Goal: Task Accomplishment & Management: Use online tool/utility

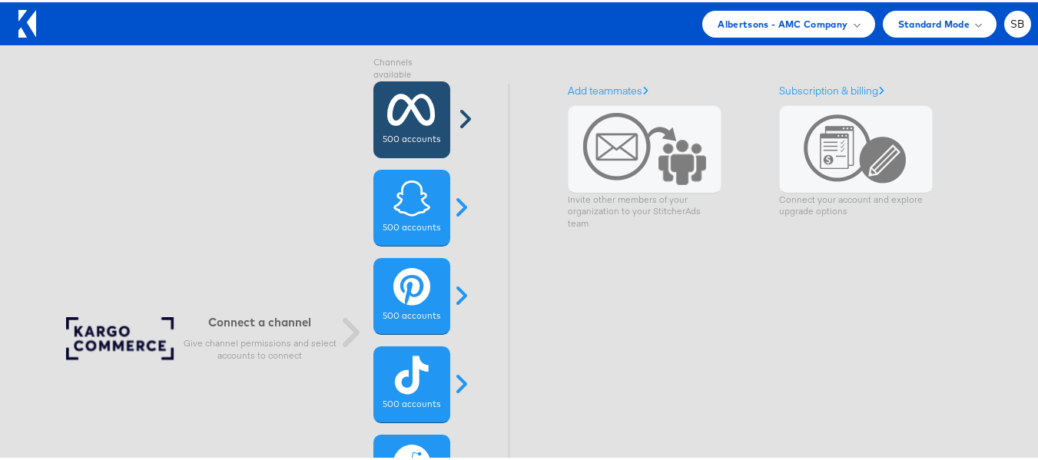
click at [408, 124] on icon at bounding box center [411, 107] width 48 height 38
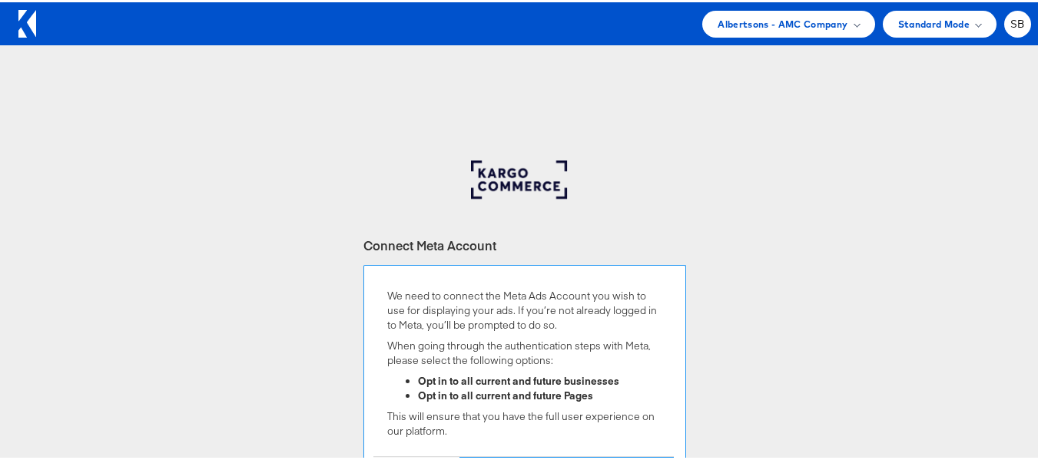
scroll to position [231, 0]
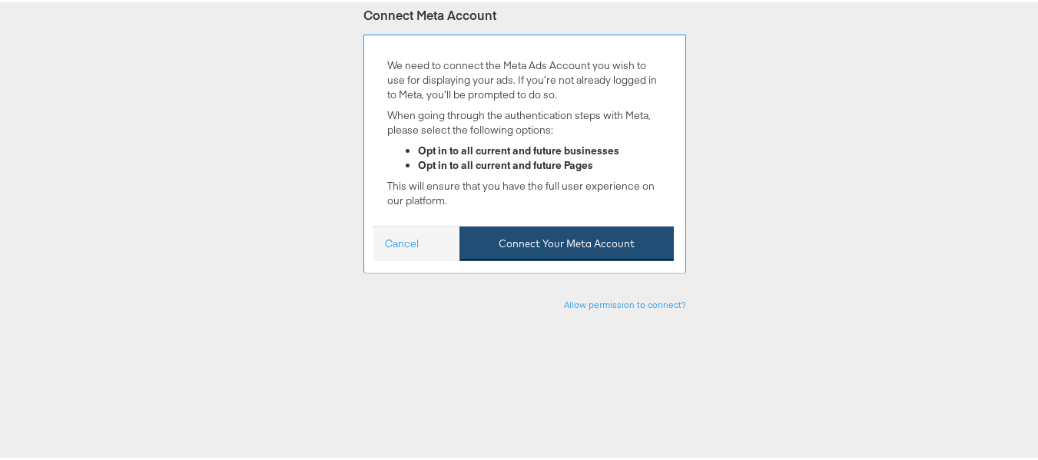
click at [558, 240] on button "Connect Your Meta Account" at bounding box center [566, 241] width 214 height 35
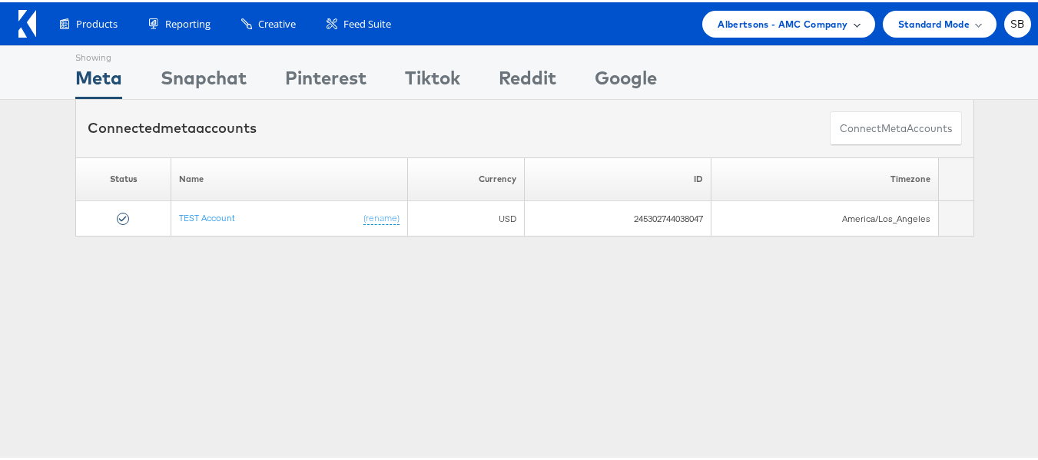
click at [734, 18] on span "Albertsons - AMC Company" at bounding box center [783, 22] width 130 height 16
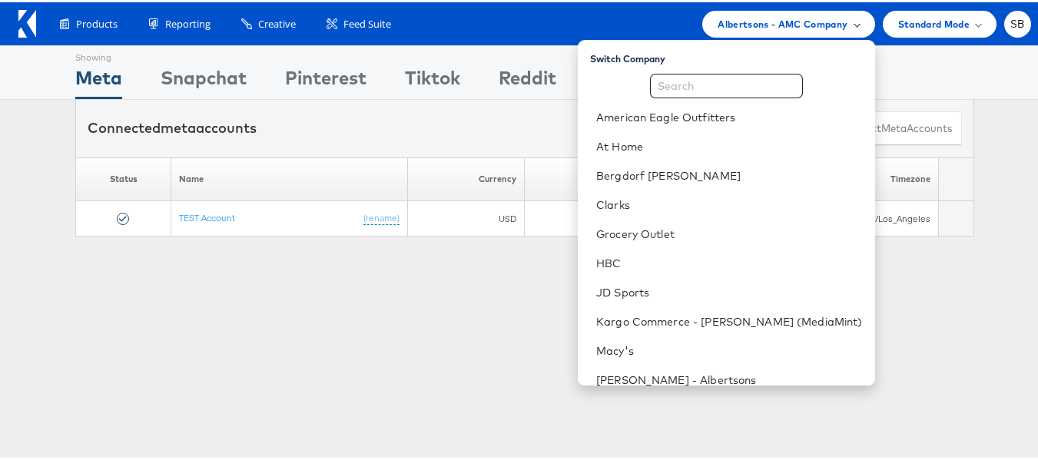
click at [734, 18] on span "Albertsons - AMC Company" at bounding box center [783, 22] width 130 height 16
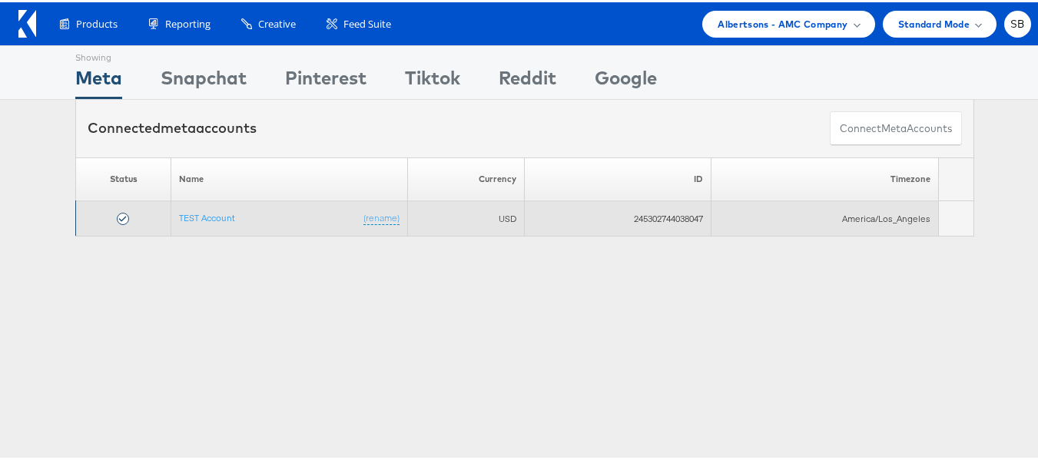
click at [210, 222] on td "TEST Account (rename)" at bounding box center [289, 216] width 237 height 35
click at [210, 205] on td "TEST Account (rename)" at bounding box center [289, 216] width 237 height 35
click at [209, 214] on link "TEST Account" at bounding box center [207, 216] width 56 height 12
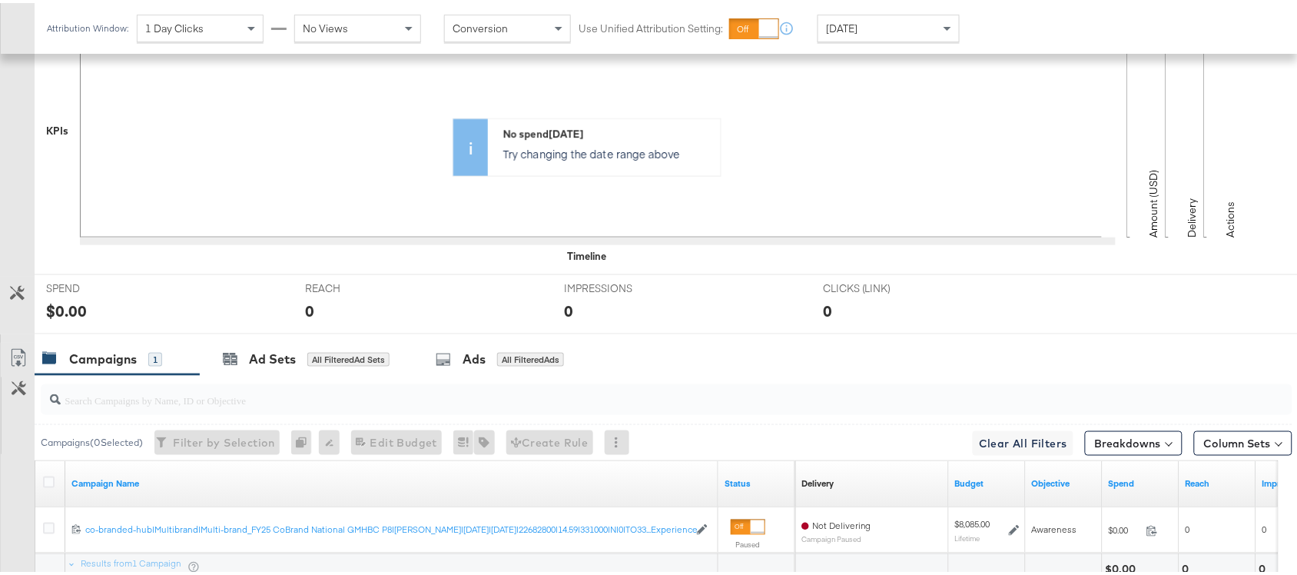
scroll to position [480, 0]
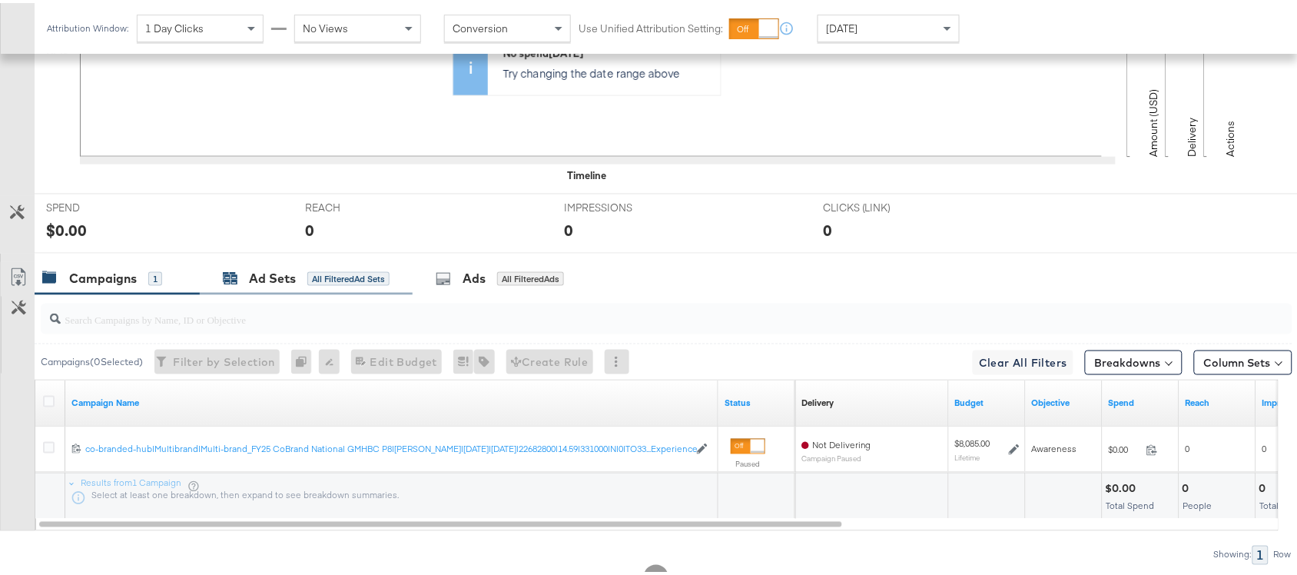
click at [327, 283] on div "All Filtered Ad Sets" at bounding box center [348, 276] width 82 height 14
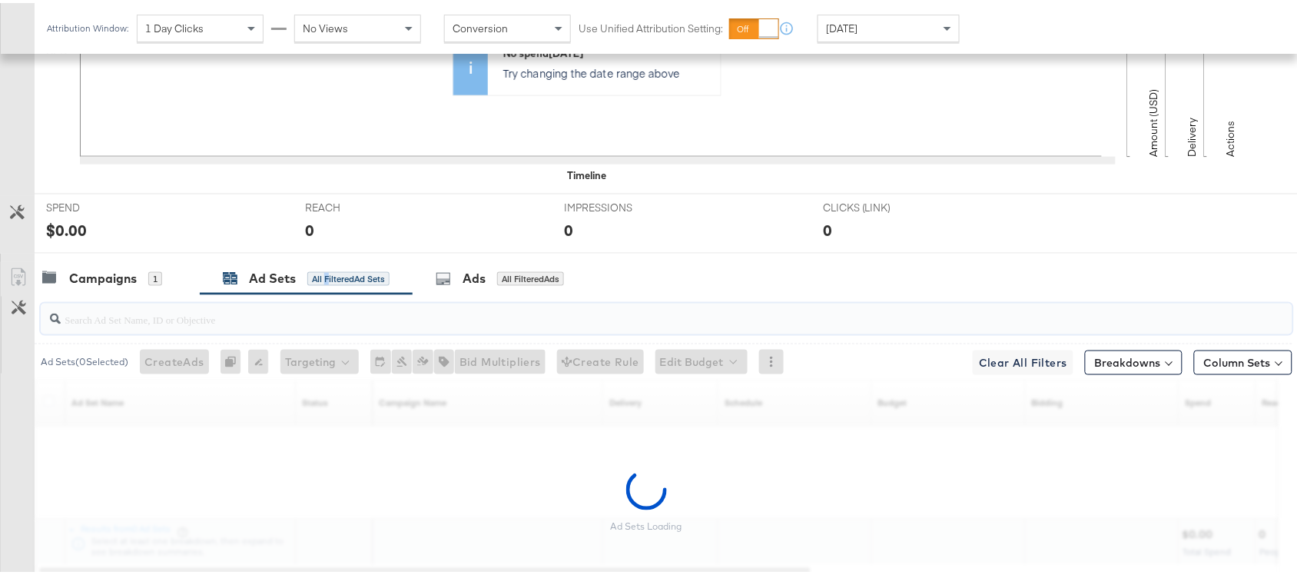
click at [327, 316] on input "search" at bounding box center [620, 310] width 1118 height 30
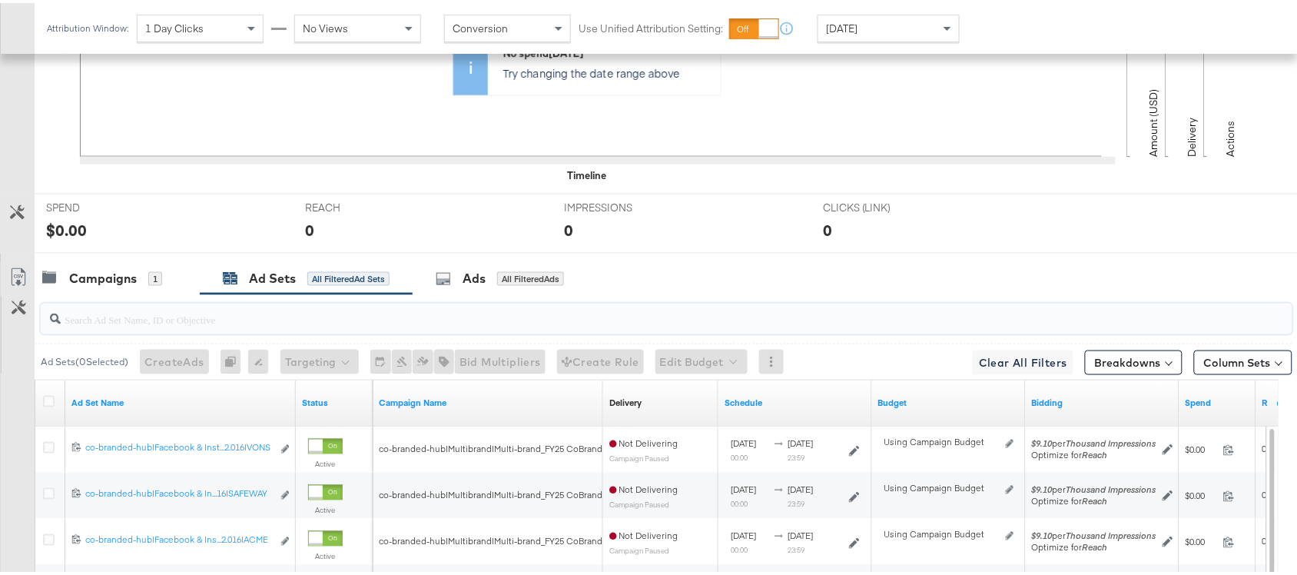
paste input "co-branded-hub|Facebook & Instagram|Social Media|FBIG - Premium Carousel & Prod…"
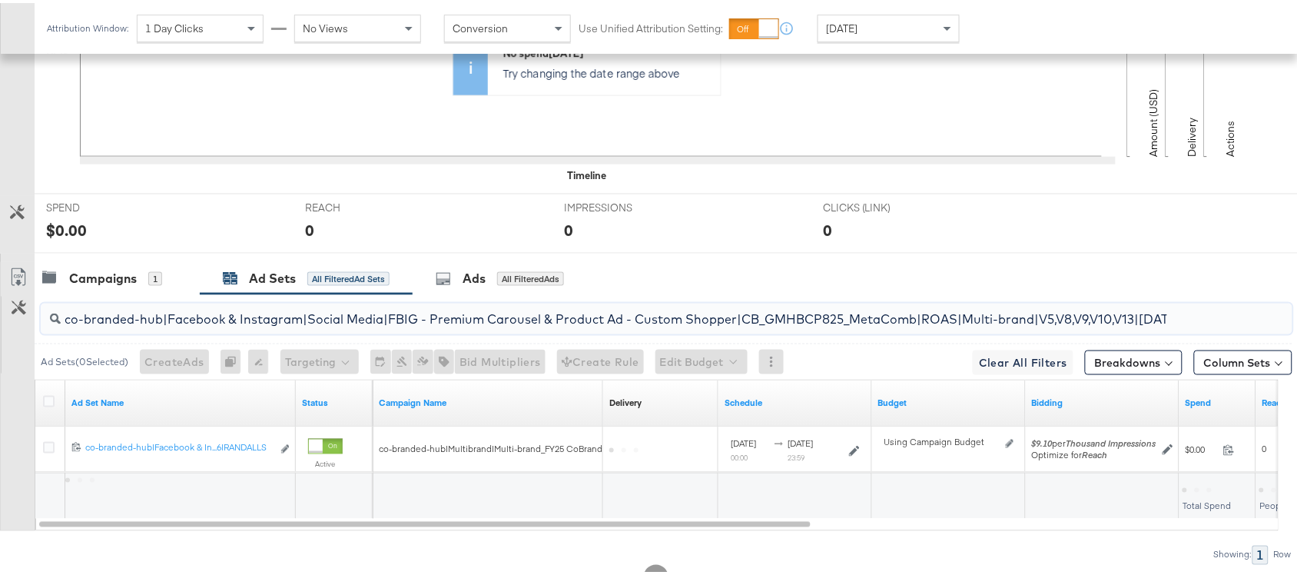
scroll to position [0, 480]
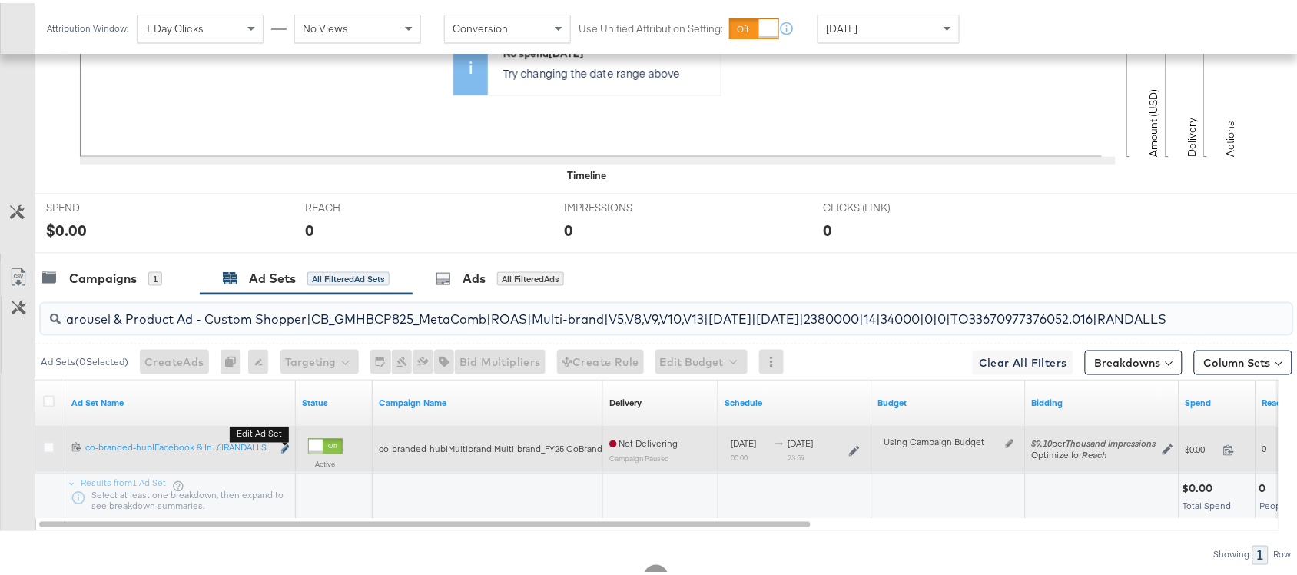
type input "co-branded-hub|Facebook & Instagram|Social Media|FBIG - Premium Carousel & Prod…"
click at [288, 444] on button "Edit ad set" at bounding box center [284, 447] width 9 height 16
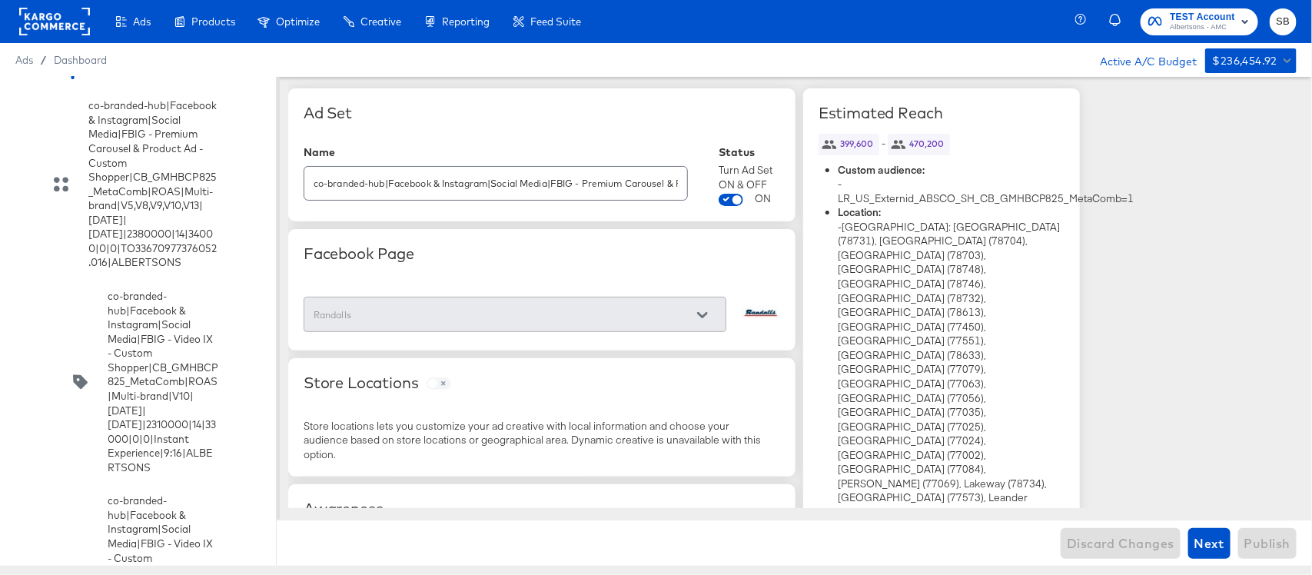
scroll to position [4387, 0]
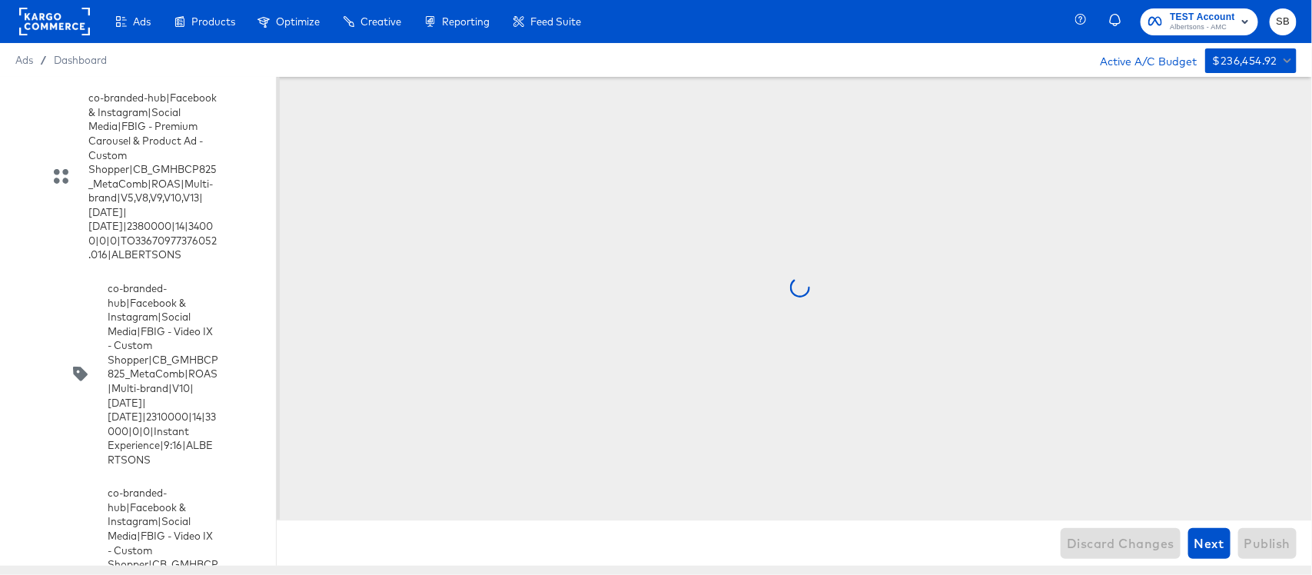
click at [12, 264] on div "co-branded-hub|Multibrand|Multi-brand_FY25 CoBrand National GMHBC P8|SAL|9/10/2…" at bounding box center [138, 321] width 276 height 489
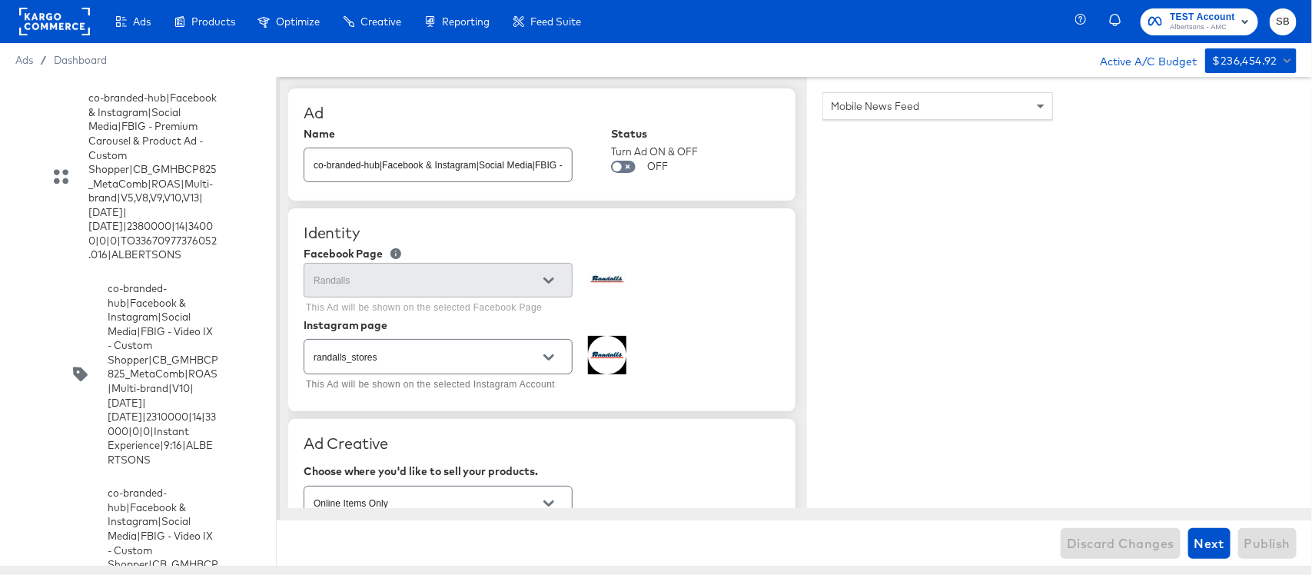
click at [0, 0] on input "checkbox" at bounding box center [0, 0] width 0 height 0
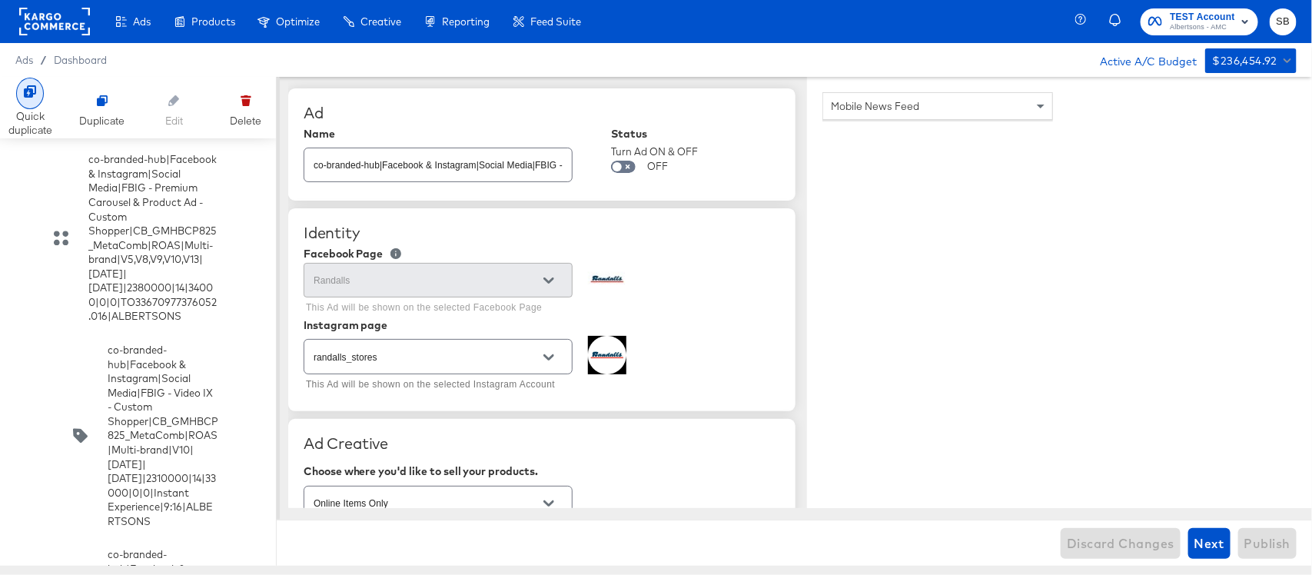
click at [36, 109] on div "Quick duplicate" at bounding box center [30, 123] width 44 height 28
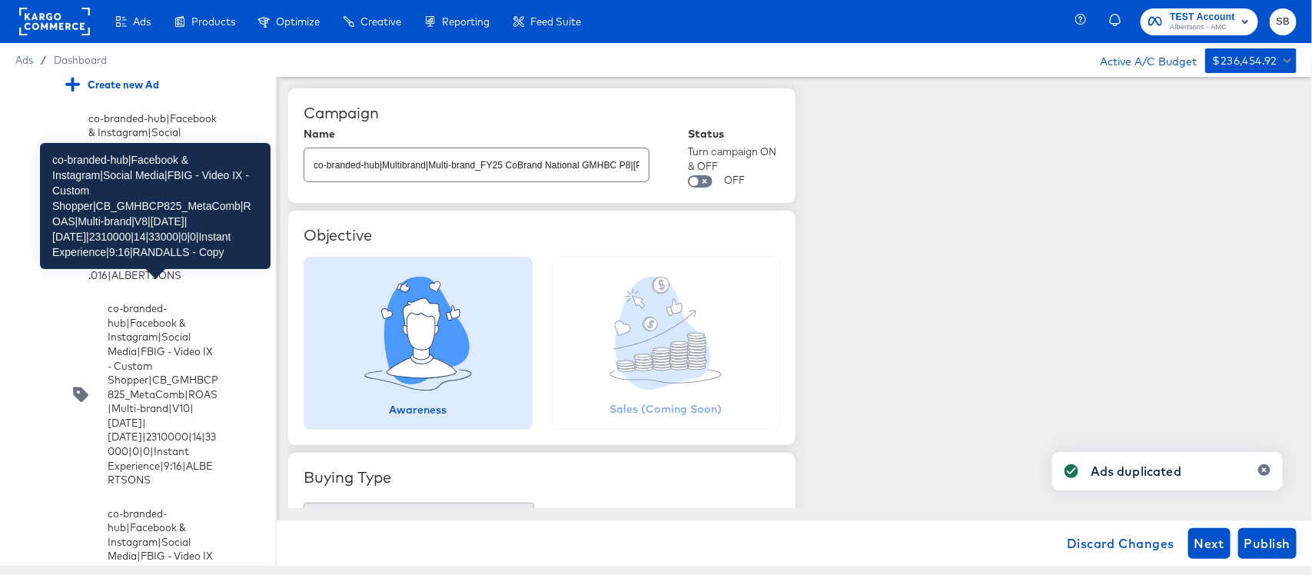
scroll to position [4579, 0]
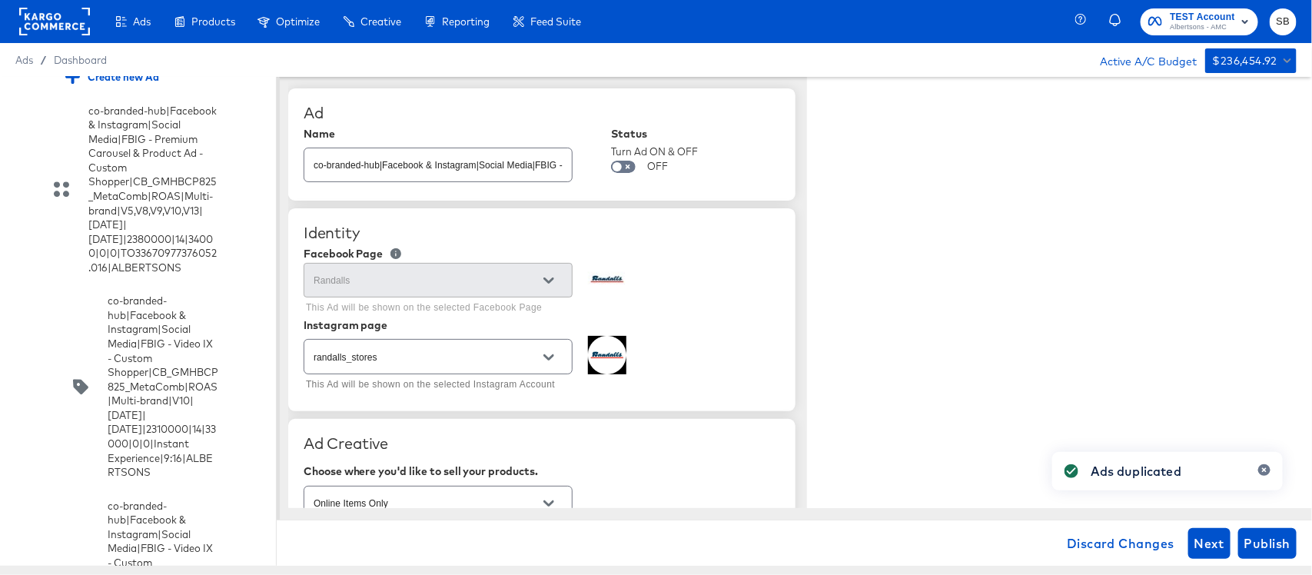
click at [521, 161] on input "co-branded-hub|Facebook & Instagram|Social Media|FBIG - Video IX - Custom Shopp…" at bounding box center [437, 158] width 267 height 33
paste input "9|9/10/2025|10/07/2025|2310000|14|33000|0|0|Instant Experience|9:16|RANDALLS"
type input "co-branded-hub|Facebook & Instagram|Social Media|FBIG - Video IX - Custom Shopp…"
type textarea "x"
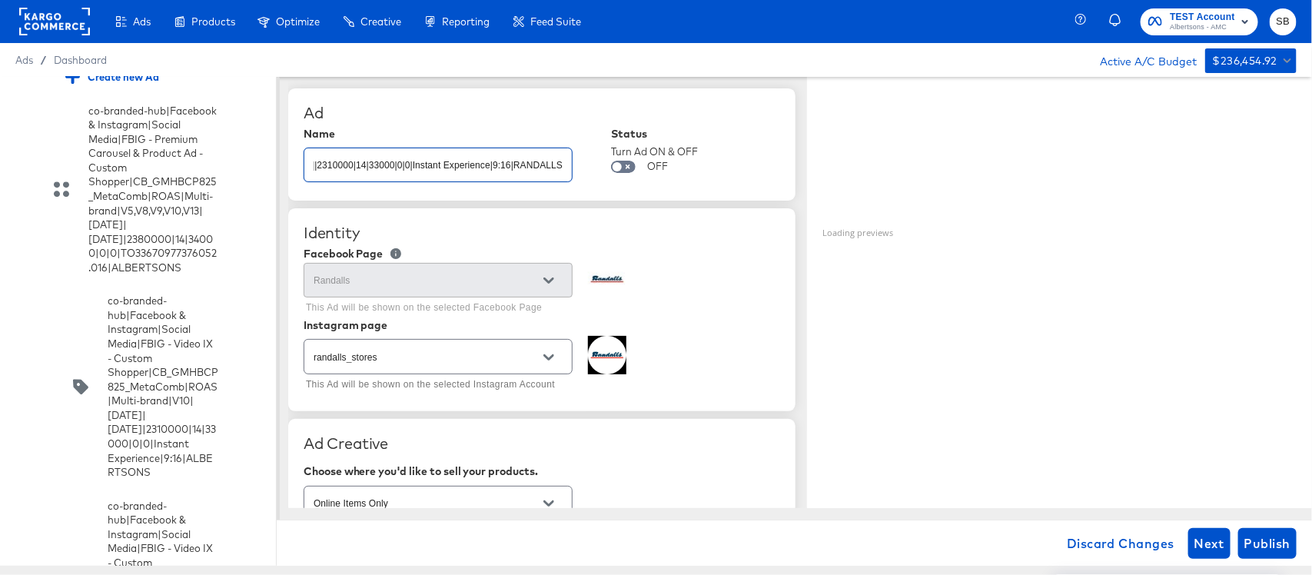
type textarea "x"
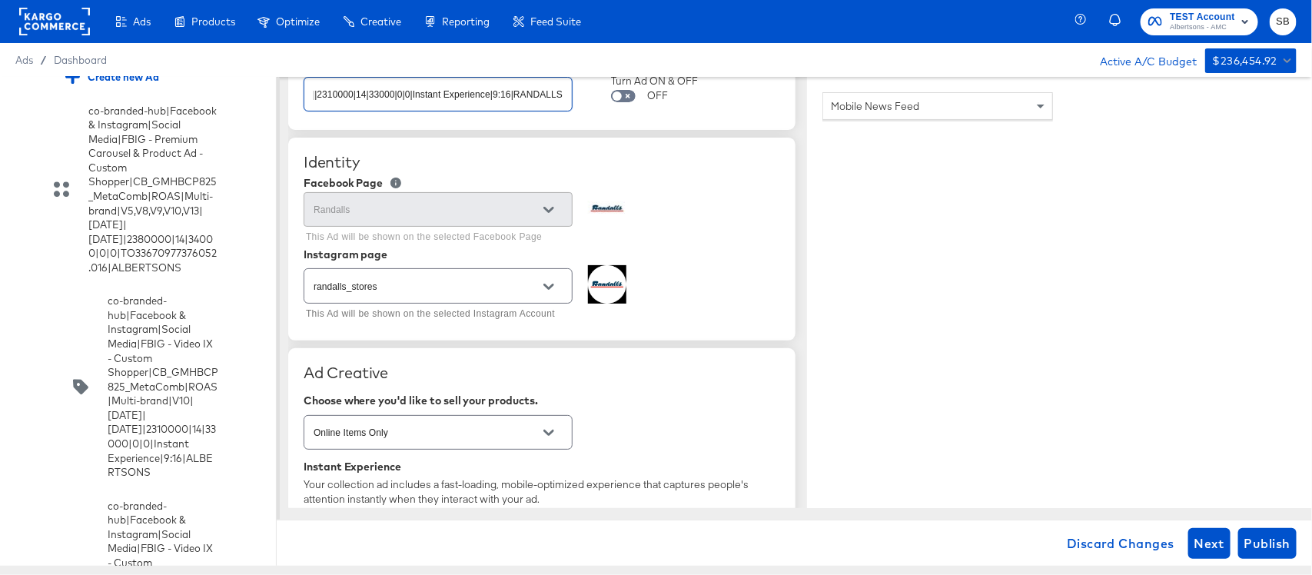
scroll to position [288, 0]
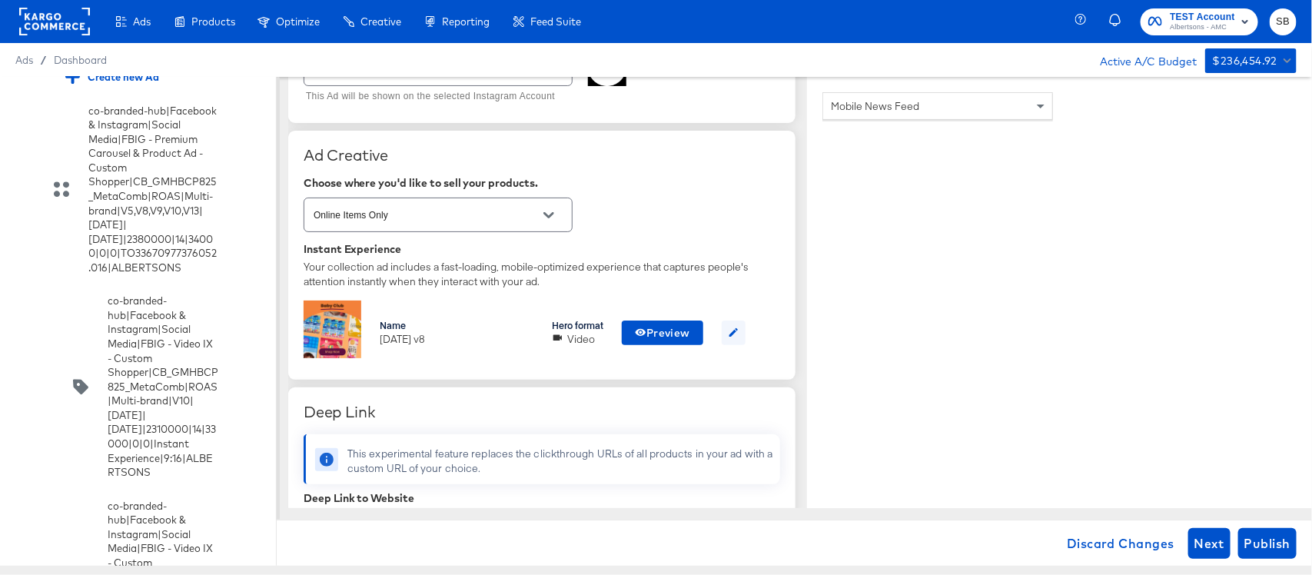
type input "co-branded-hub|Facebook & Instagram|Social Media|FBIG - Video IX - Custom Shopp…"
click at [732, 330] on icon "button" at bounding box center [734, 333] width 12 height 12
type textarea "x"
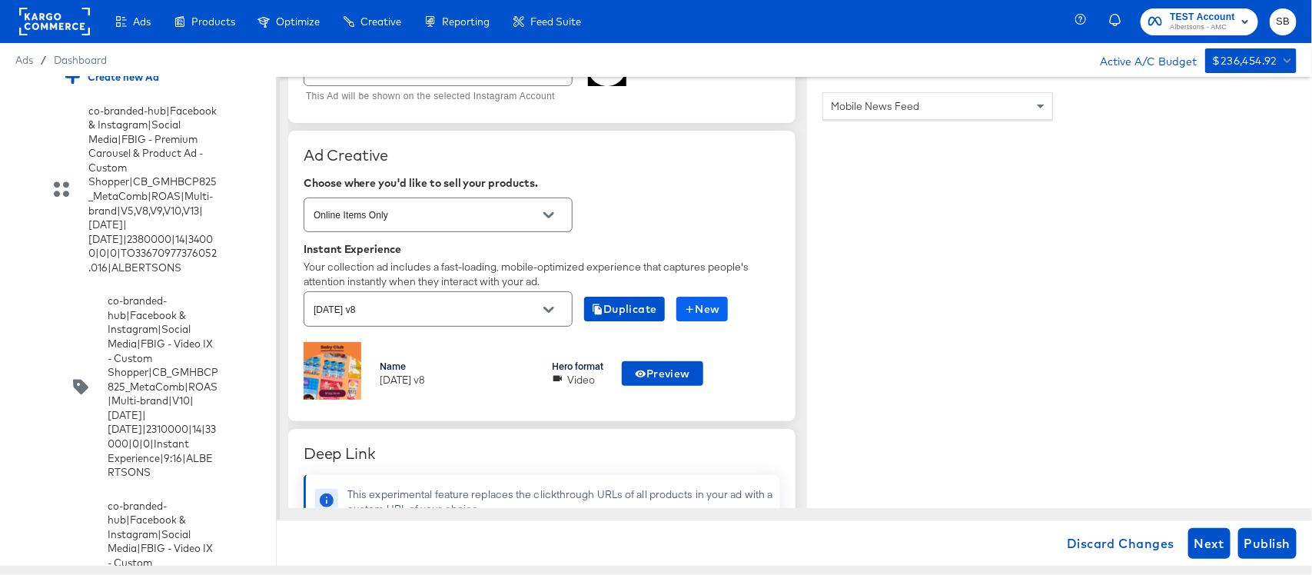
scroll to position [0, 0]
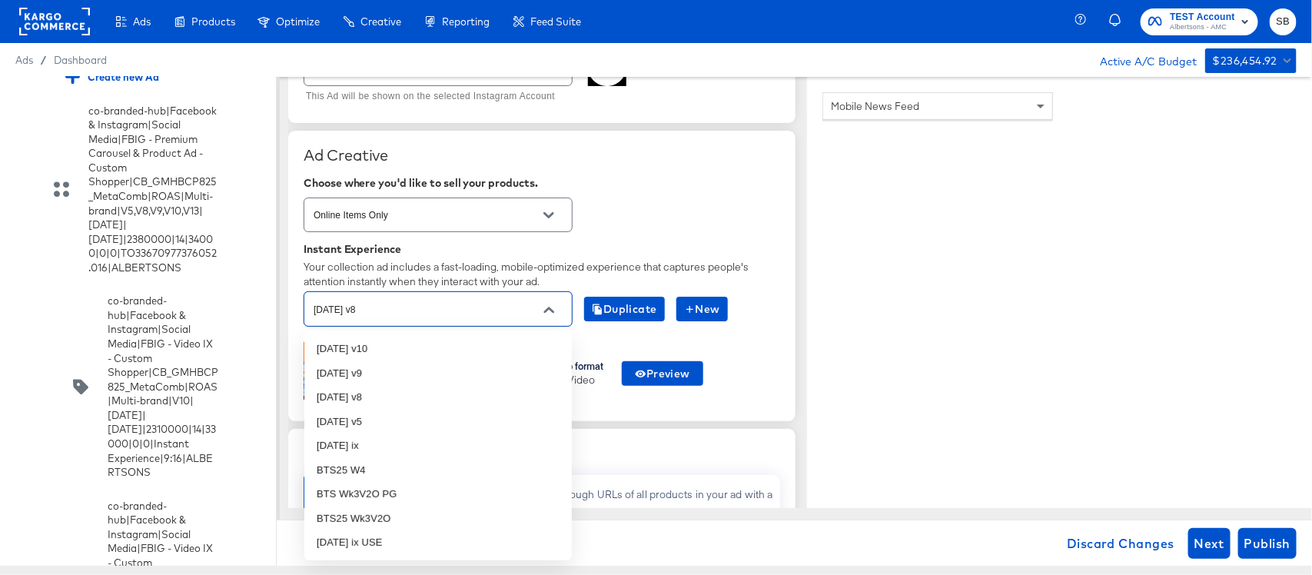
click at [470, 311] on input "oct25 v8" at bounding box center [425, 309] width 231 height 18
type input "v9"
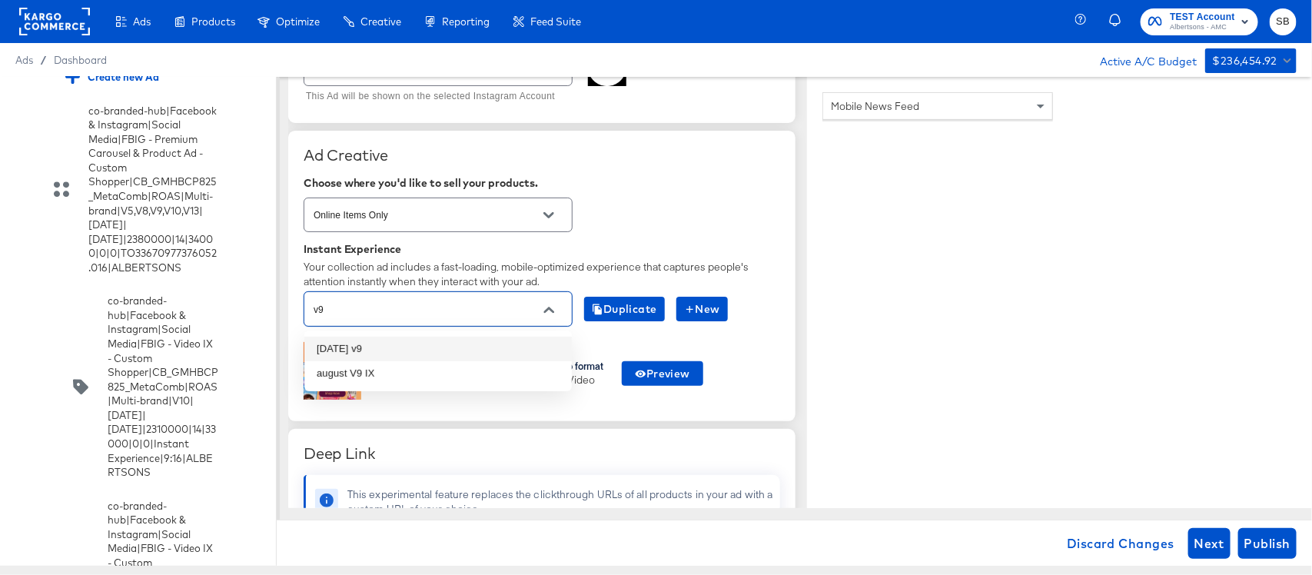
click at [446, 350] on li "oct25 v9" at bounding box center [437, 349] width 267 height 25
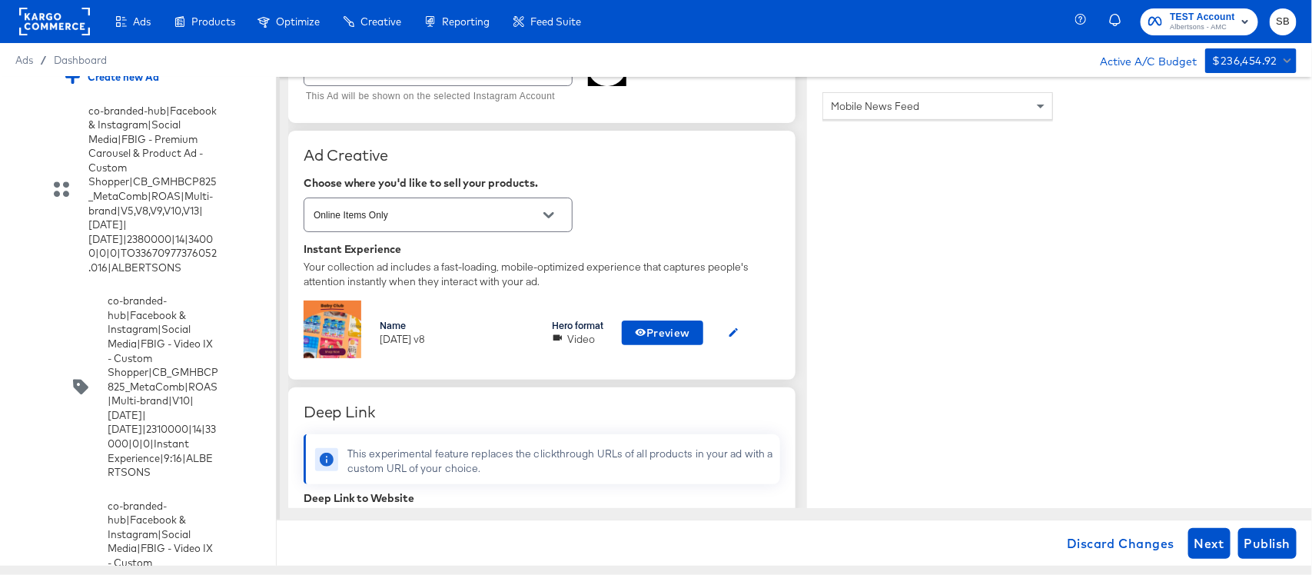
type textarea "x"
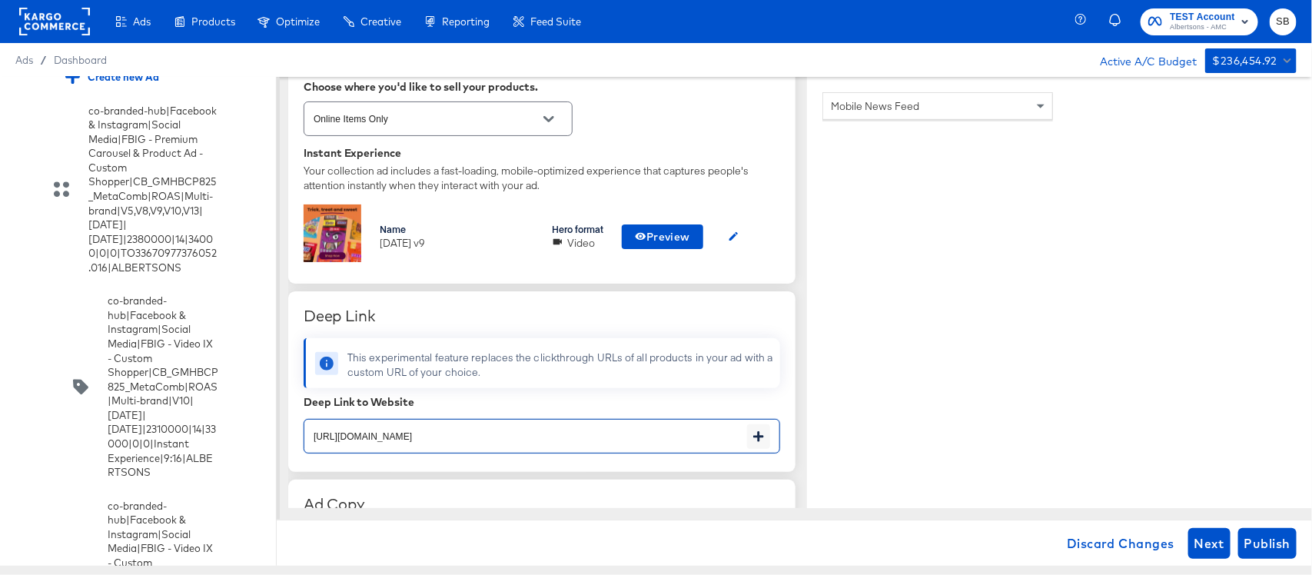
click at [600, 429] on input "https://www.randalls.com/shop/aisles/paper-cleaning-home.html" at bounding box center [525, 429] width 443 height 33
paste input "cookies-snacks-candy"
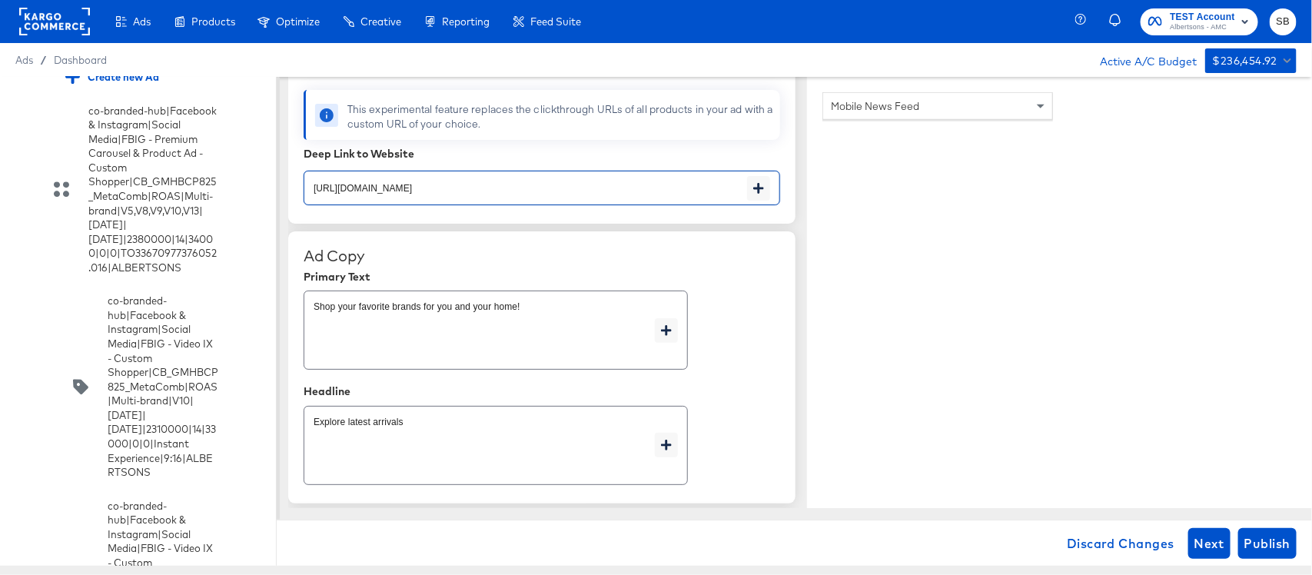
scroll to position [672, 0]
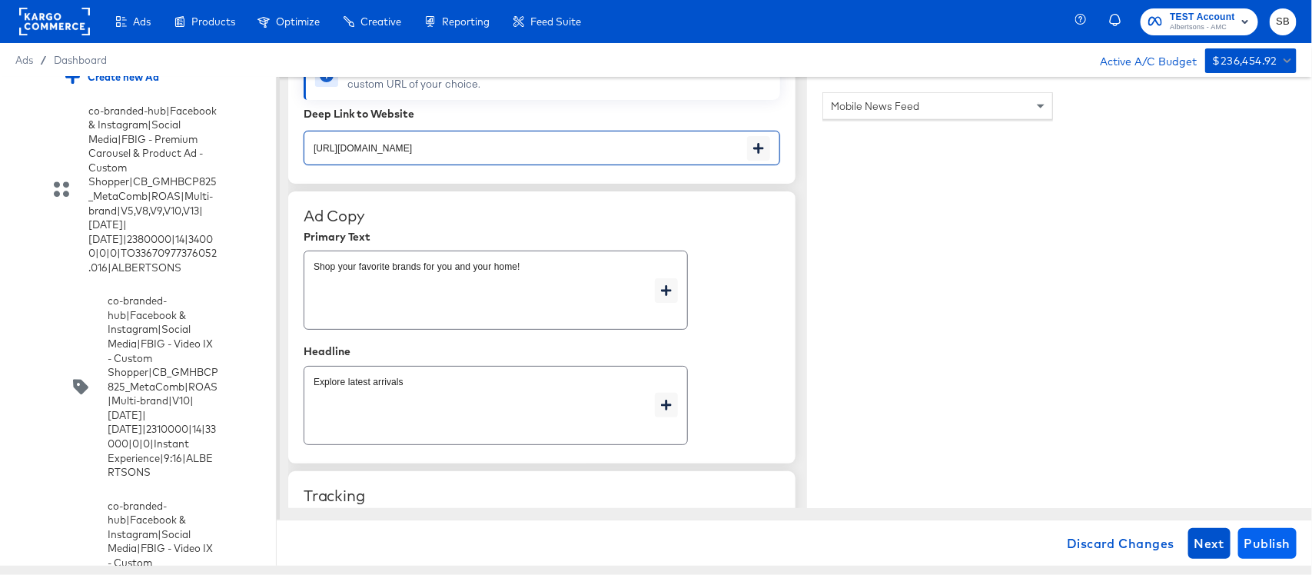
type input "https://www.randalls.com/shop/aisles/cookies-snacks-candy.html"
click at [1264, 536] on span "Publish" at bounding box center [1267, 543] width 46 height 22
type textarea "x"
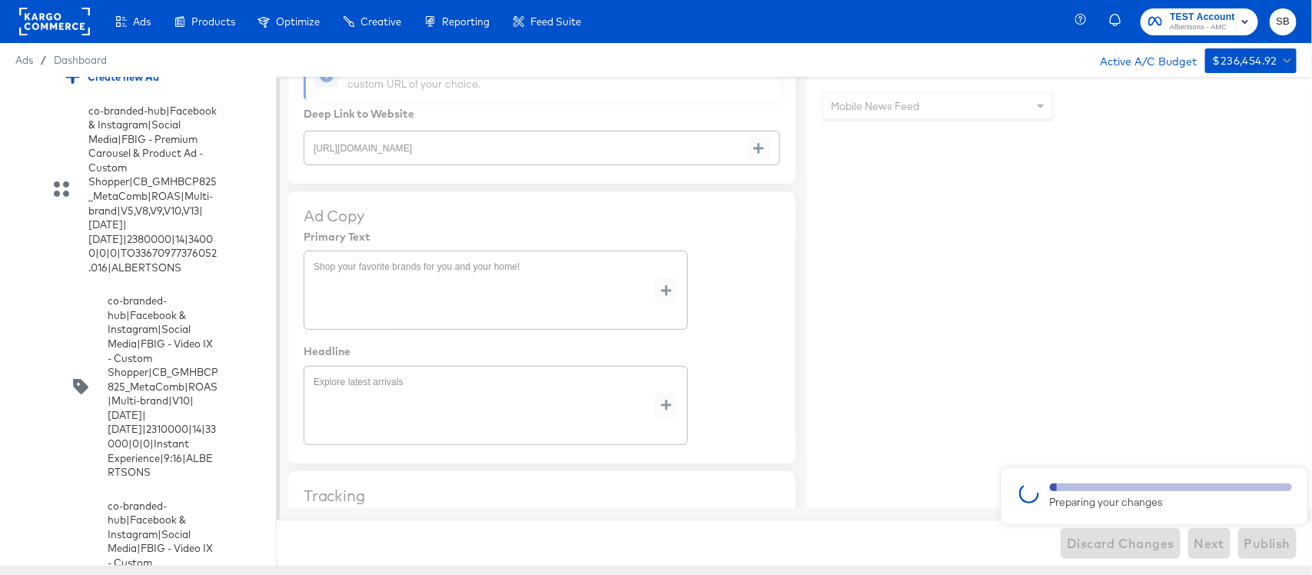
type textarea "x"
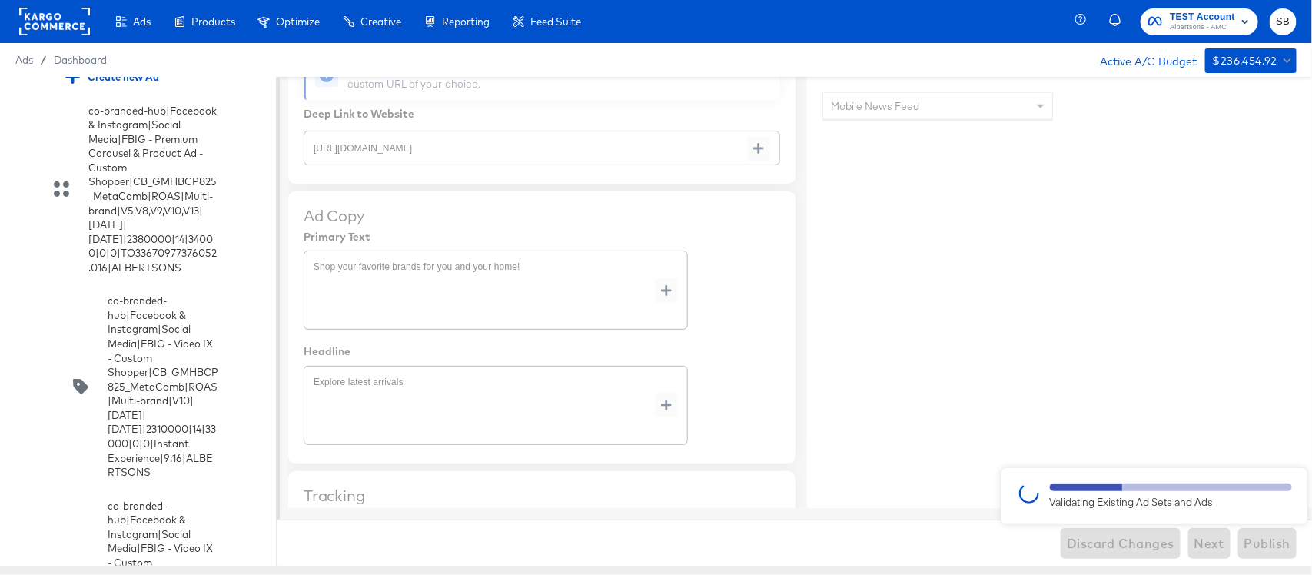
type textarea "x"
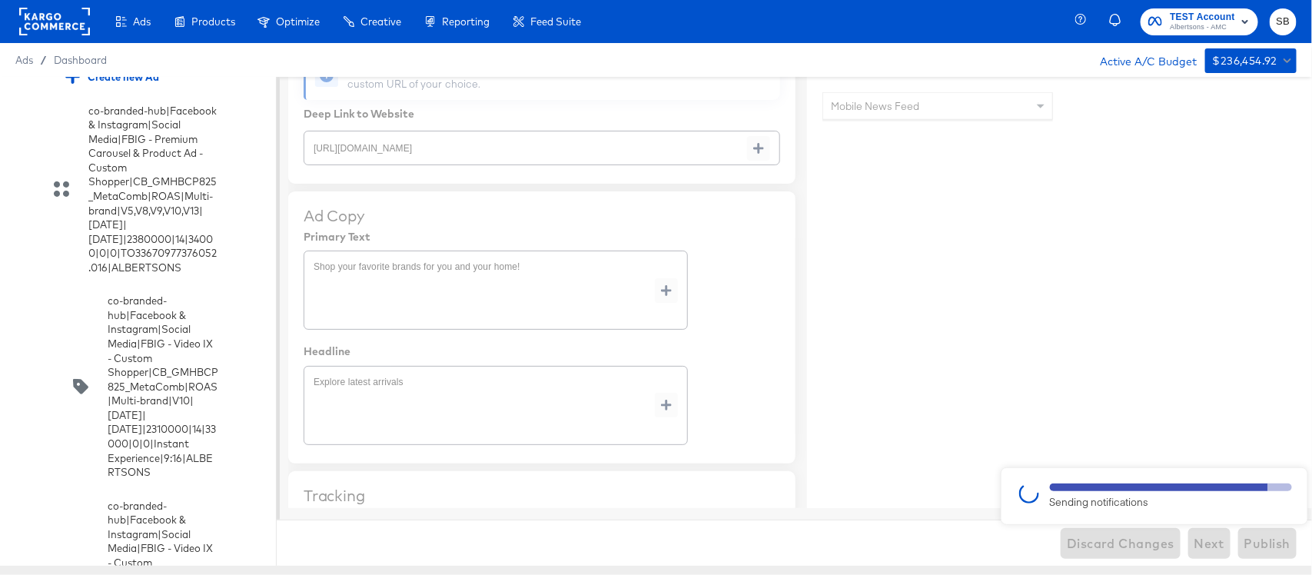
type textarea "x"
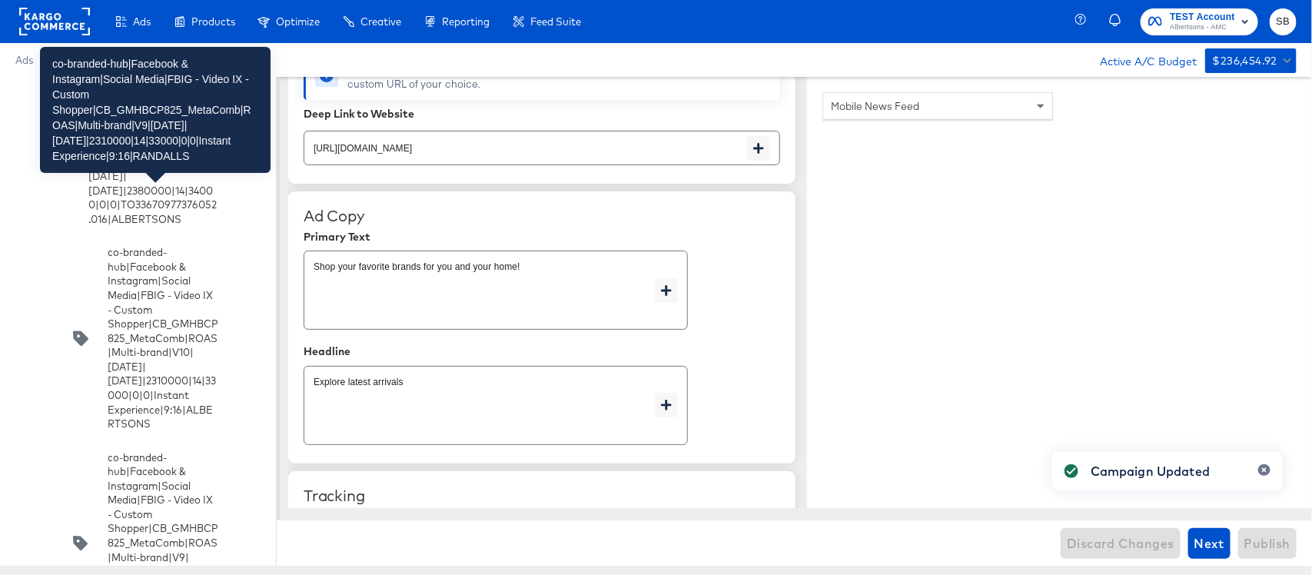
scroll to position [4675, 0]
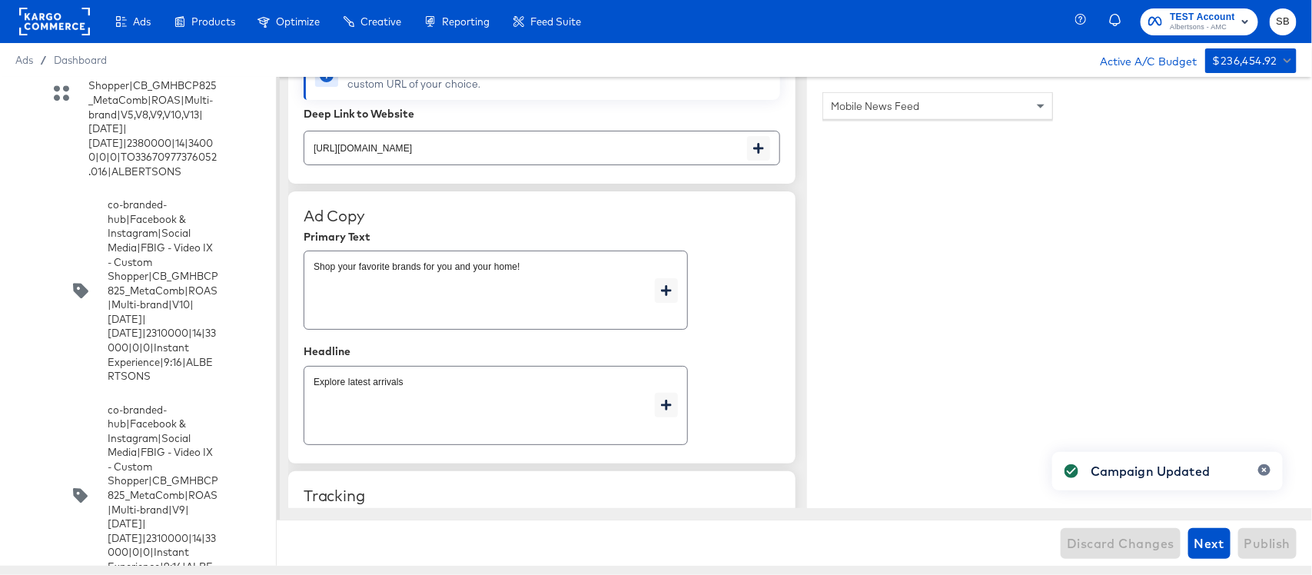
type textarea "x"
click at [0, 0] on input "checkbox" at bounding box center [0, 0] width 0 height 0
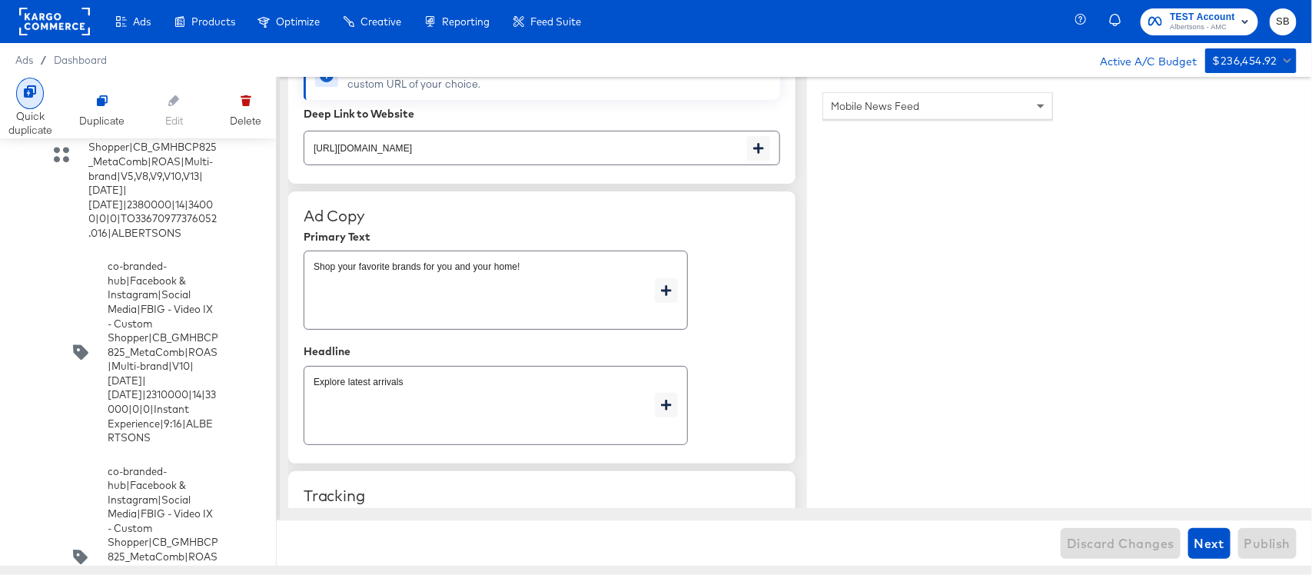
click at [47, 101] on div "Quick duplicate" at bounding box center [30, 108] width 44 height 60
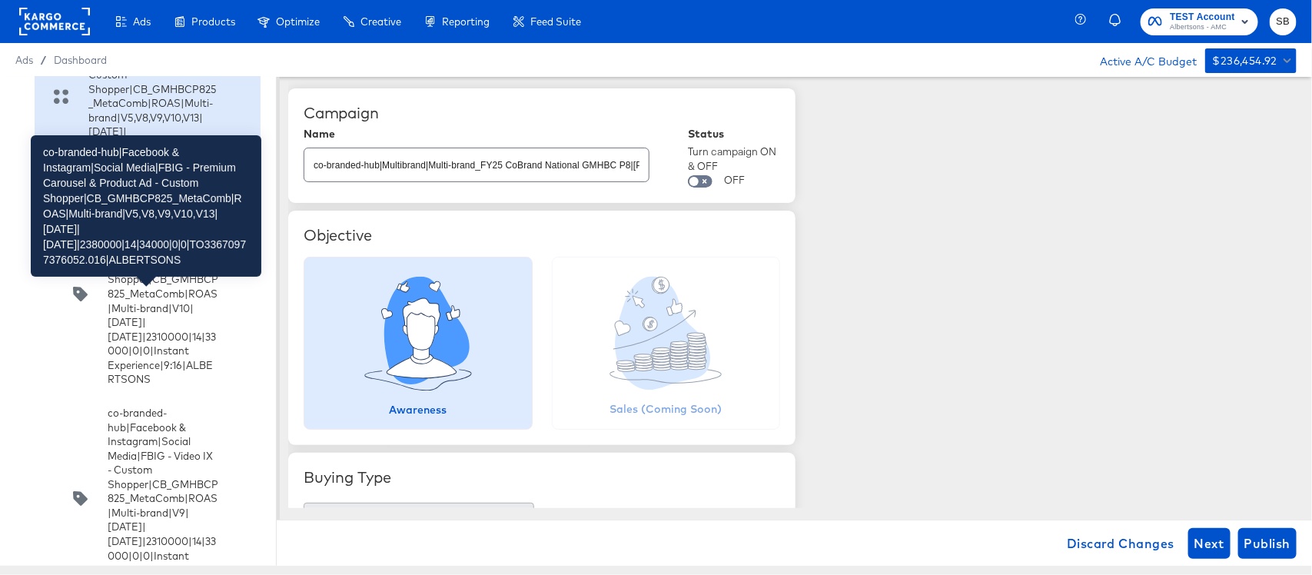
scroll to position [5060, 0]
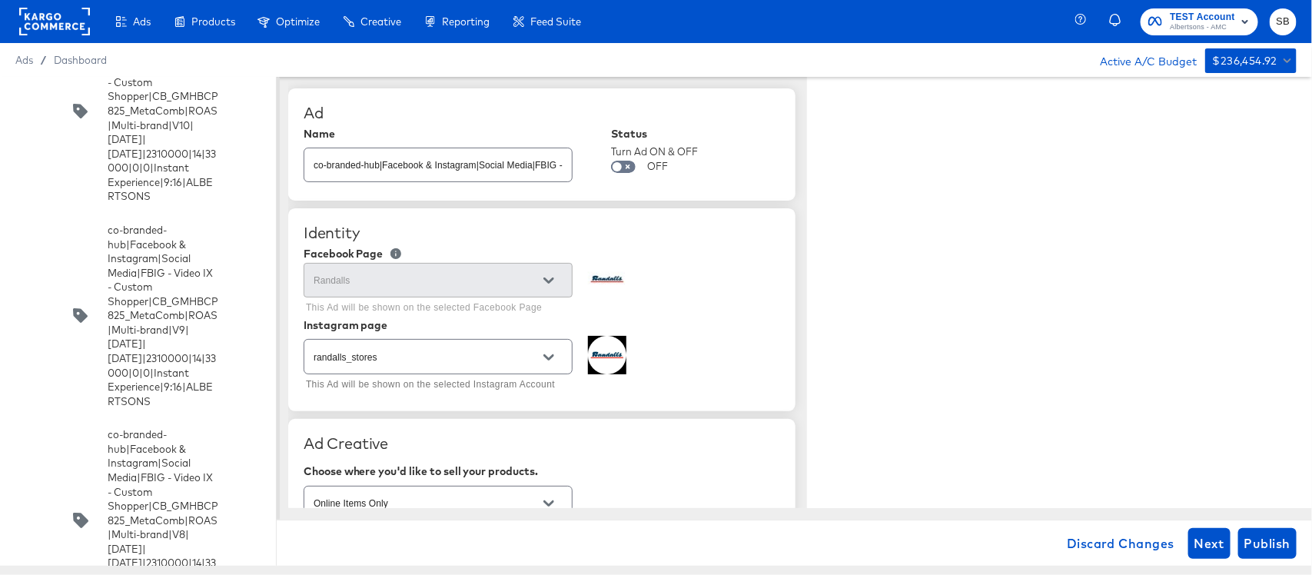
click at [480, 156] on input "co-branded-hub|Facebook & Instagram|Social Media|FBIG - Video IX - Custom Shopp…" at bounding box center [437, 158] width 267 height 33
paste input "10|9/10/2025|10/07/2025|2310000|14|33000|0|0|Instant Experience|9:16|RANDALLS"
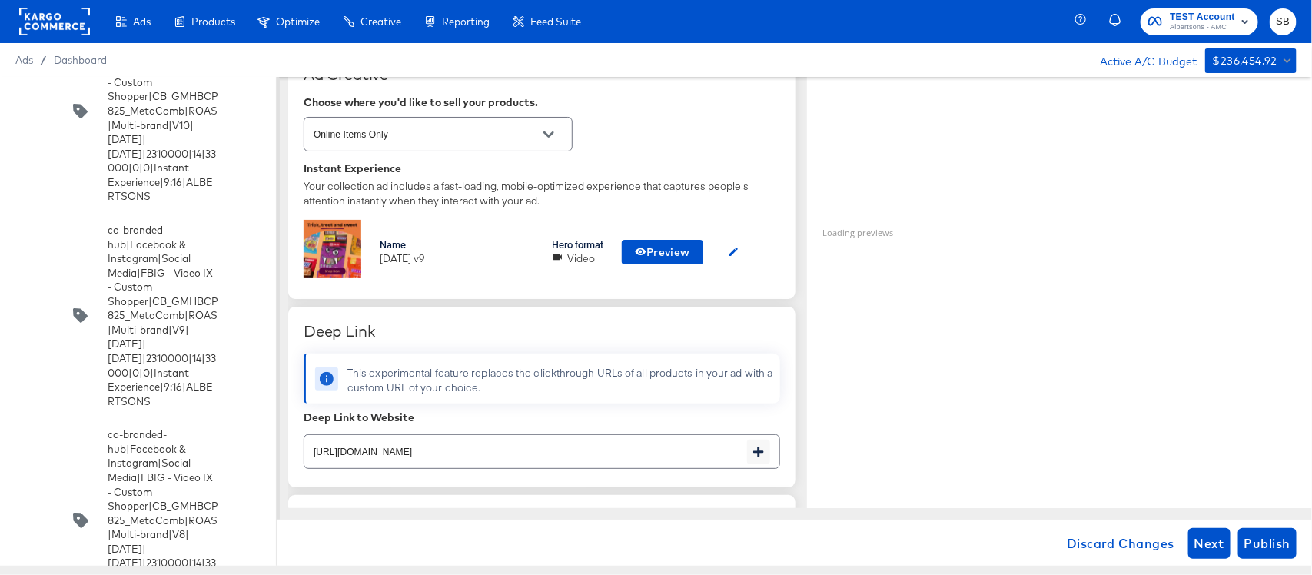
scroll to position [384, 0]
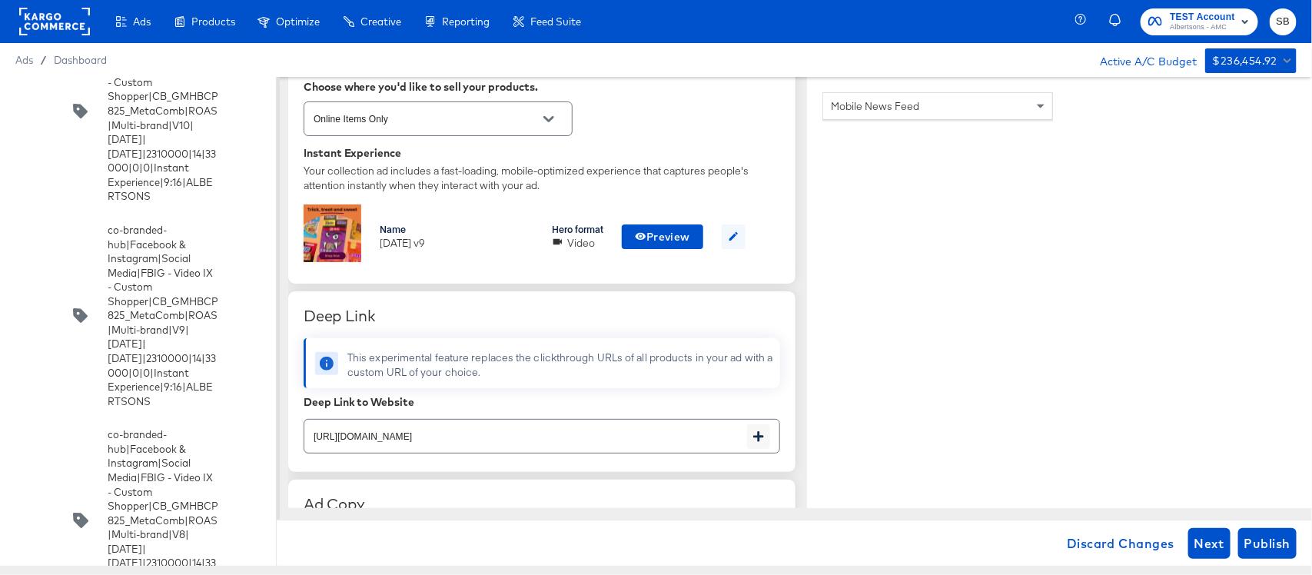
type input "co-branded-hub|Facebook & Instagram|Social Media|FBIG - Video IX - Custom Shopp…"
click at [744, 235] on button "button" at bounding box center [733, 236] width 24 height 25
type textarea "x"
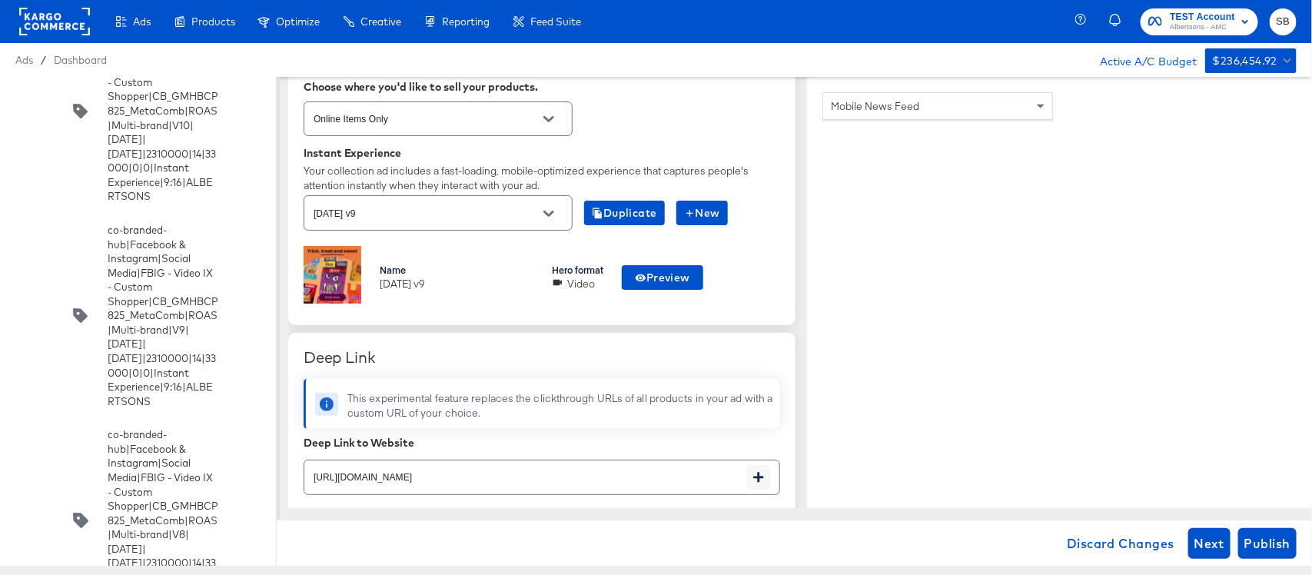
scroll to position [0, 0]
click at [471, 216] on input "oct25 v9" at bounding box center [425, 213] width 231 height 18
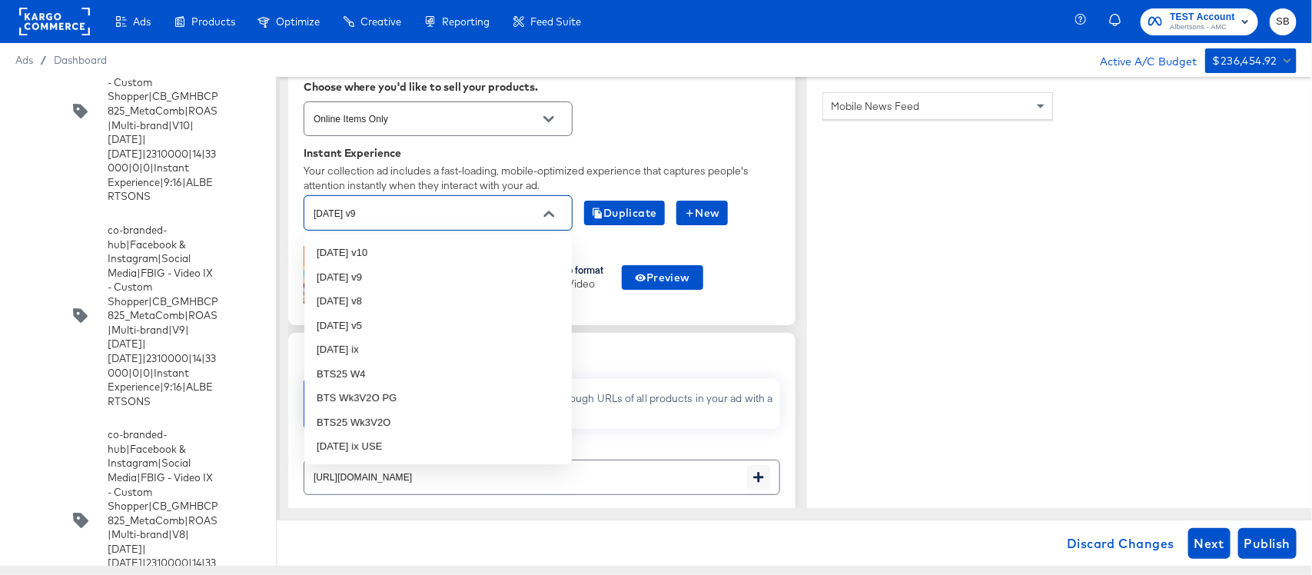
type input "a"
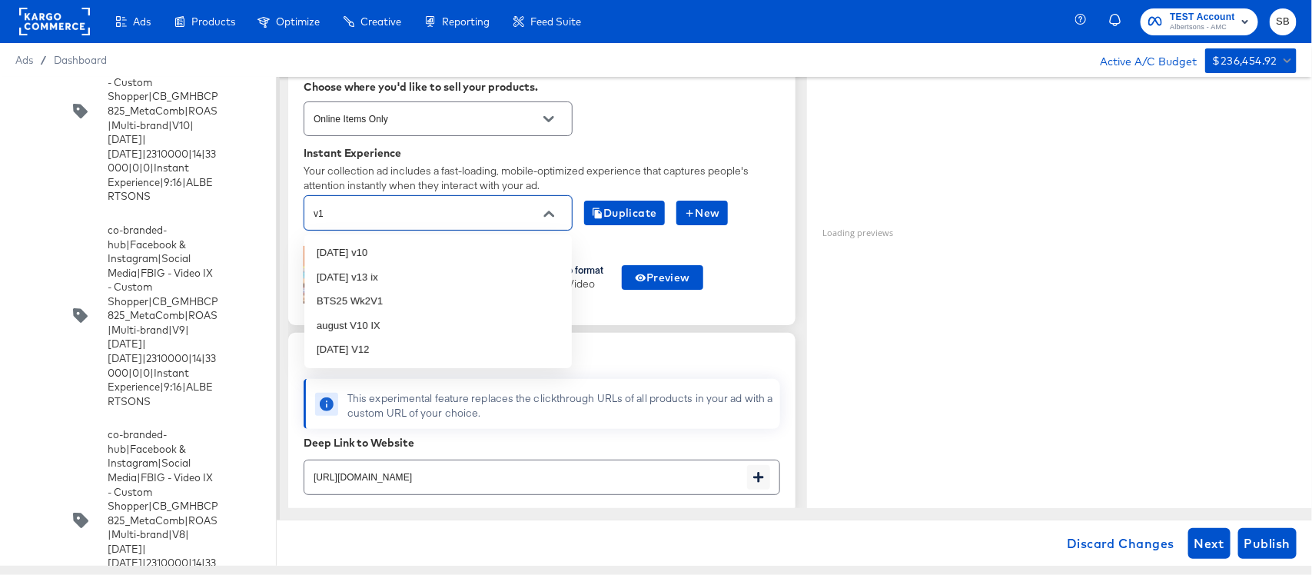
type input "v10"
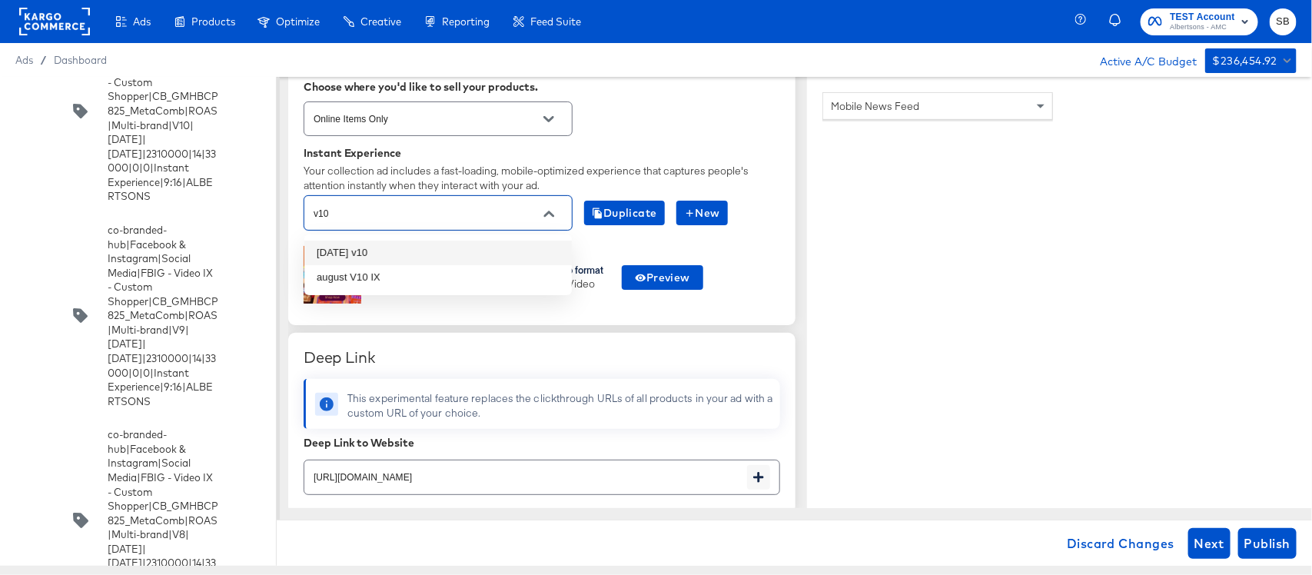
click at [465, 254] on li "oct25 v10" at bounding box center [437, 252] width 267 height 25
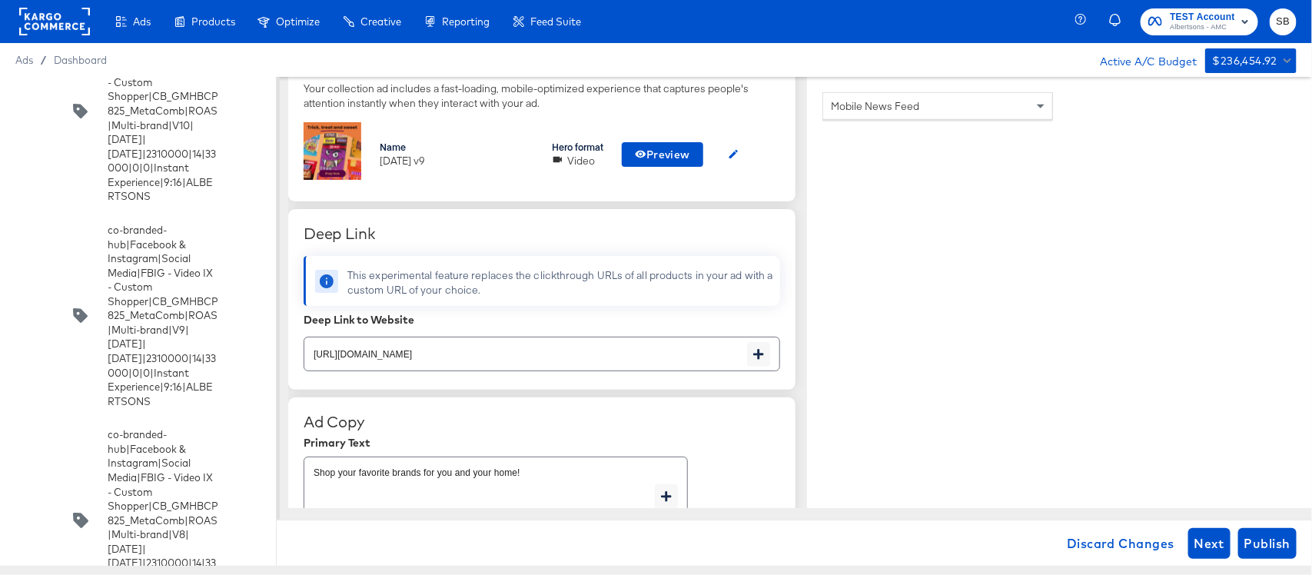
scroll to position [672, 0]
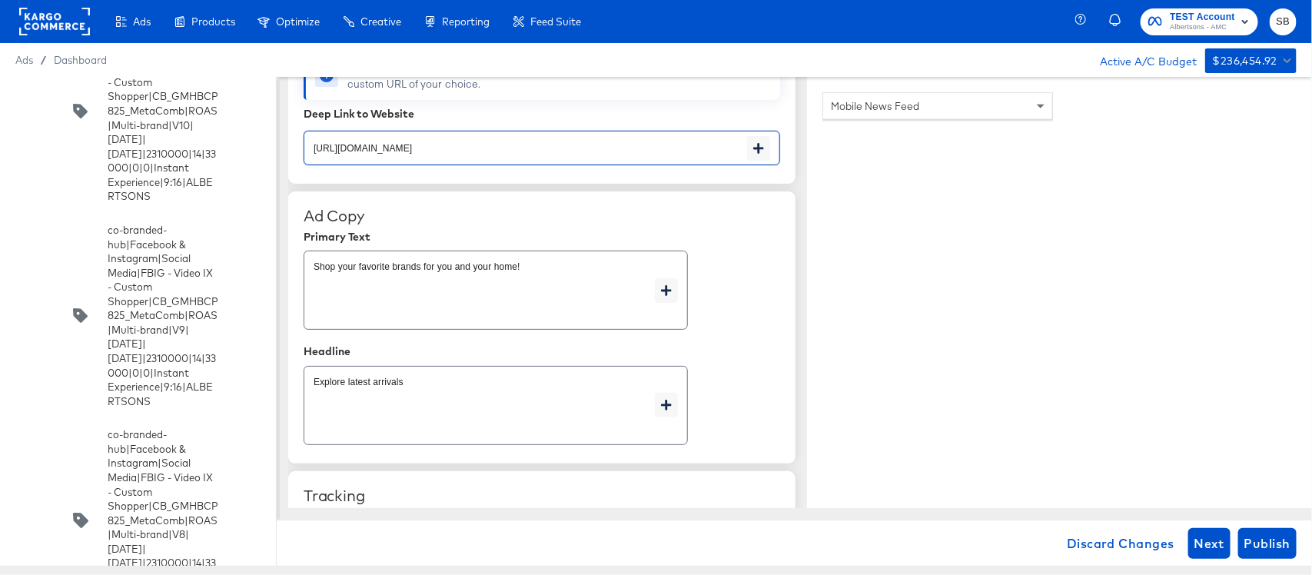
click at [646, 154] on input "https://www.randalls.com/shop/aisles/cookies-snacks-candy.html" at bounding box center [525, 141] width 443 height 33
type textarea "x"
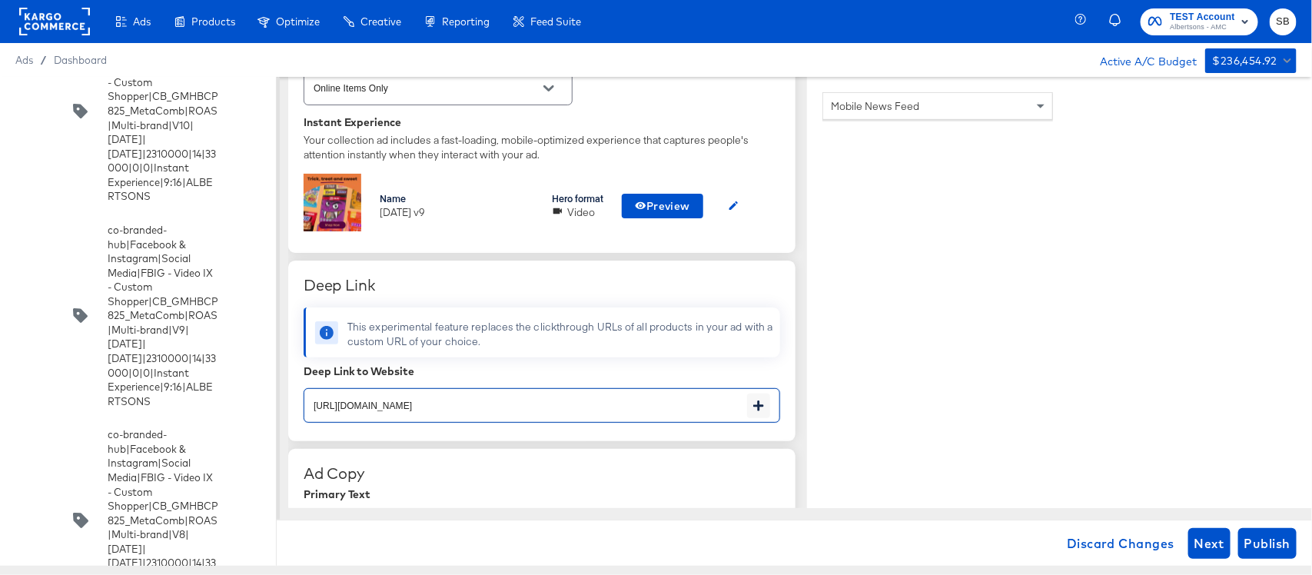
scroll to position [384, 0]
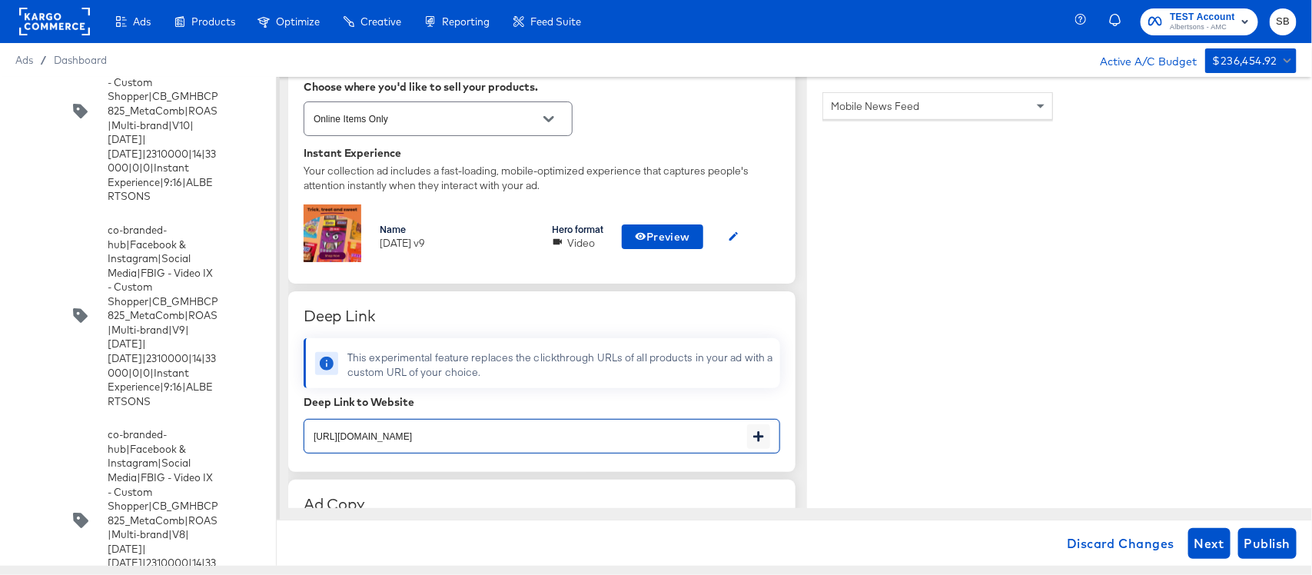
paste input "lp/baby-products-supplies"
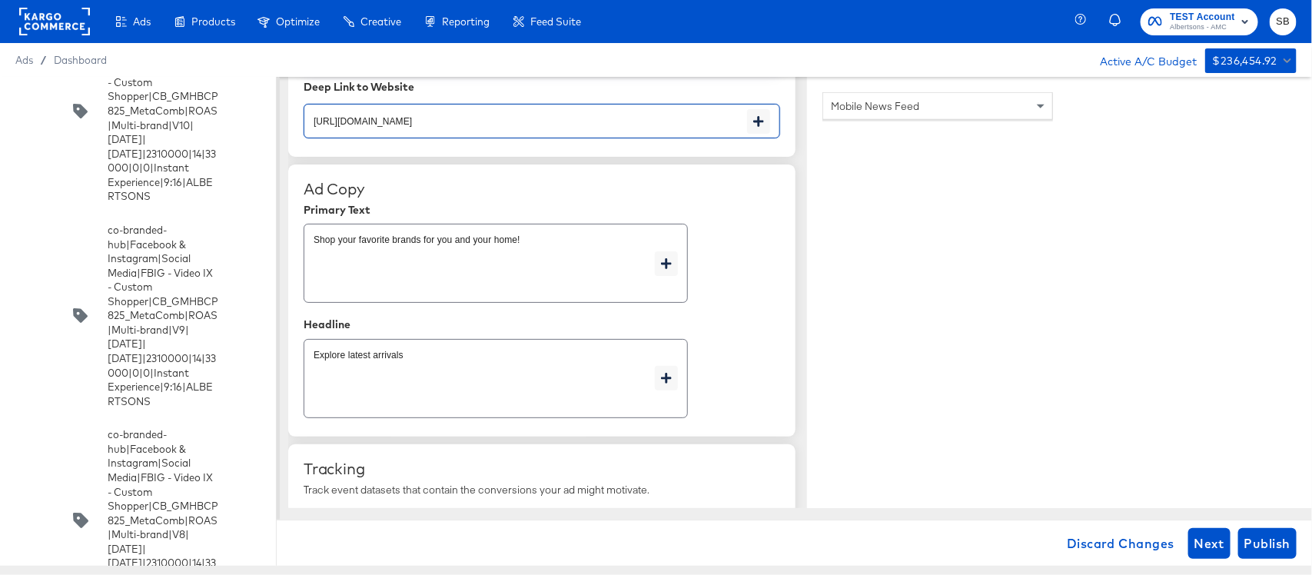
scroll to position [768, 0]
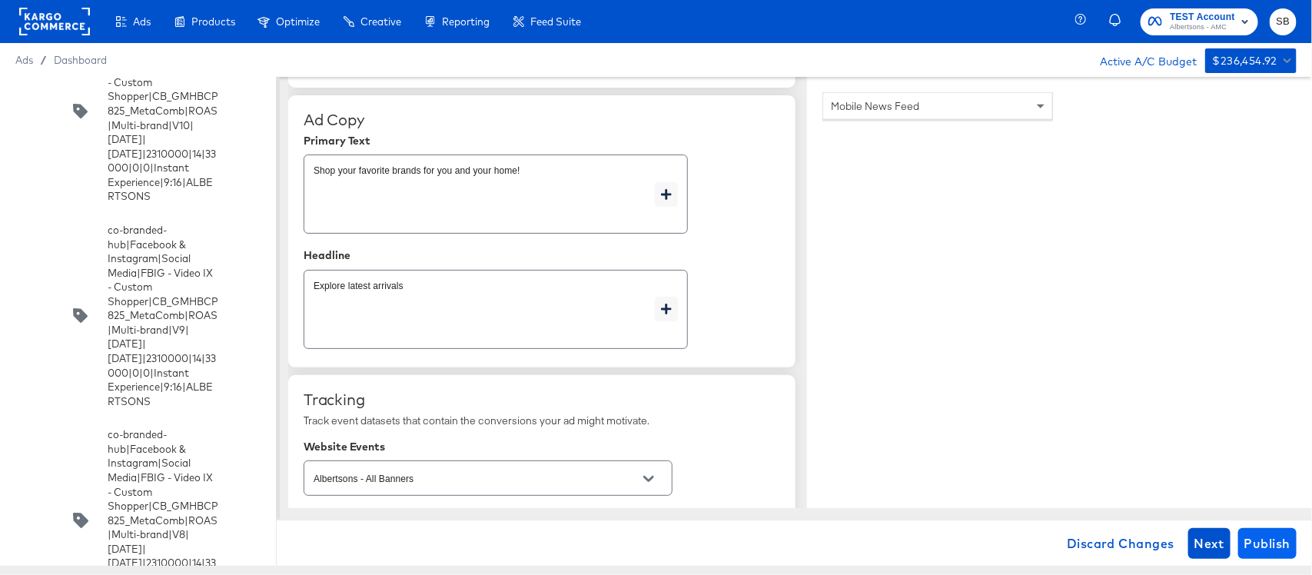
type input "https://www.randalls.com/lp/baby-products-supplies.html"
click at [1261, 550] on span "Publish" at bounding box center [1267, 543] width 46 height 22
type textarea "x"
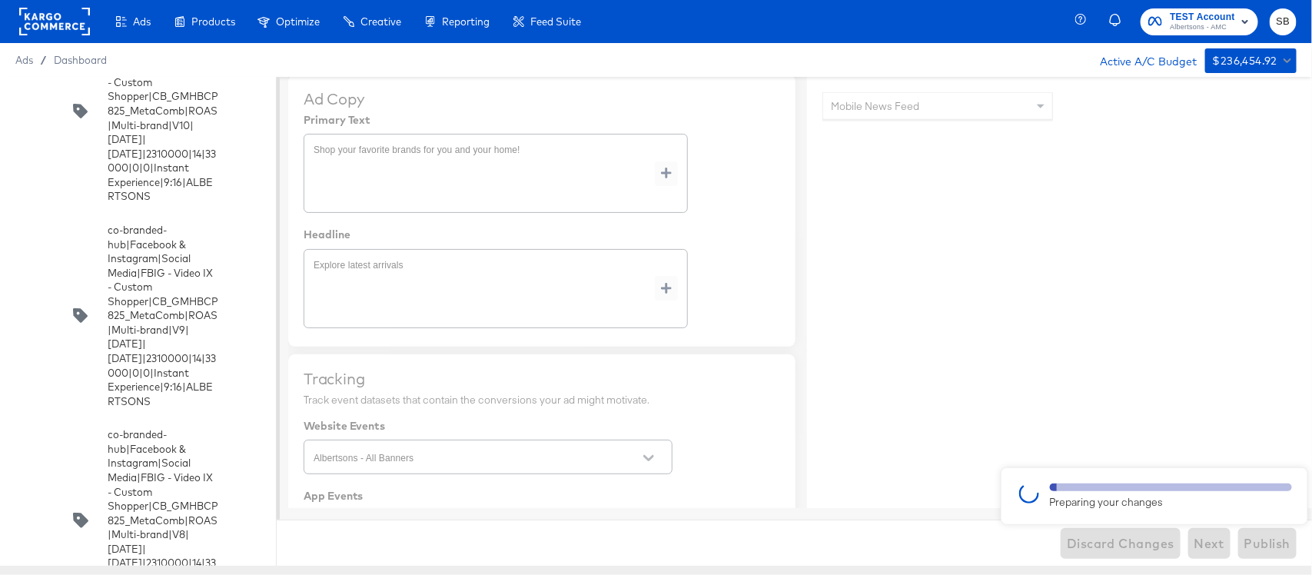
type input "https://www.randalls.com/shop/aisles/cookies-snacks-candy.html"
type textarea "x"
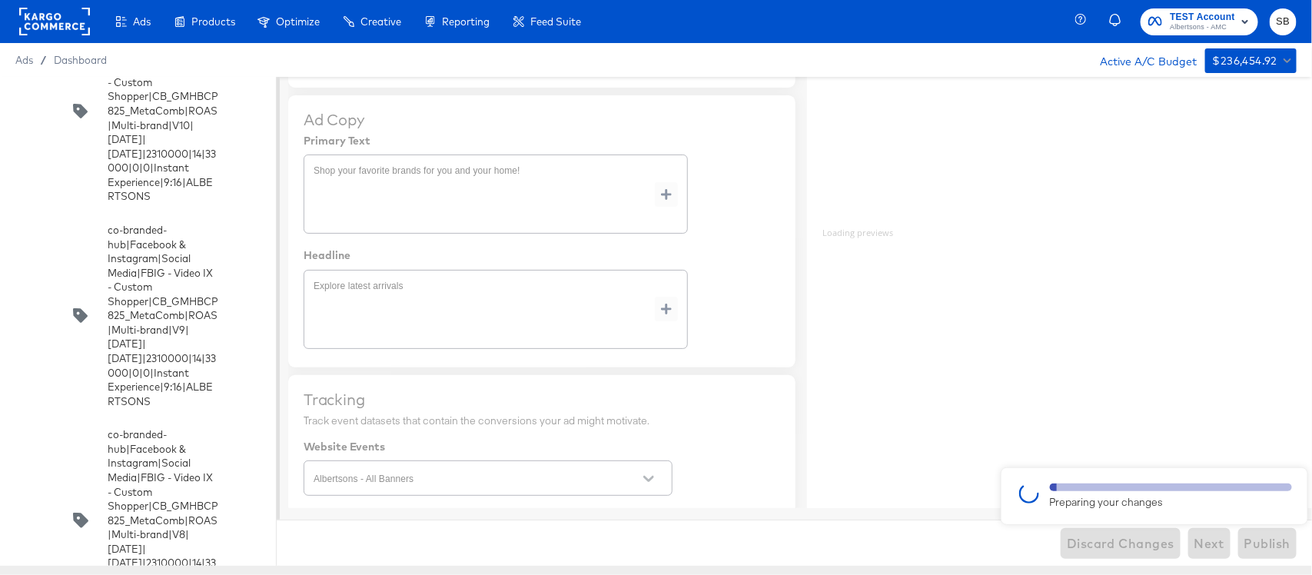
type textarea "x"
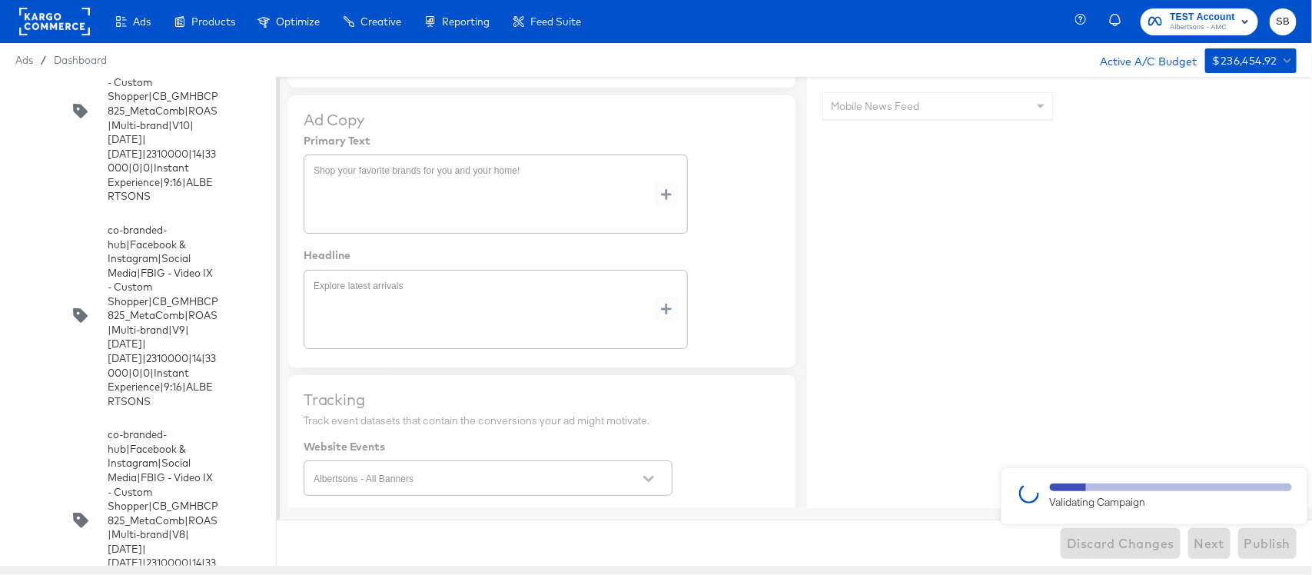
type textarea "x"
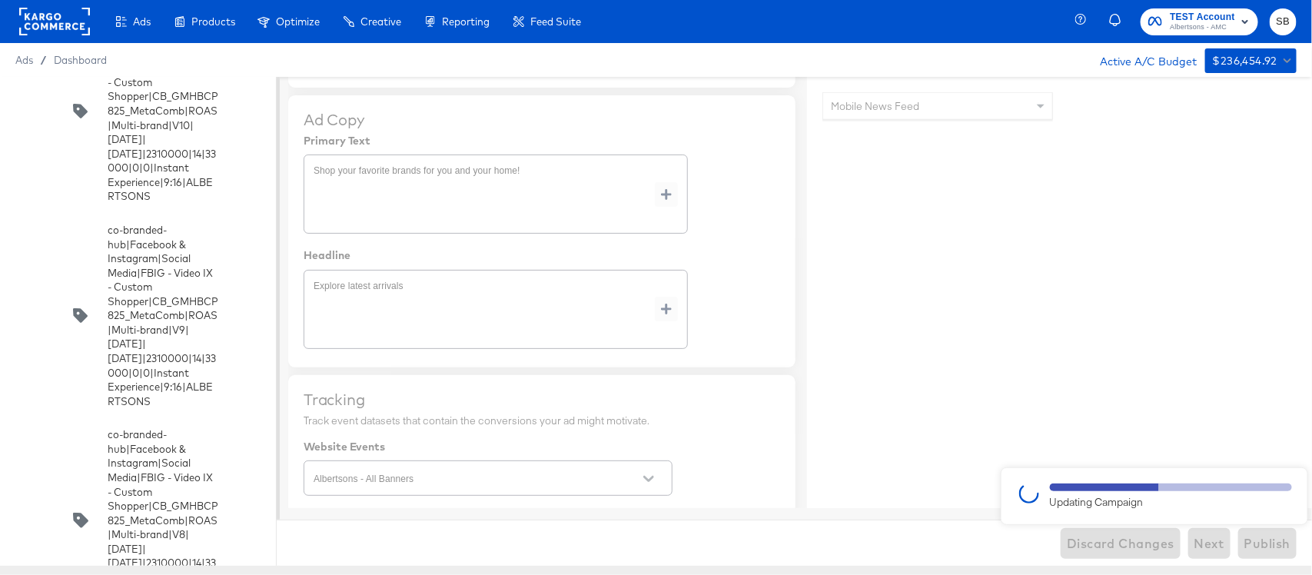
type textarea "x"
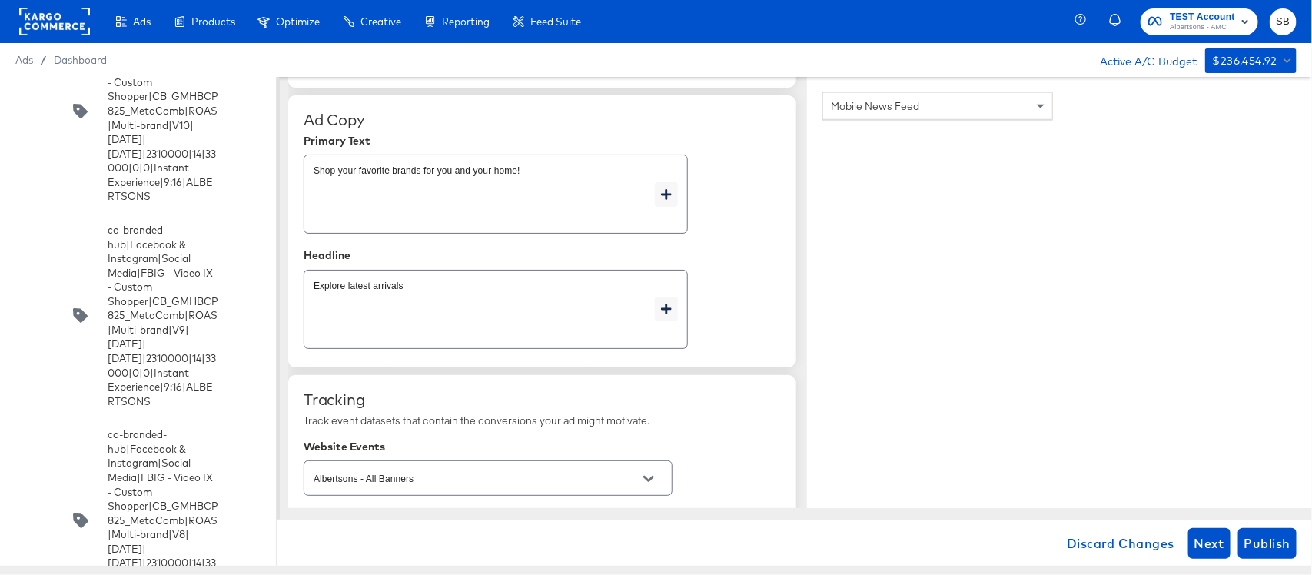
type textarea "x"
type input "https://www.randalls.com/lp/baby-products-supplies.html"
type textarea "x"
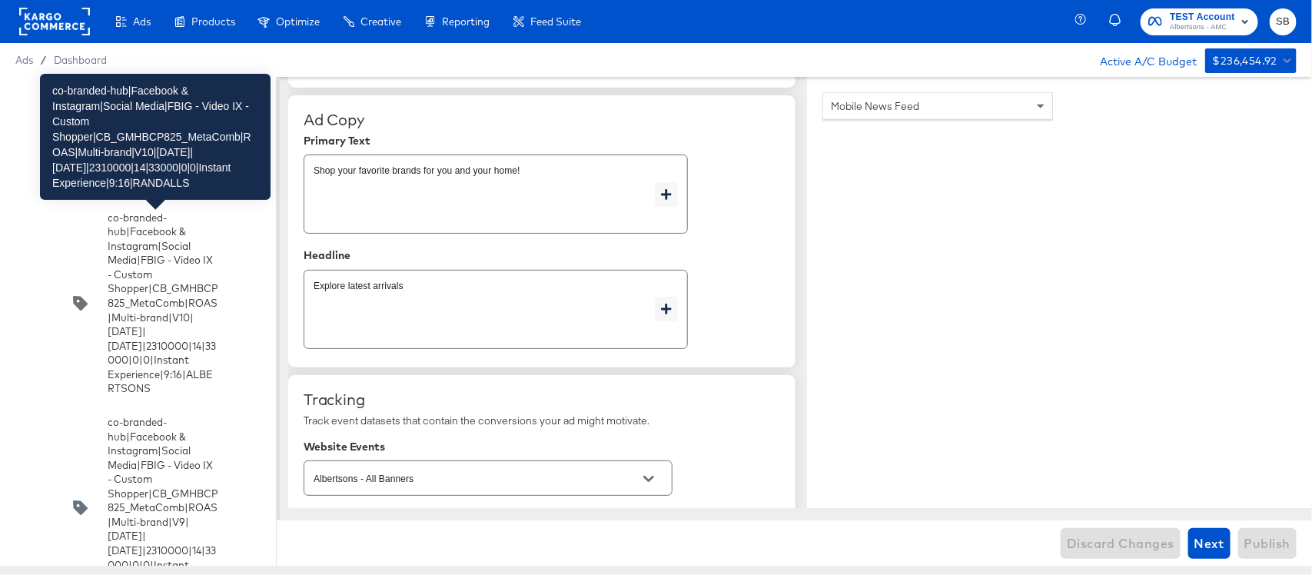
scroll to position [3750, 0]
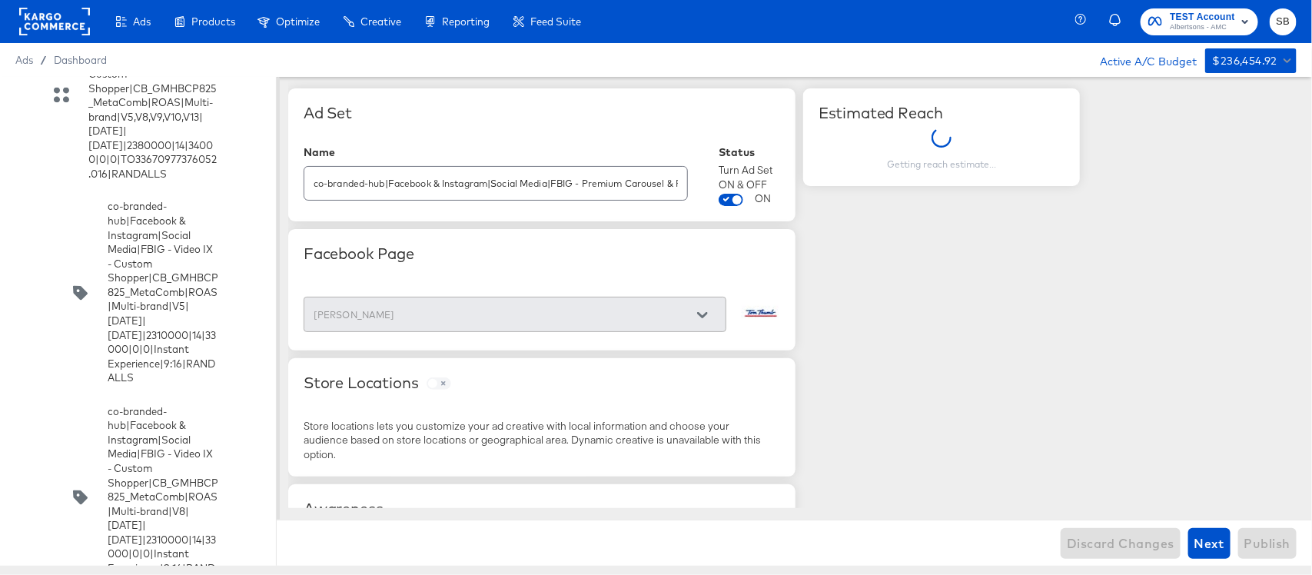
scroll to position [3846, 0]
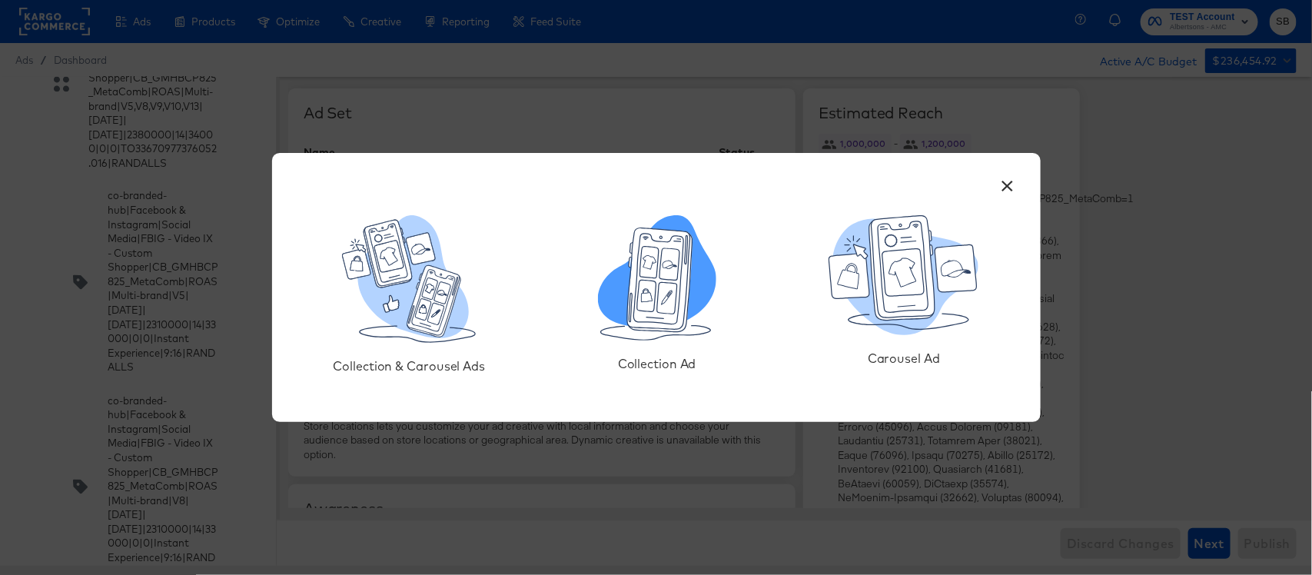
click at [647, 297] on icon at bounding box center [646, 295] width 11 height 13
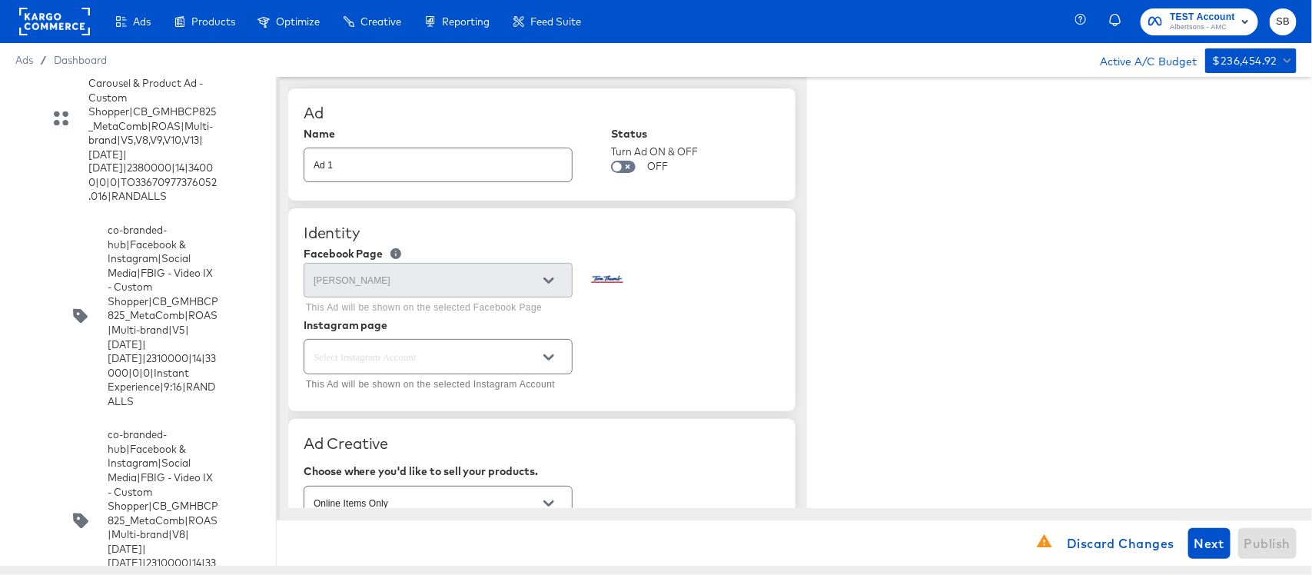
type textarea "x"
click at [428, 164] on input "Ad 1" at bounding box center [437, 158] width 267 height 33
paste input "co-branded-hub|Facebook & Instagram|Social Media|FBIG - Video IX - Custom Shopp…"
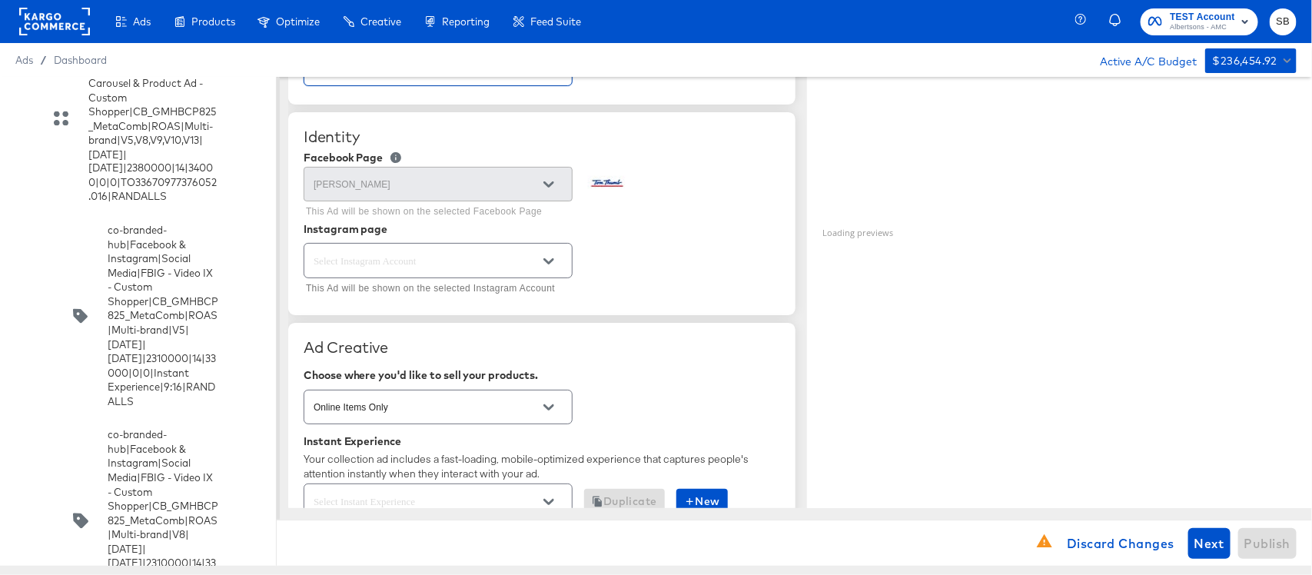
type input "co-branded-hub|Facebook & Instagram|Social Media|FBIG - Video IX - Custom Shopp…"
click at [446, 264] on input "text" at bounding box center [425, 261] width 231 height 18
type textarea "x"
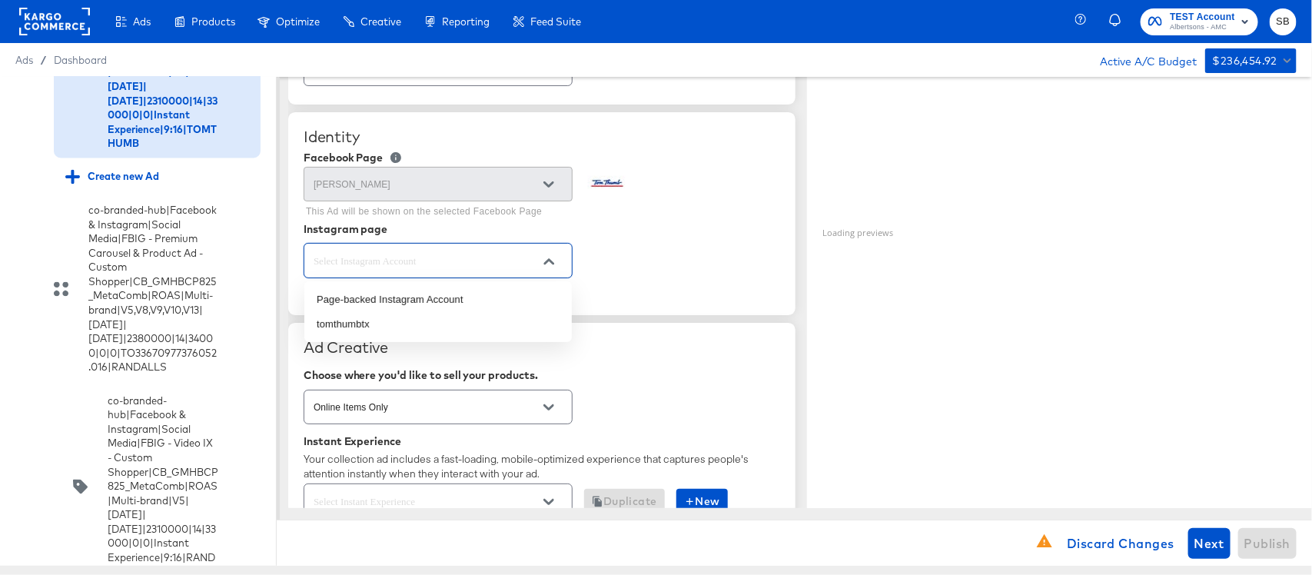
scroll to position [0, 0]
click at [373, 320] on li "tomthumbtx" at bounding box center [437, 324] width 267 height 25
type input "tomthumbtx"
type textarea "x"
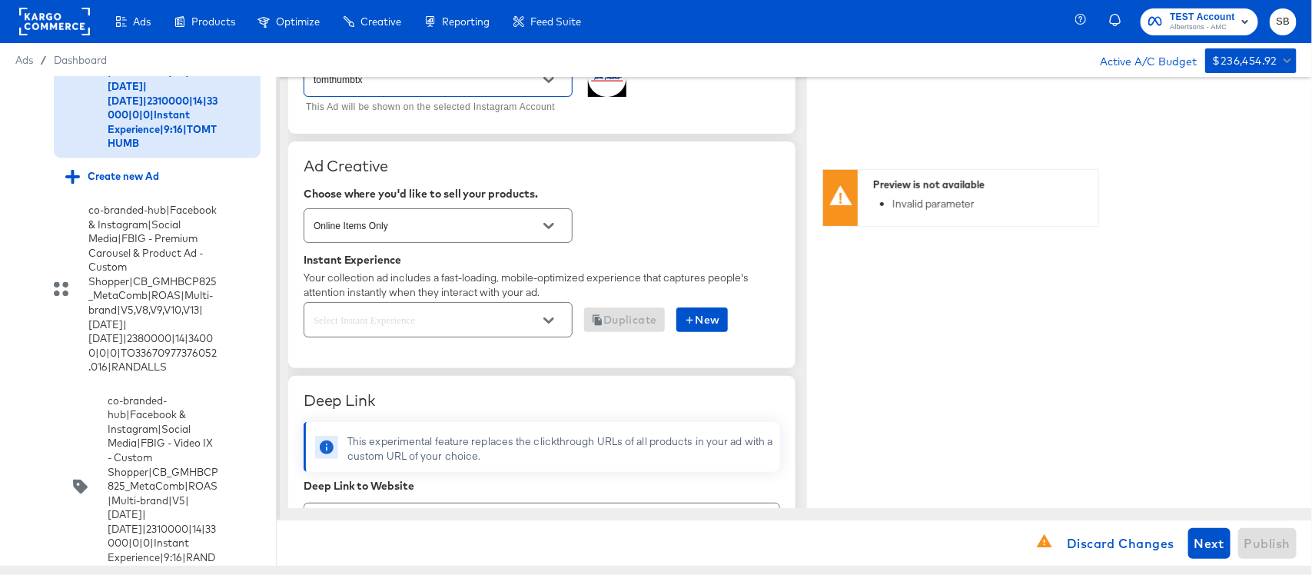
scroll to position [384, 0]
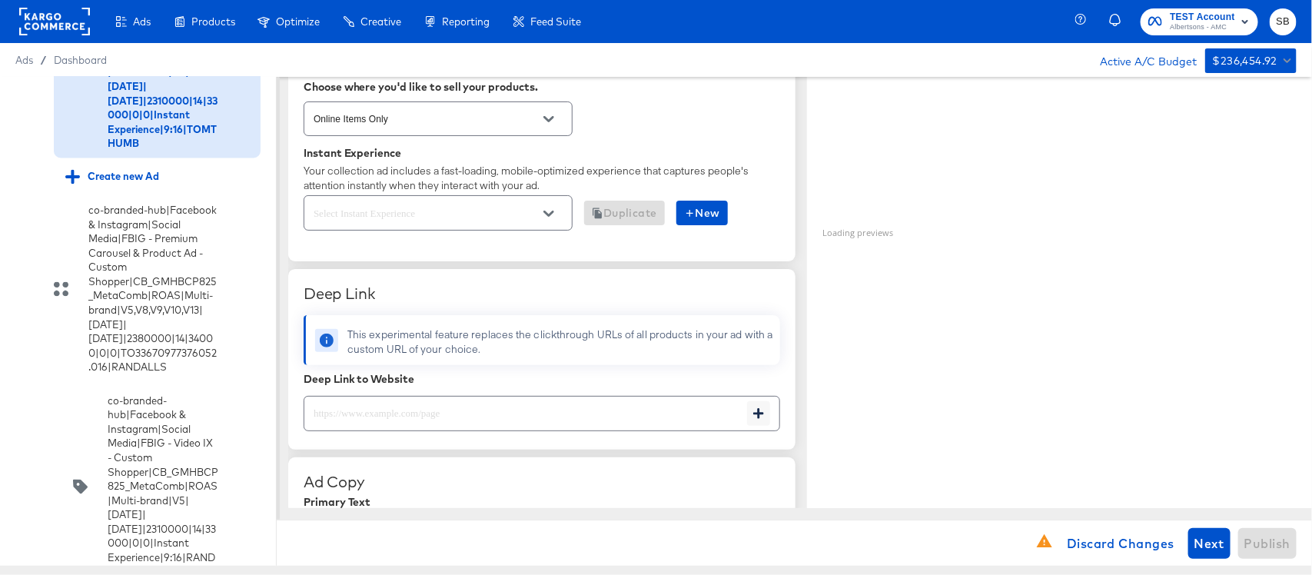
click at [488, 406] on input "text" at bounding box center [525, 406] width 443 height 33
type textarea "x"
paste input "https://www.tomthumb.com/shop/aisles/personal-care-health.html"
click at [543, 217] on icon "Open" at bounding box center [548, 213] width 11 height 11
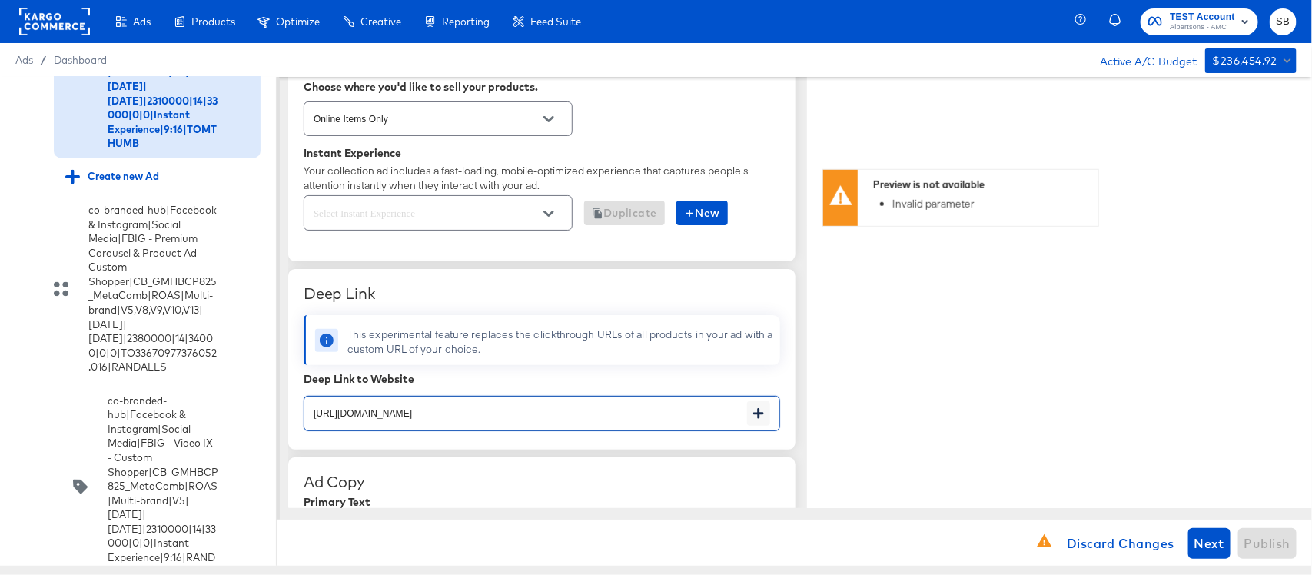
type input "https://www.tomthumb.com/shop/aisles/personal-care-health.html"
type textarea "x"
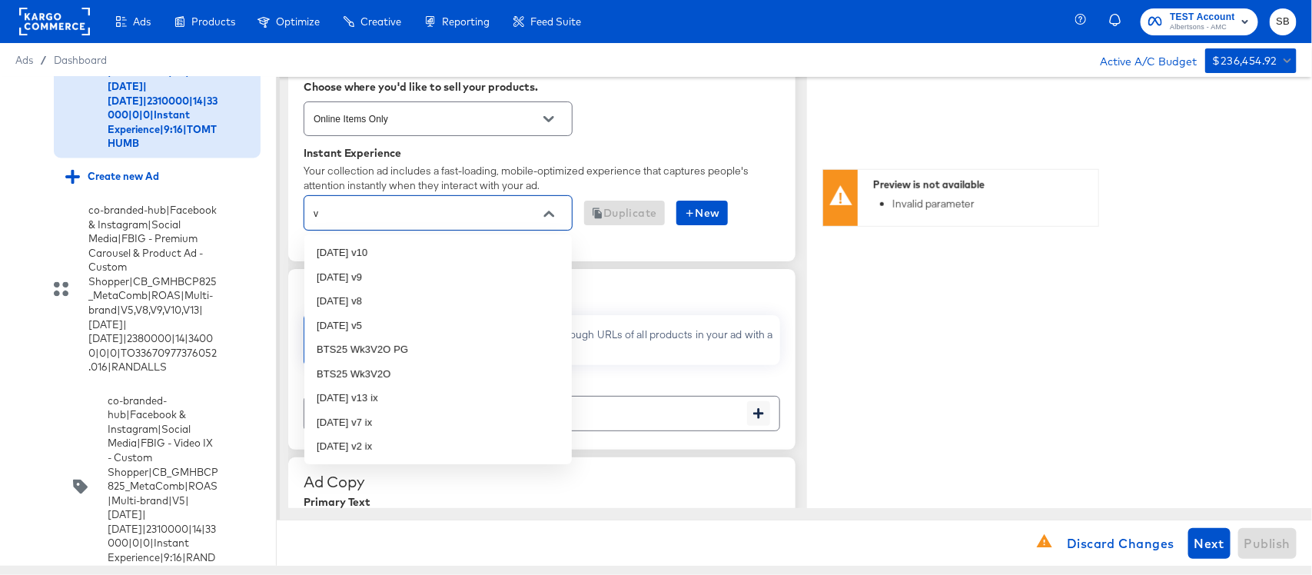
type input "v5"
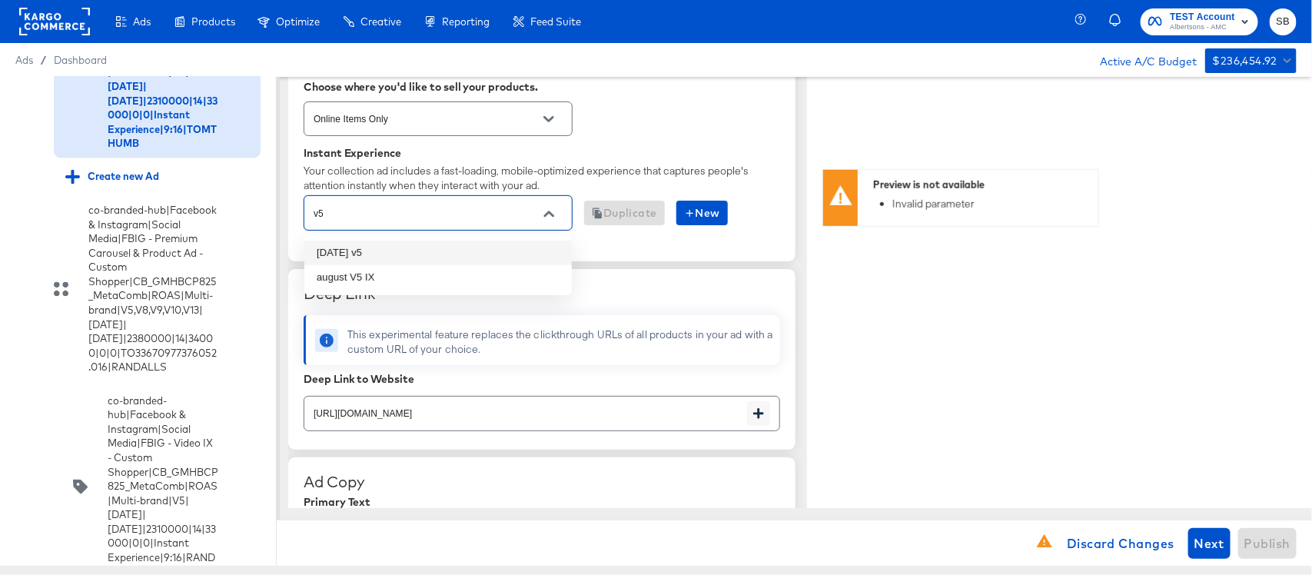
click at [443, 244] on li "oct25 v5" at bounding box center [437, 252] width 267 height 25
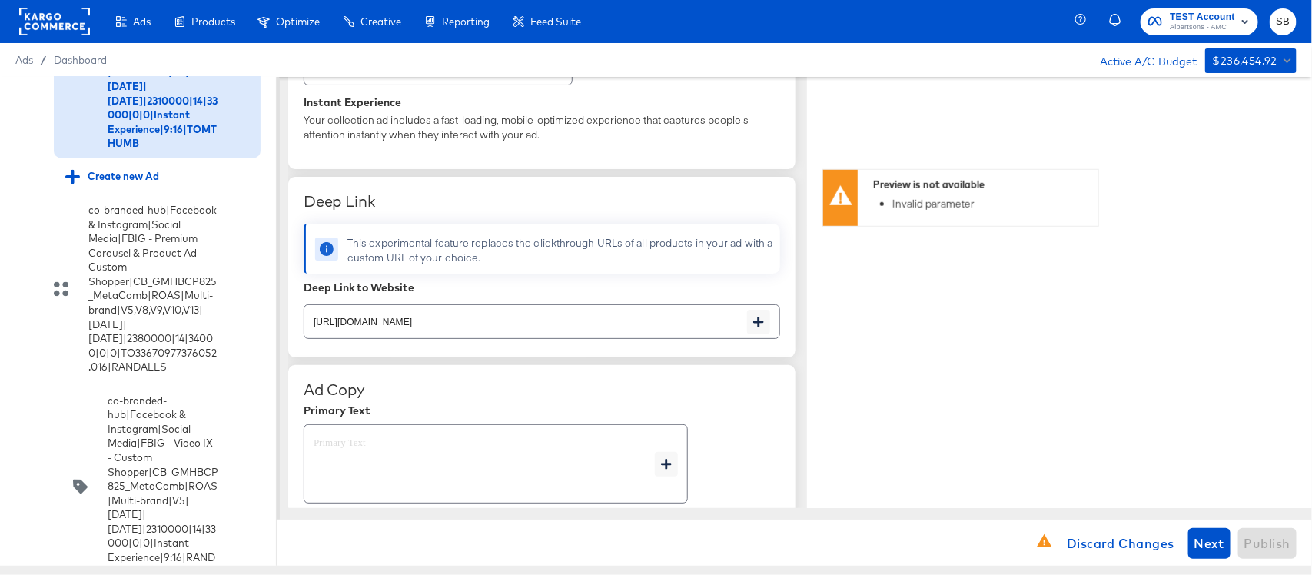
scroll to position [480, 0]
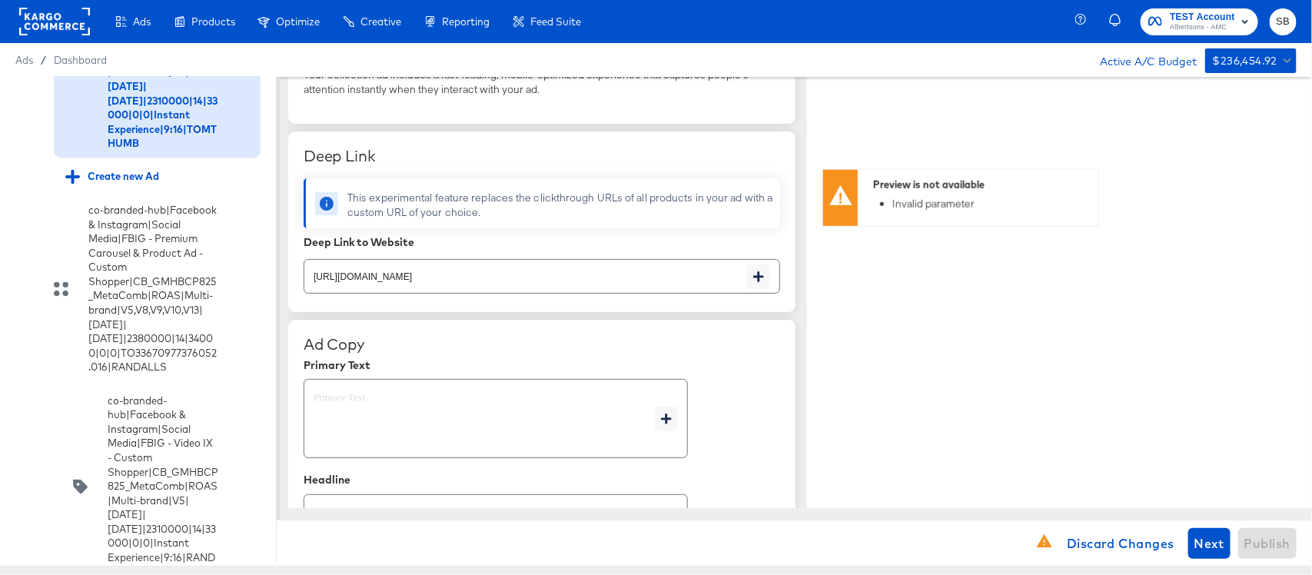
type textarea "x"
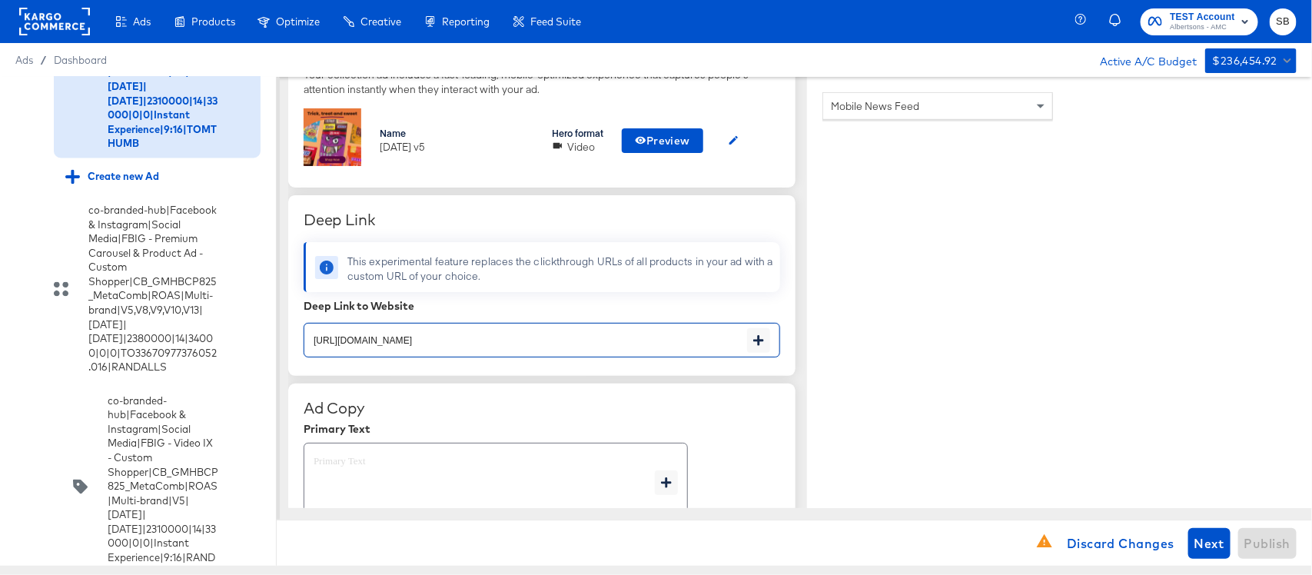
click at [629, 336] on input "https://www.tomthumb.com/shop/aisles/personal-care-health.html" at bounding box center [525, 333] width 443 height 33
type textarea "x"
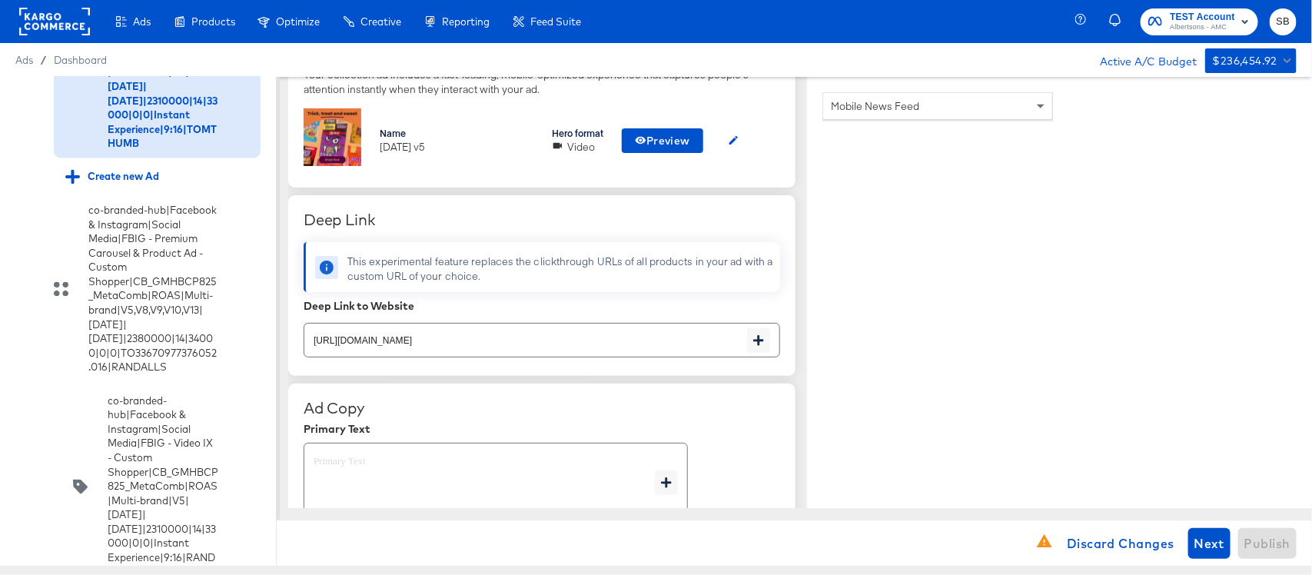
scroll to position [576, 0]
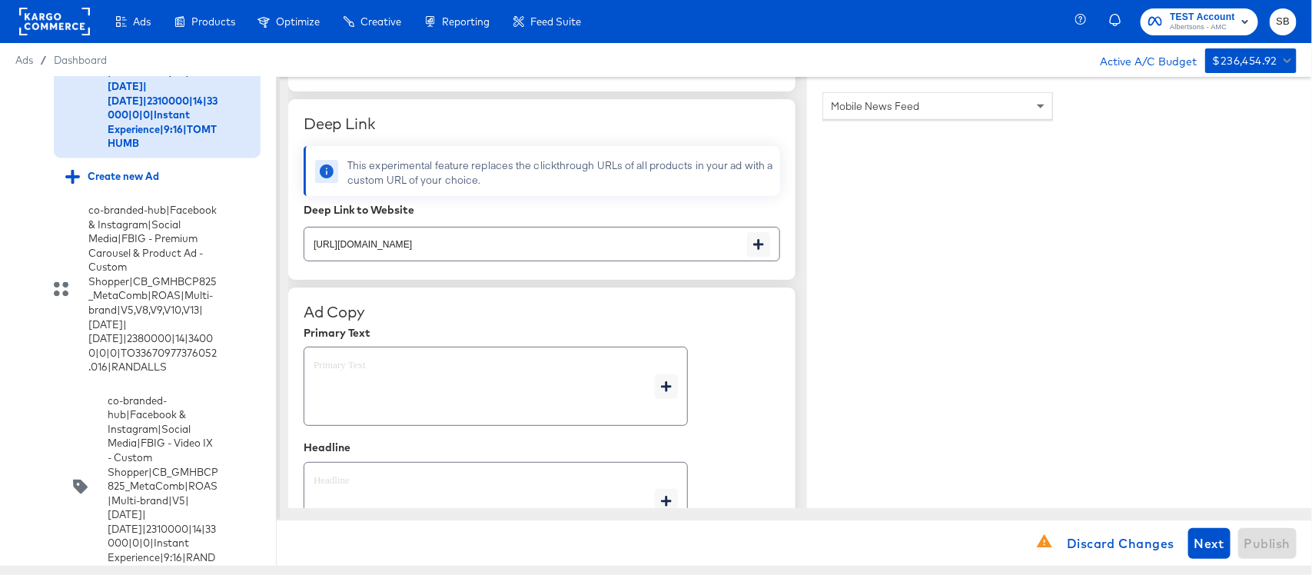
click at [497, 403] on textarea at bounding box center [483, 386] width 341 height 55
type textarea "x"
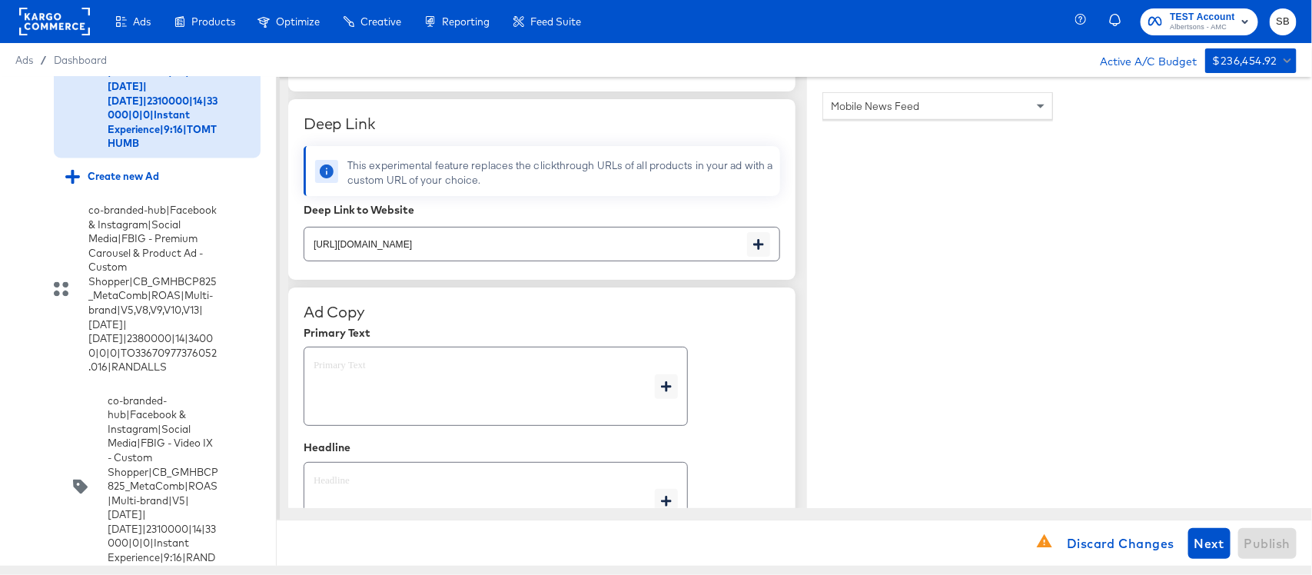
type textarea "x"
paste textarea "Shop your favorite brands for you and your home!"
type textarea "Shop your favorite brands for you and your home!"
type textarea "x"
type textarea "Shop your favorite brands for you and your home!"
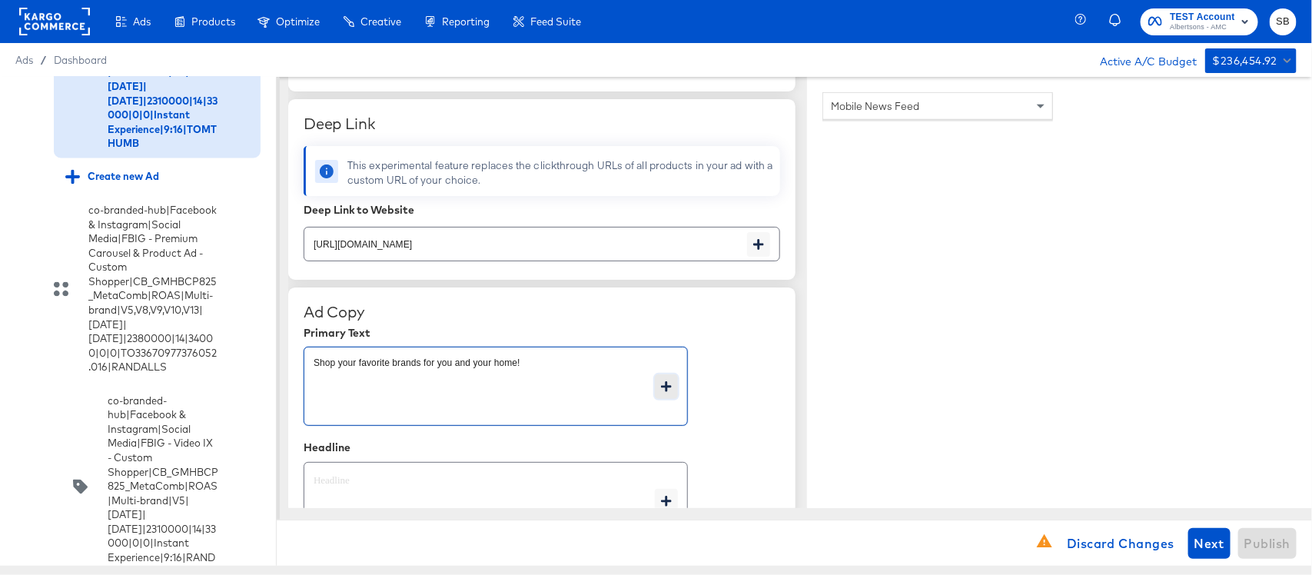
type textarea "x"
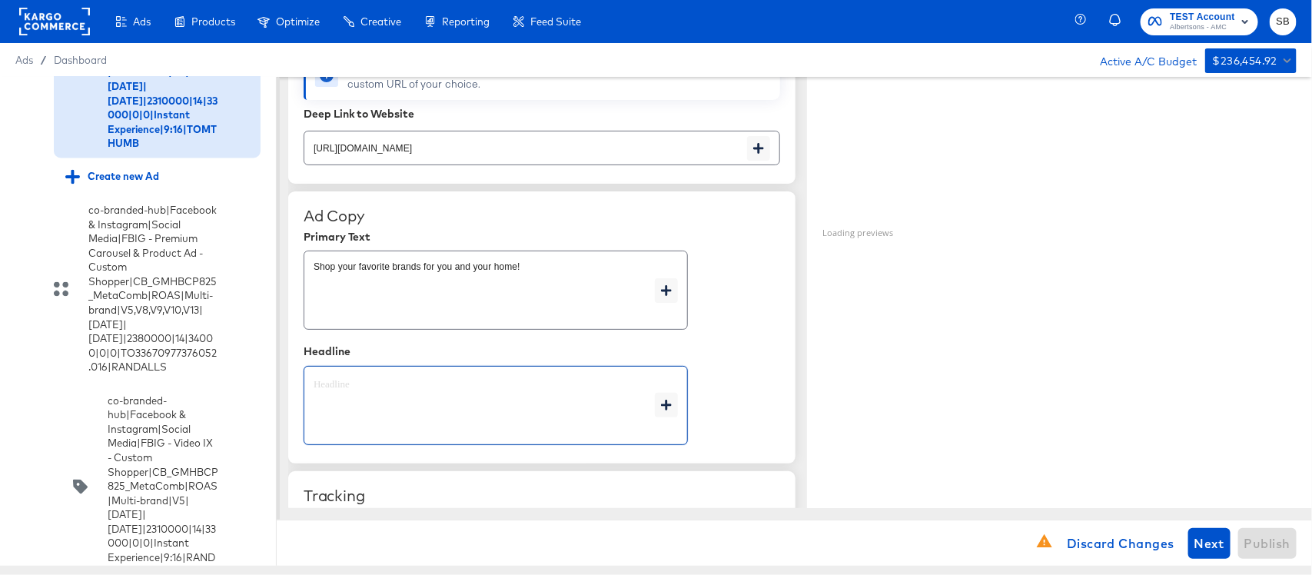
paste textarea "Explore latest arrivals"
type textarea "Explore latest arrivals"
type textarea "x"
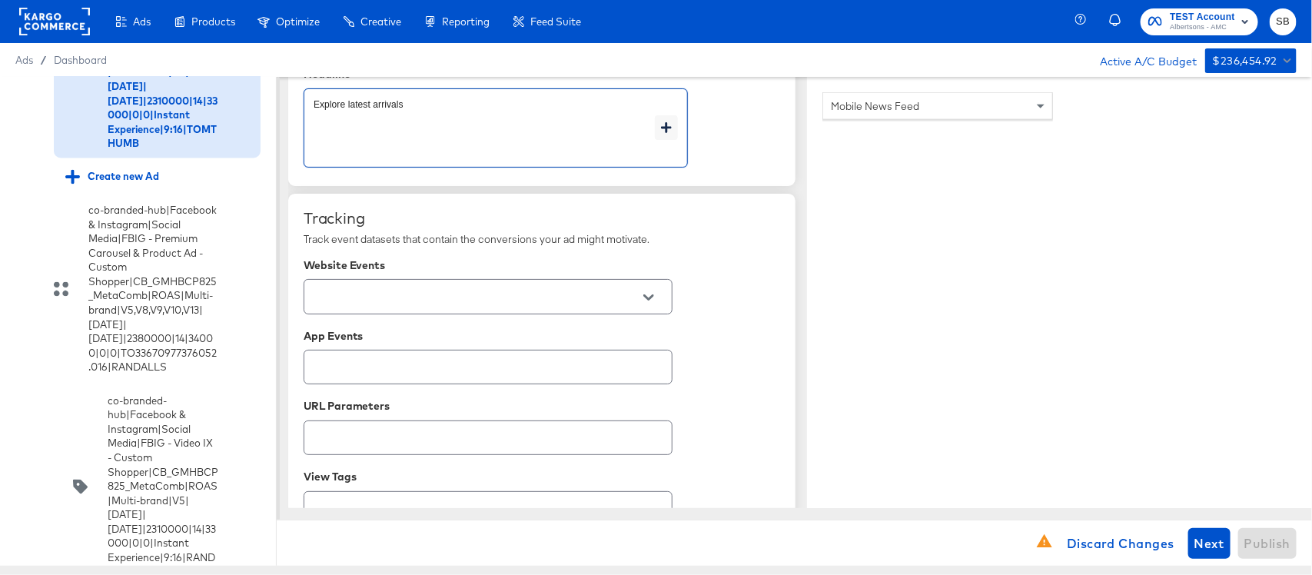
scroll to position [960, 0]
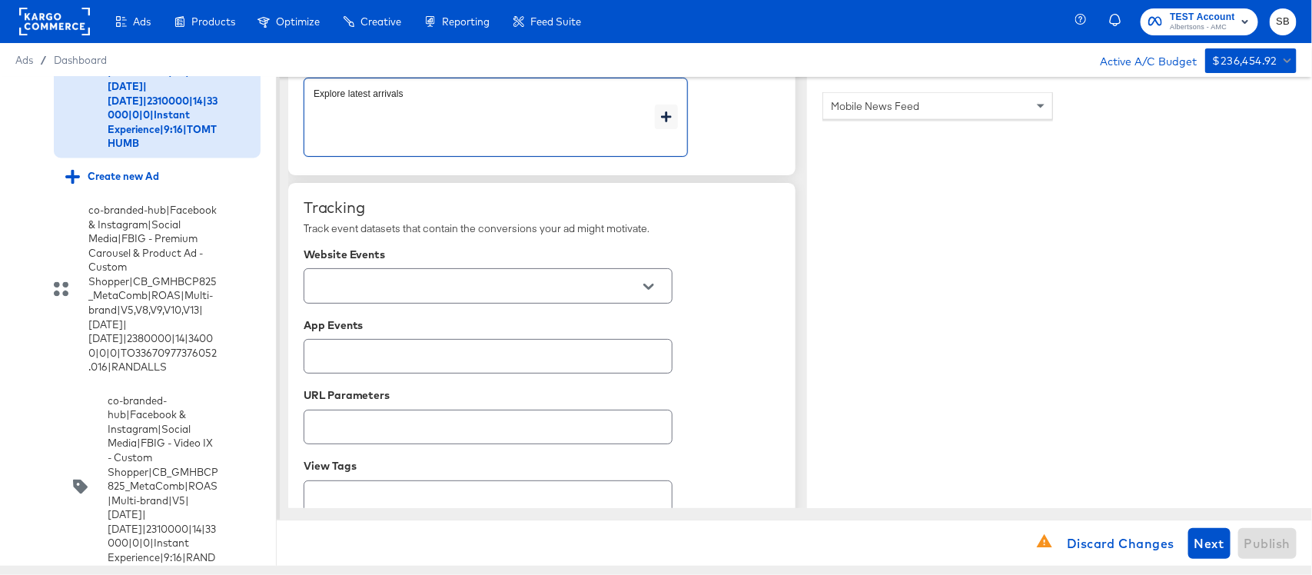
type textarea "Explore latest arrivals"
click at [459, 292] on input "text" at bounding box center [475, 286] width 331 height 18
type textarea "x"
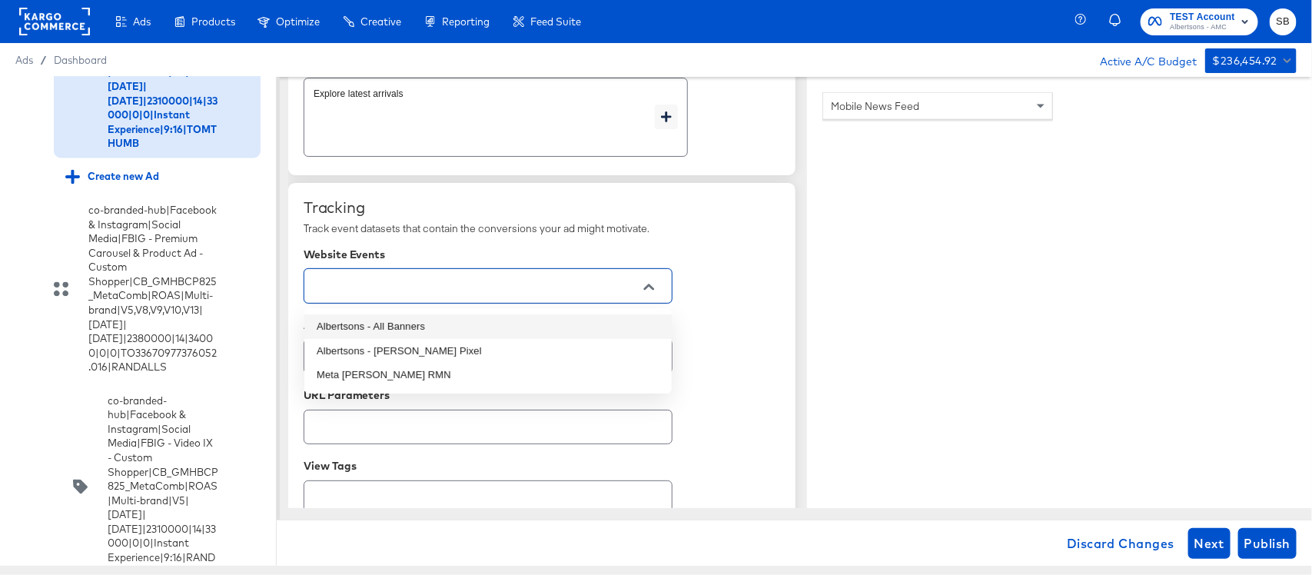
click at [408, 321] on li "Albertsons - All Banners" at bounding box center [487, 326] width 367 height 25
type textarea "x"
type input "Albertsons - All Banners"
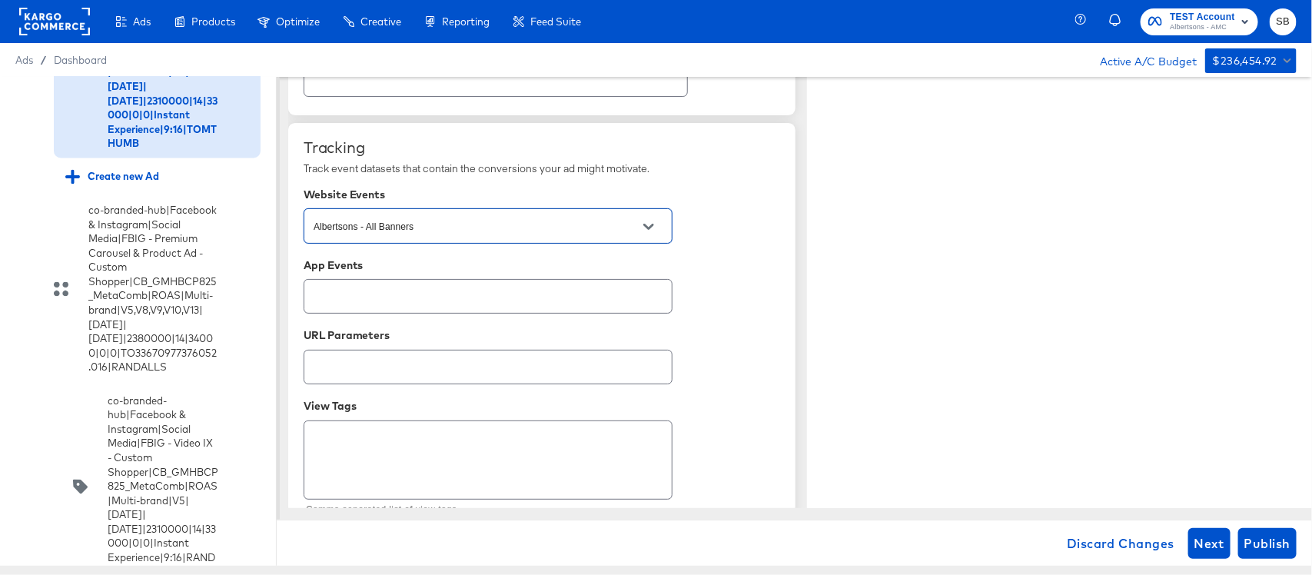
scroll to position [1051, 0]
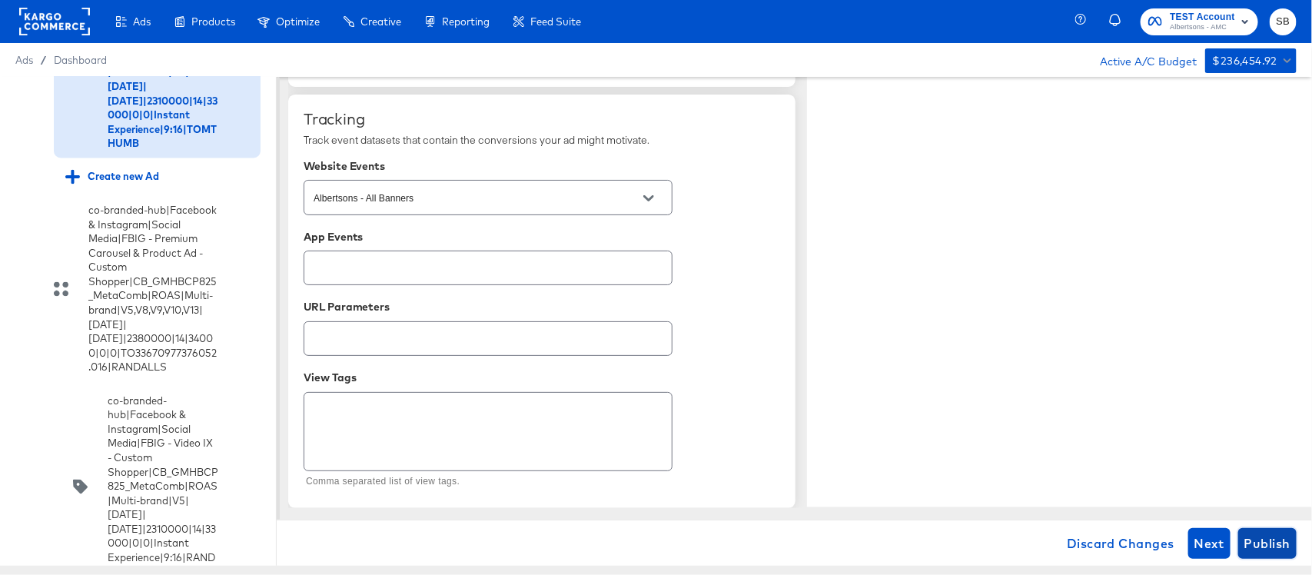
click at [1251, 549] on span "Publish" at bounding box center [1267, 543] width 46 height 22
type textarea "x"
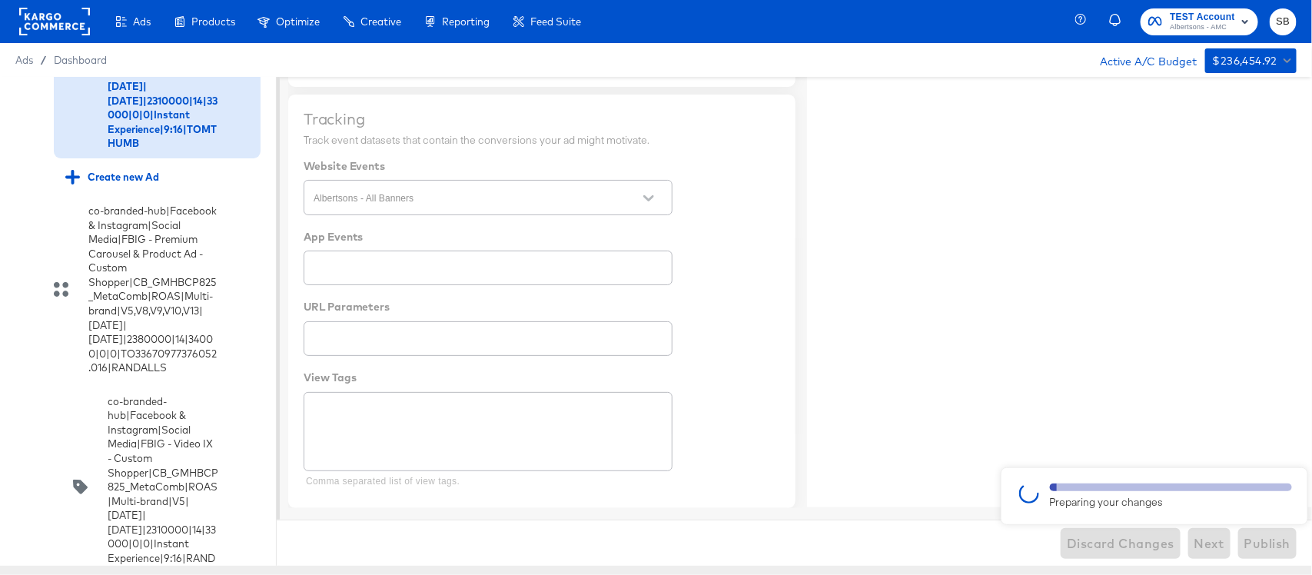
type textarea "x"
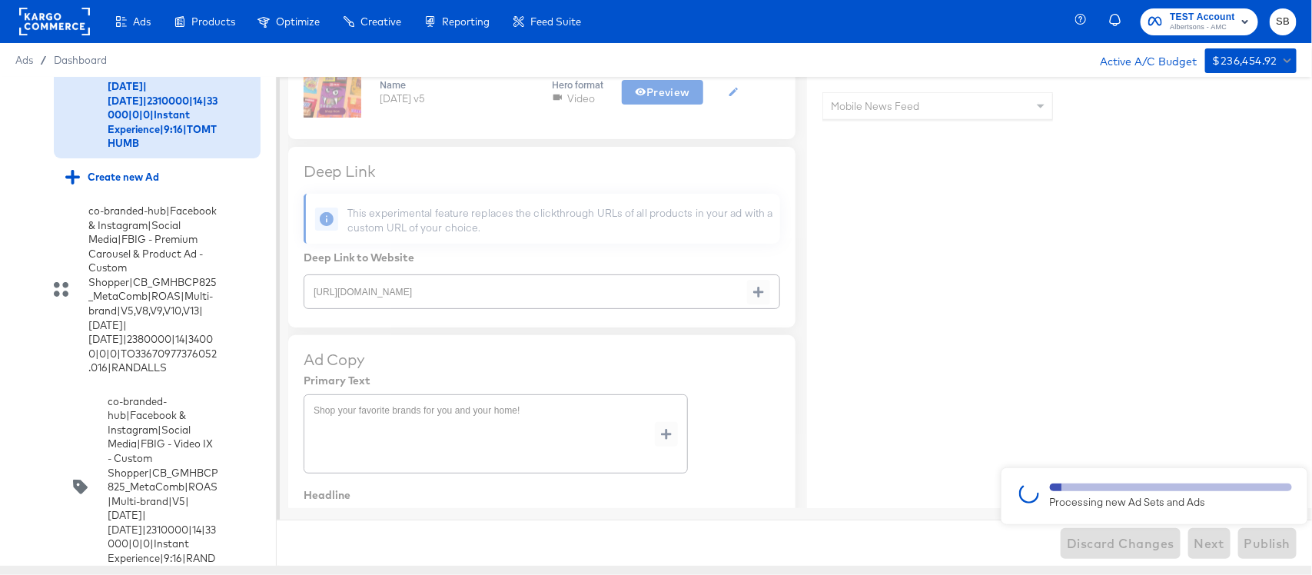
type textarea "x"
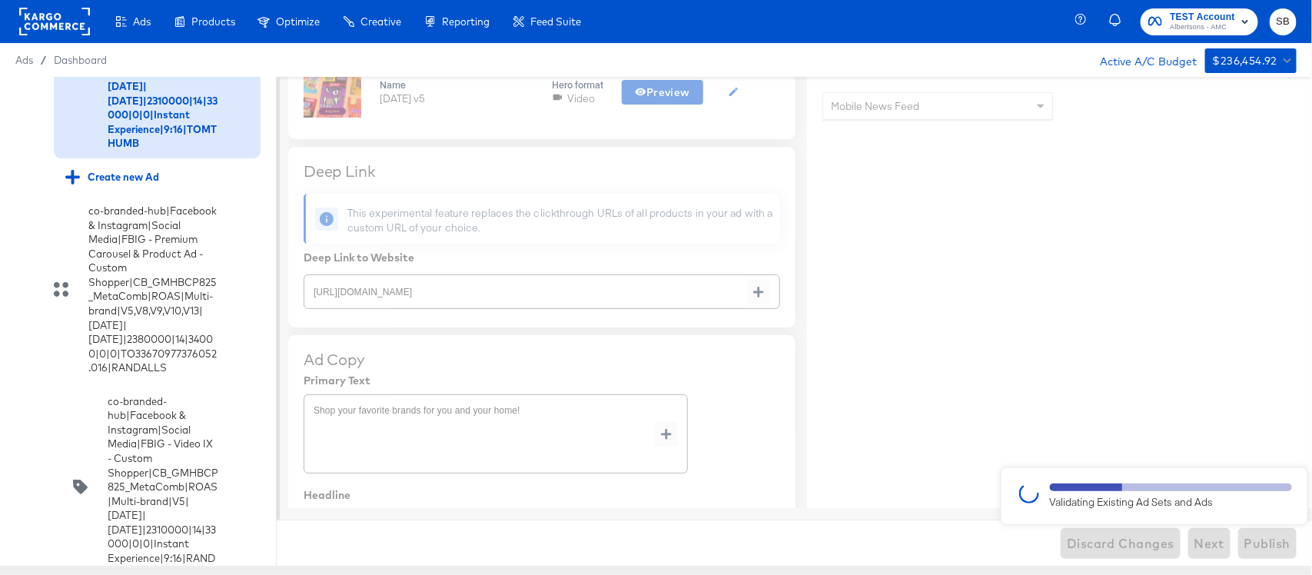
type textarea "x"
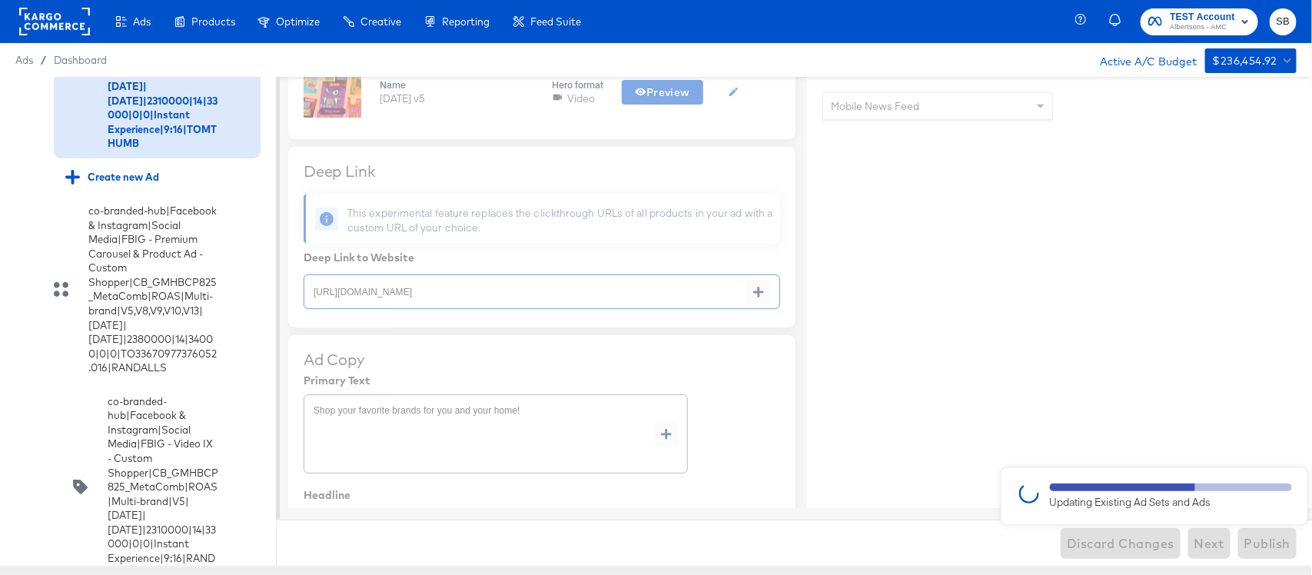
type textarea "x"
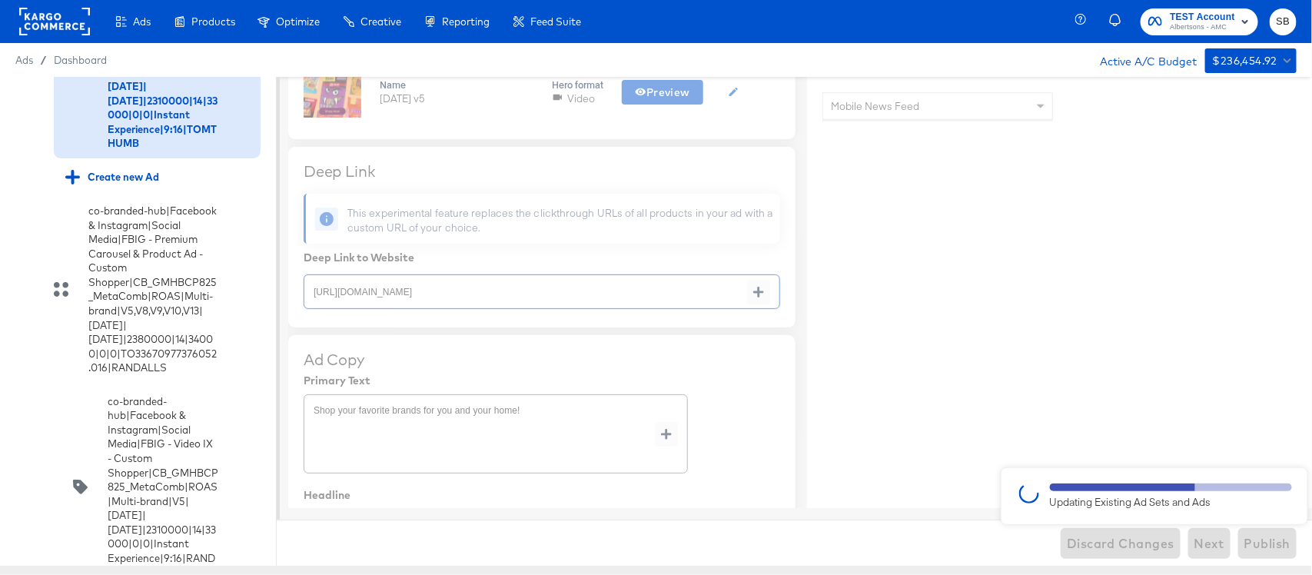
type textarea "x"
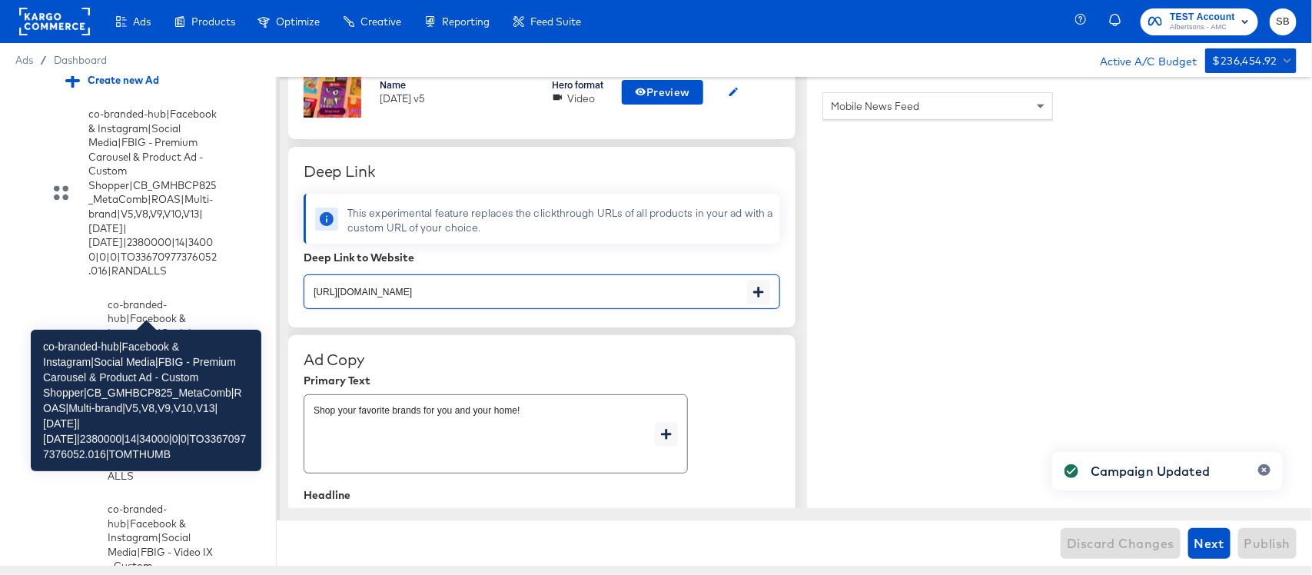
scroll to position [4038, 0]
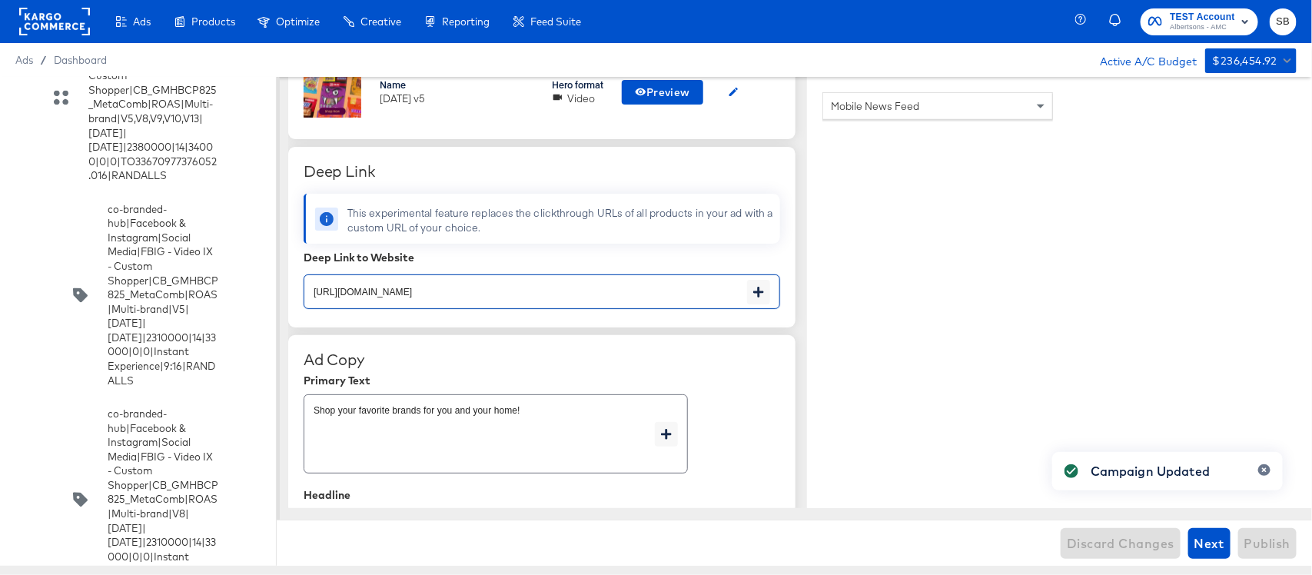
type textarea "x"
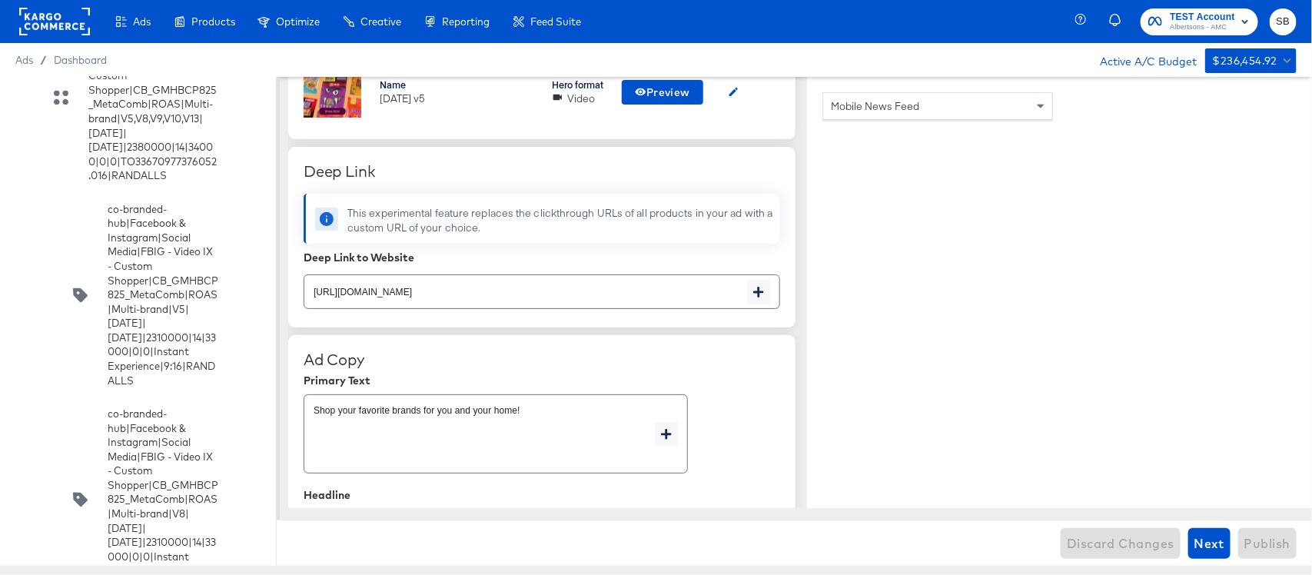
click at [0, 0] on input "checkbox" at bounding box center [0, 0] width 0 height 0
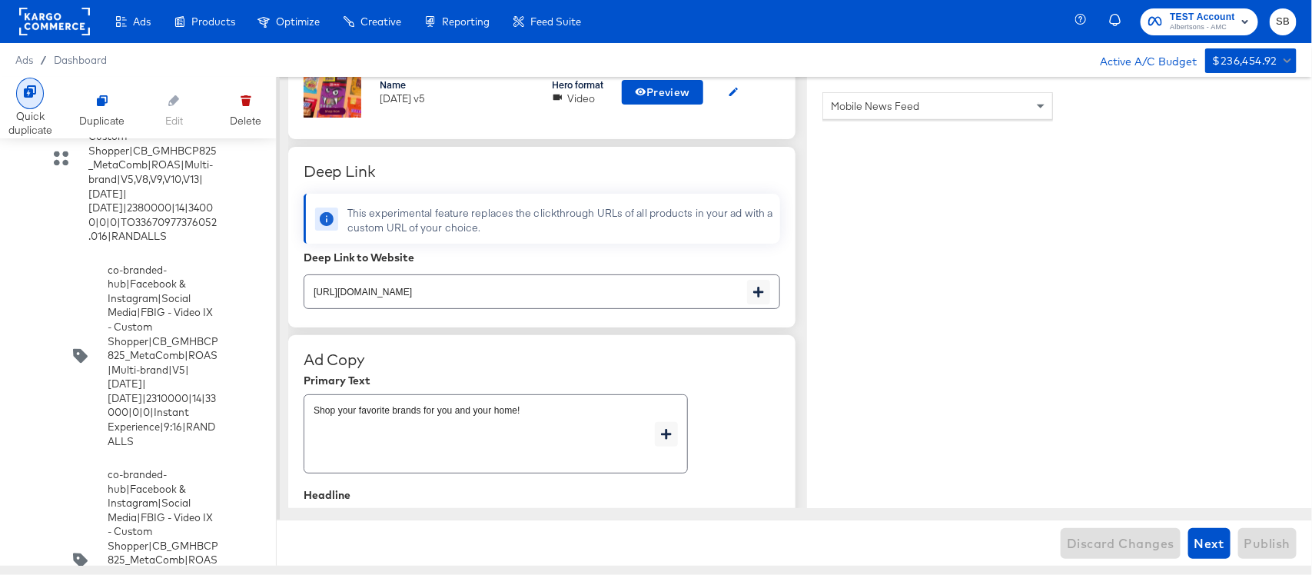
click at [25, 89] on icon at bounding box center [30, 91] width 12 height 12
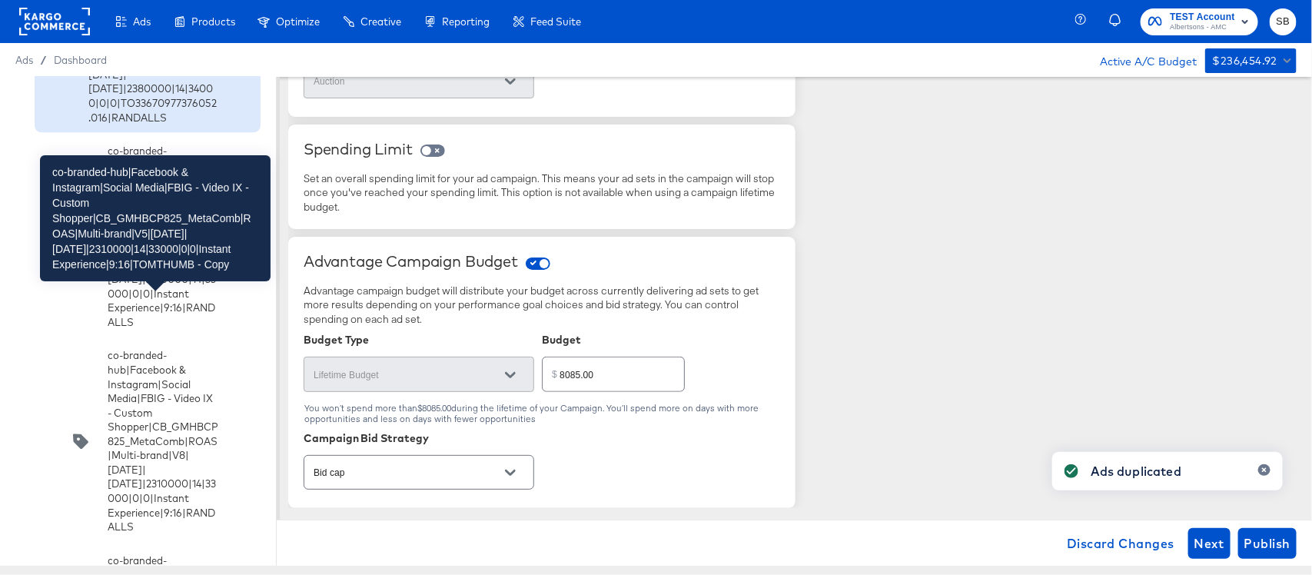
scroll to position [4326, 0]
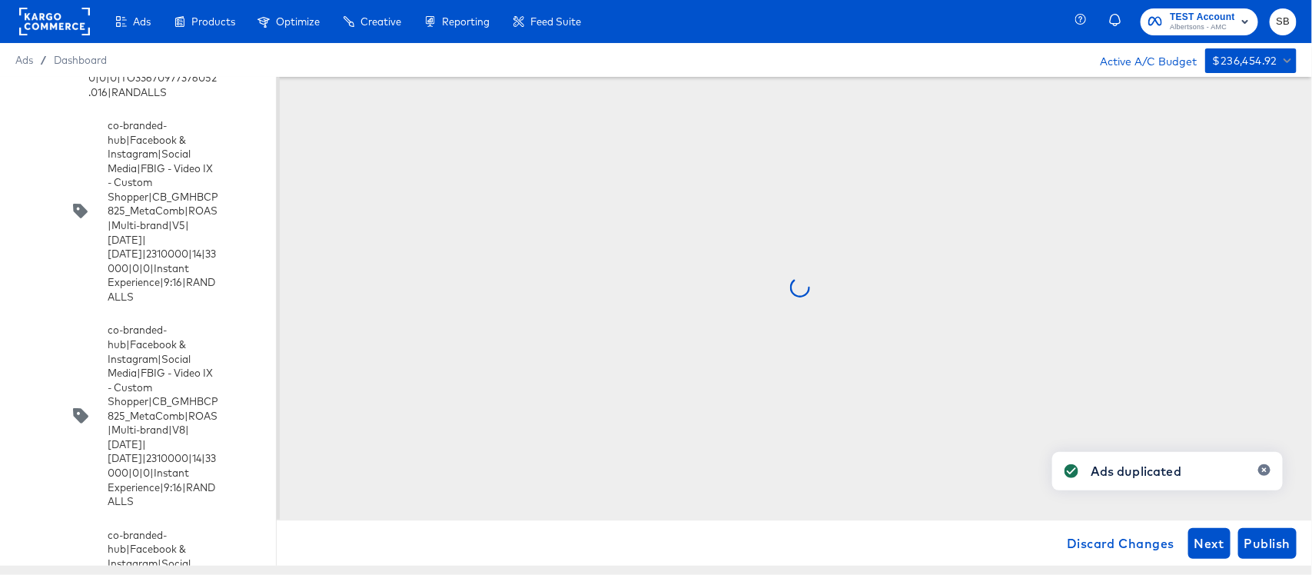
scroll to position [0, 0]
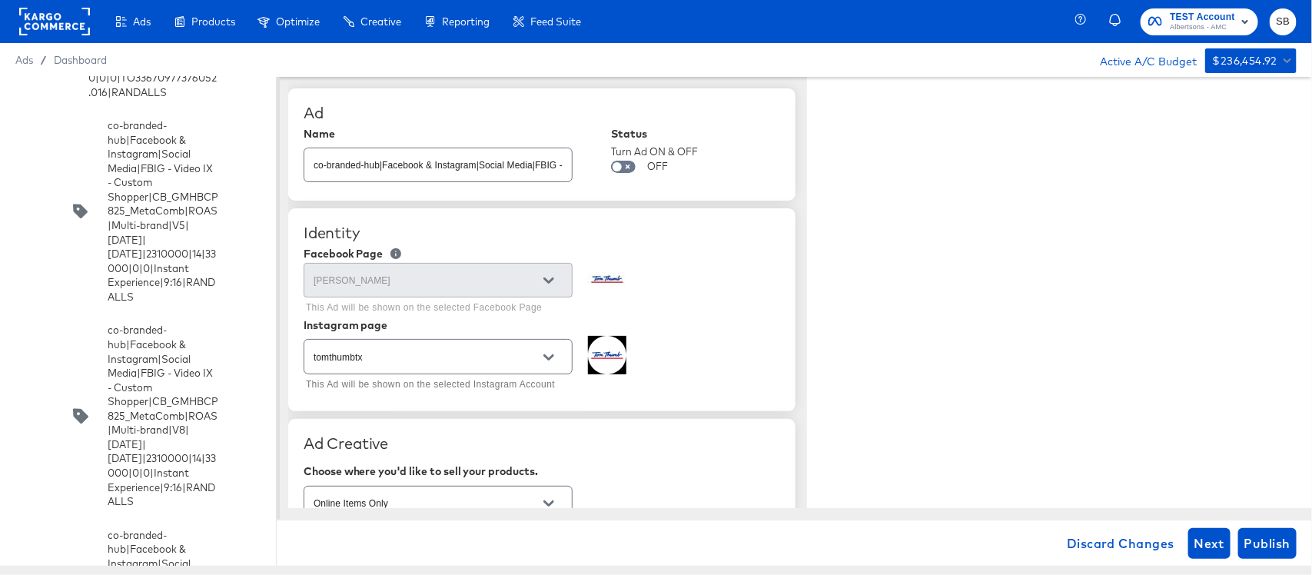
click at [535, 152] on input "co-branded-hub|Facebook & Instagram|Social Media|FBIG - Video IX - Custom Shopp…" at bounding box center [437, 158] width 267 height 33
paste input "8|9/10/2025|10/07/2025|2310000|14|33000|0|0|Instant Experience|9:16|TOMTHUMB"
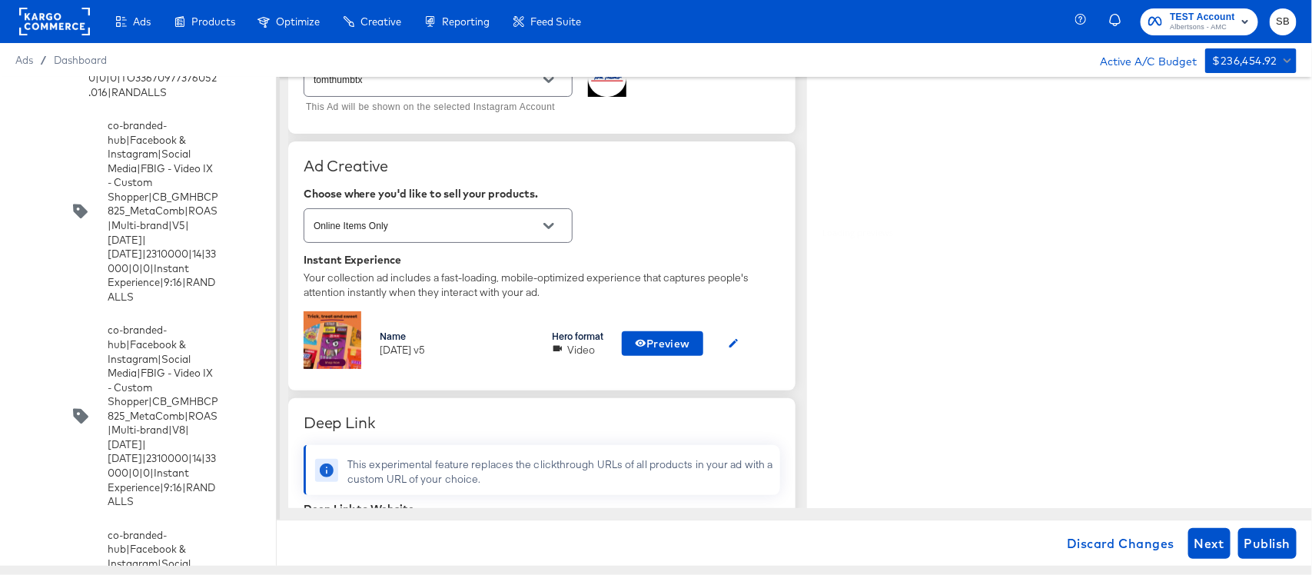
scroll to position [288, 0]
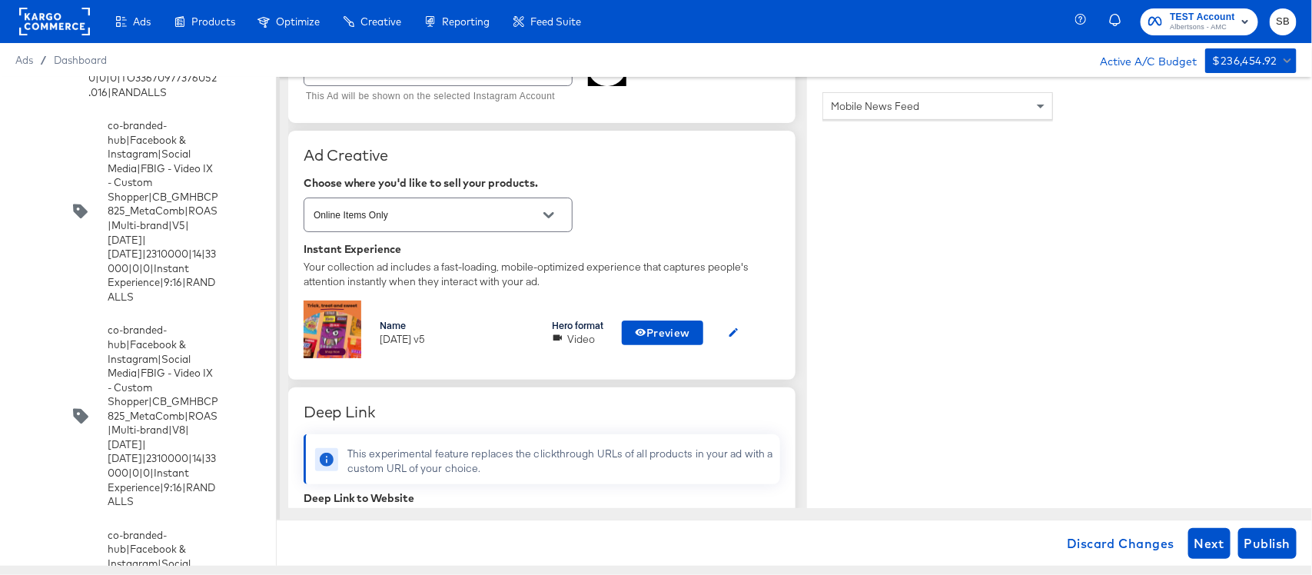
type input "co-branded-hub|Facebook & Instagram|Social Media|FBIG - Video IX - Custom Shopp…"
click at [732, 335] on icon "button" at bounding box center [734, 333] width 12 height 12
type textarea "x"
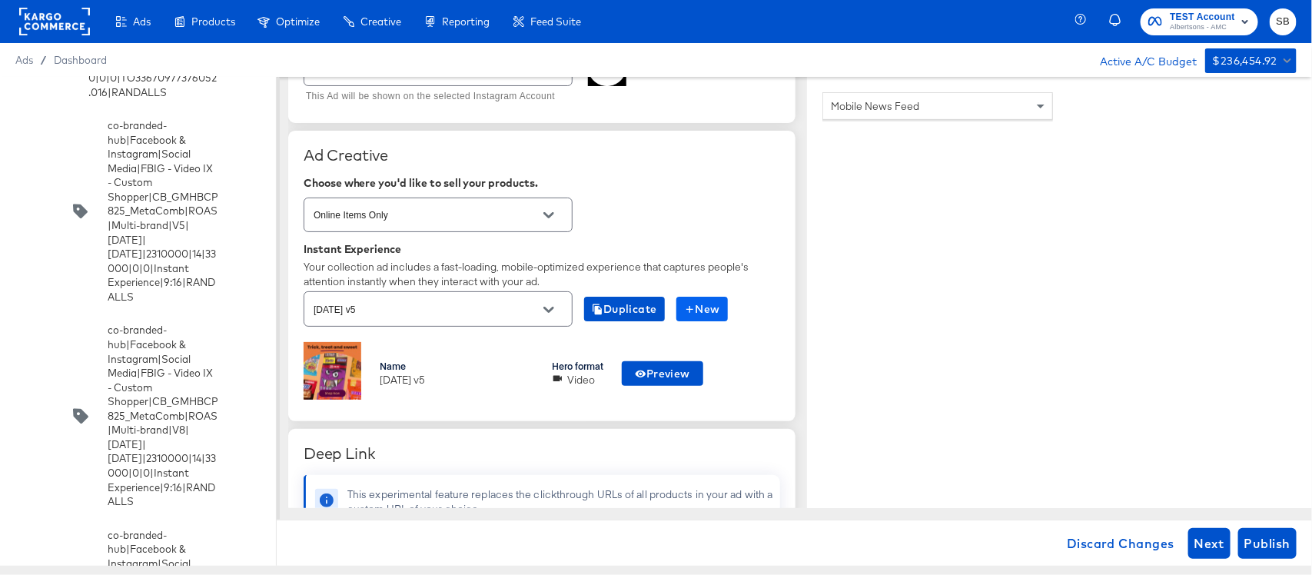
scroll to position [0, 0]
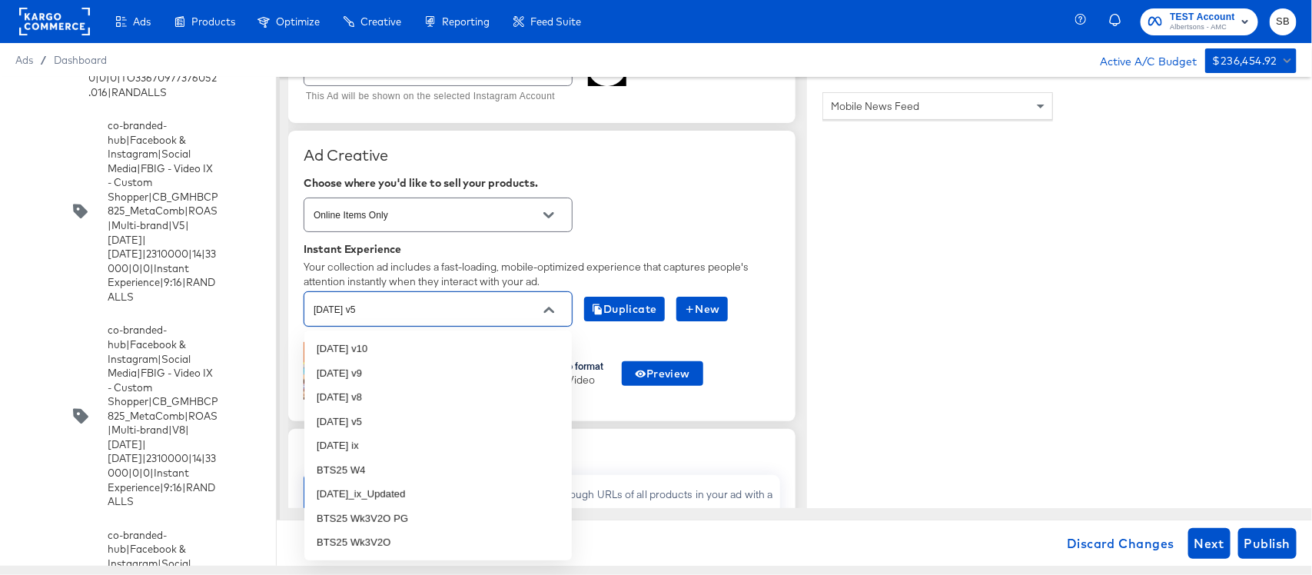
click at [438, 307] on input "oct25 v5" at bounding box center [425, 309] width 231 height 18
type input "v8"
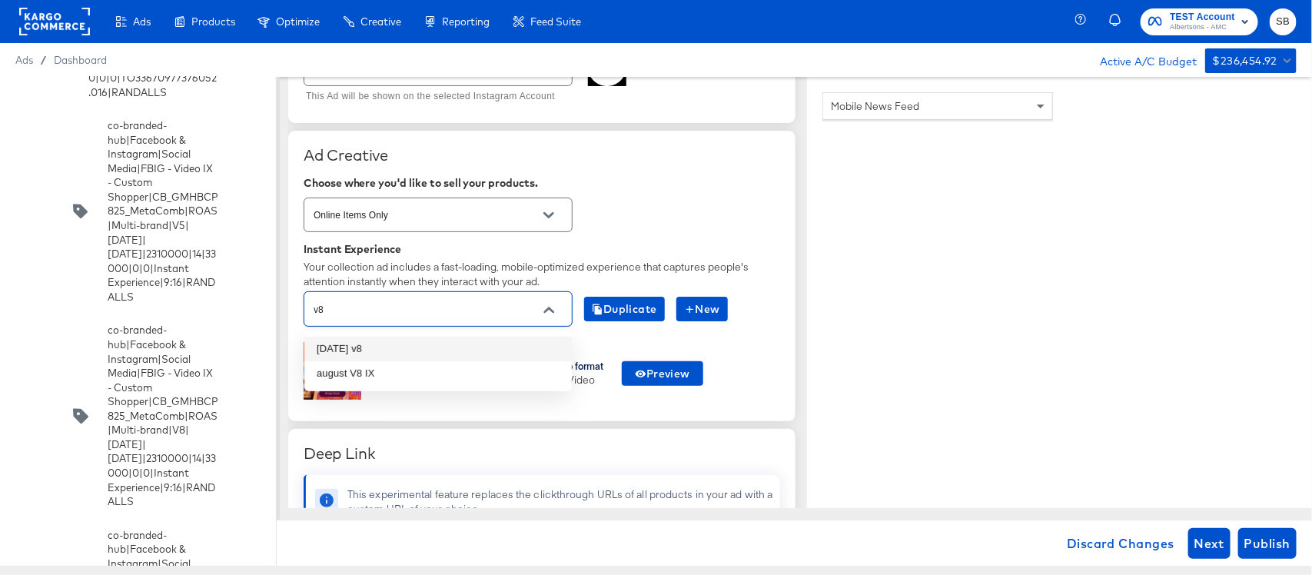
click at [417, 348] on li "oct25 v8" at bounding box center [437, 349] width 267 height 25
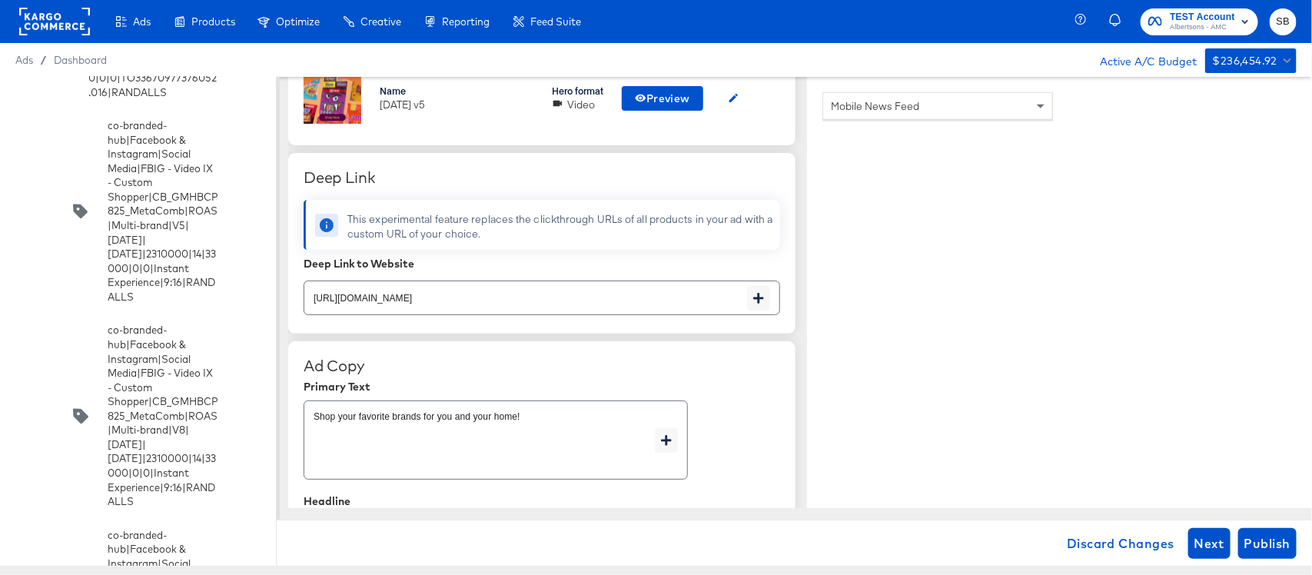
scroll to position [576, 0]
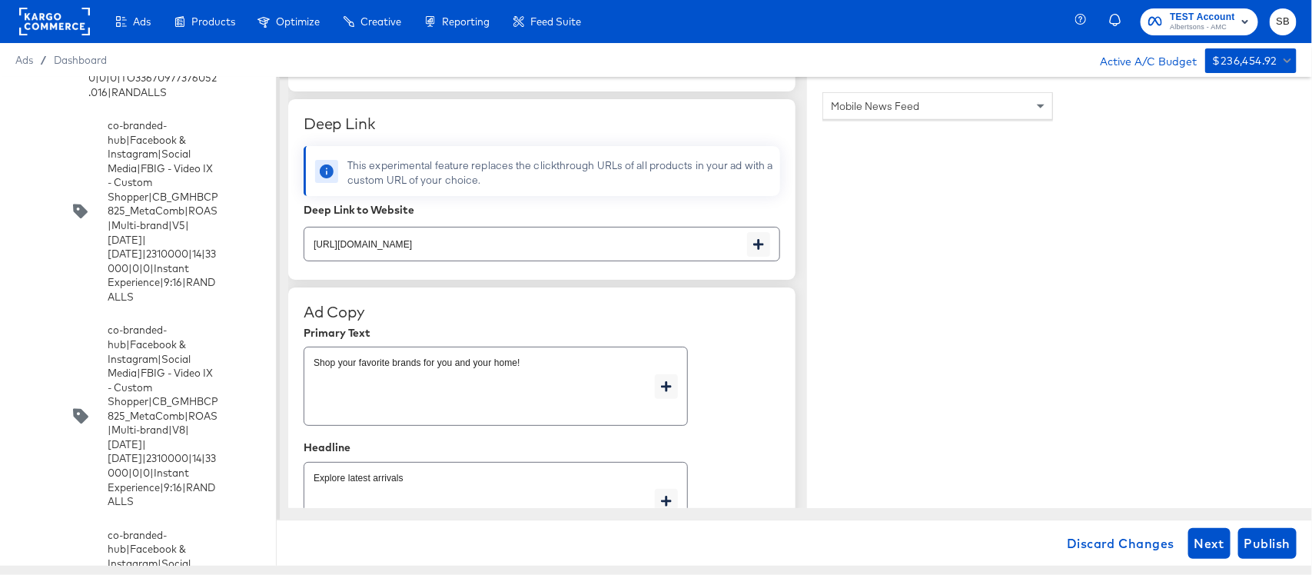
click at [642, 246] on input "https://www.tomthumb.com/shop/aisles/personal-care-health.html" at bounding box center [525, 237] width 443 height 33
type textarea "x"
paste input "aper-cleaning-home"
type input "https://www.tomthumb.com/shop/aisles/paper-cleaning-home.html"
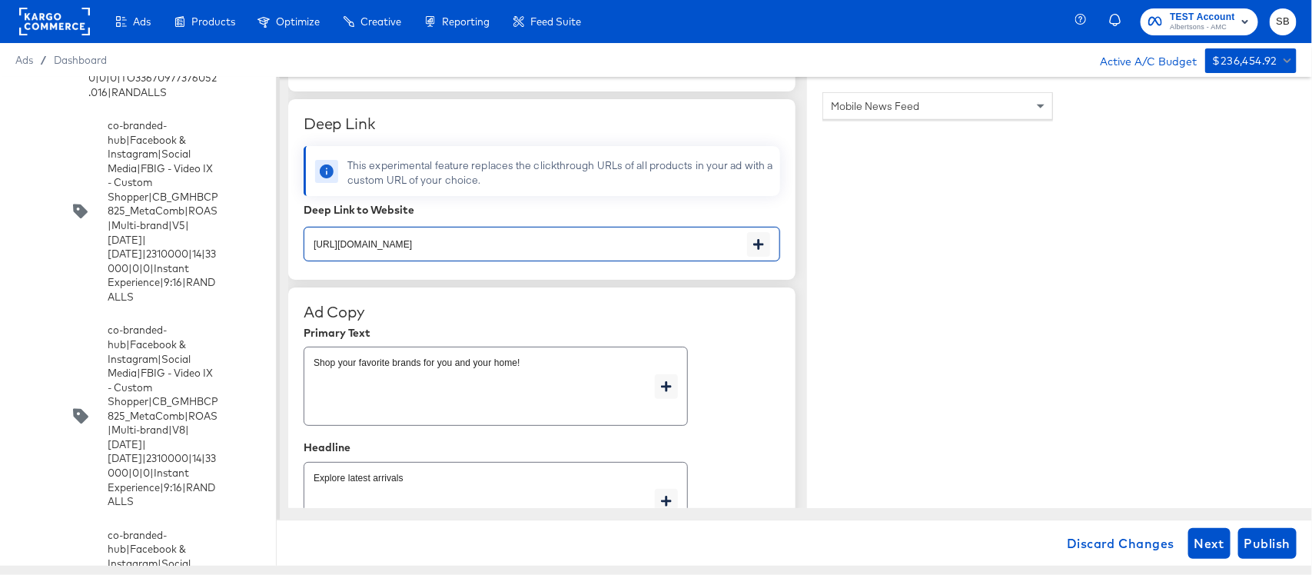
type textarea "x"
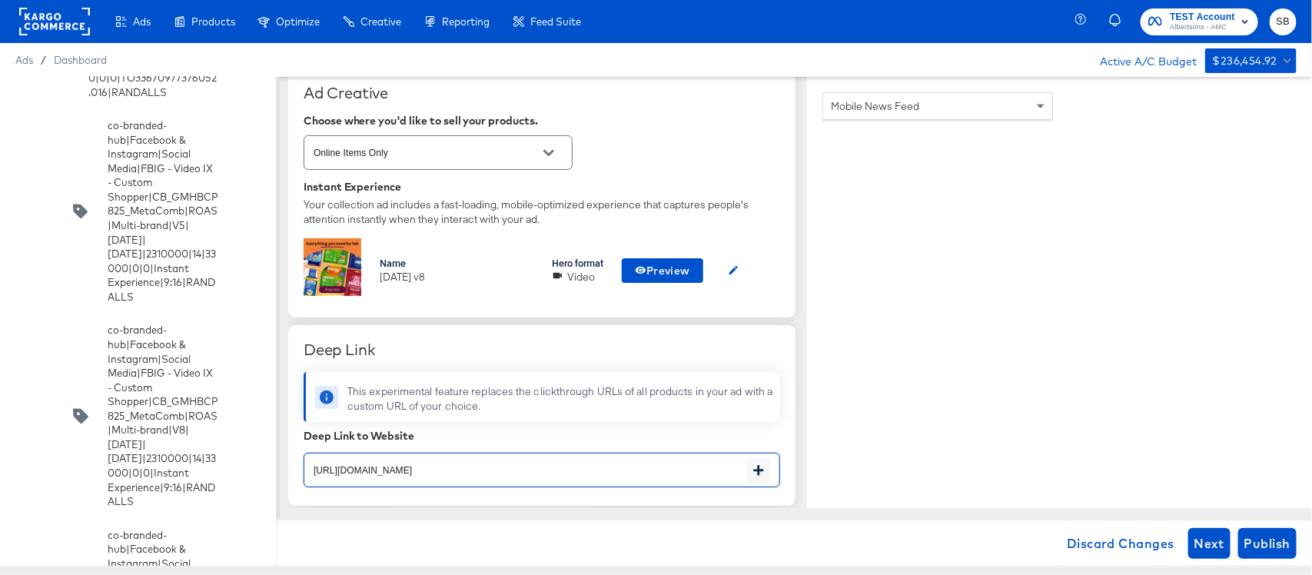
scroll to position [384, 0]
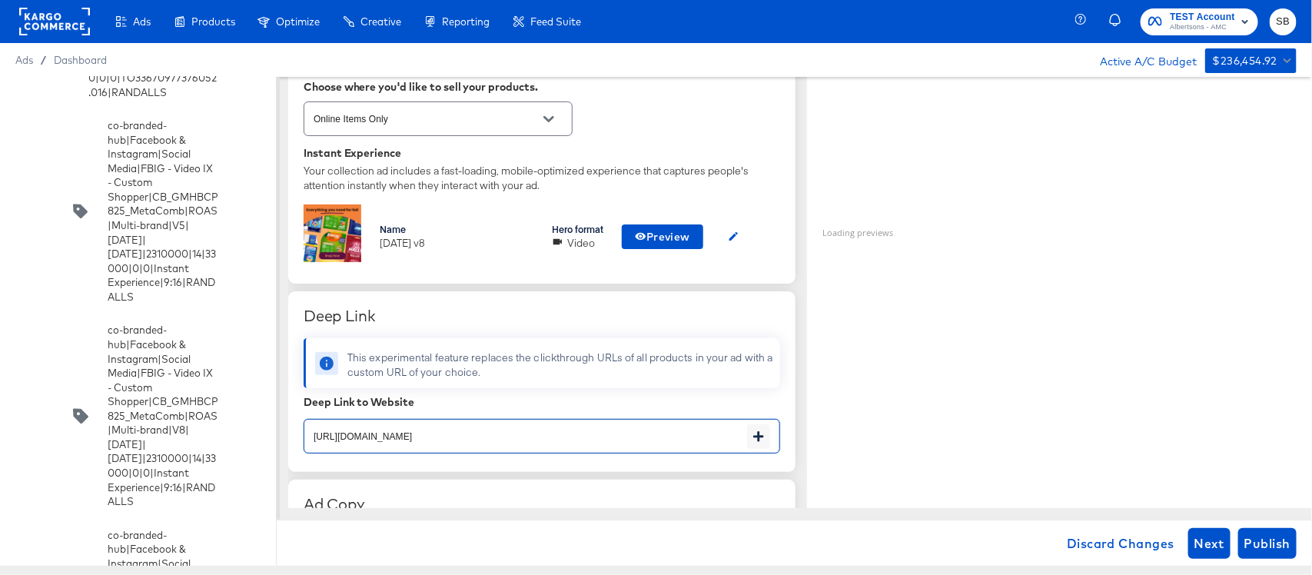
paste input "text"
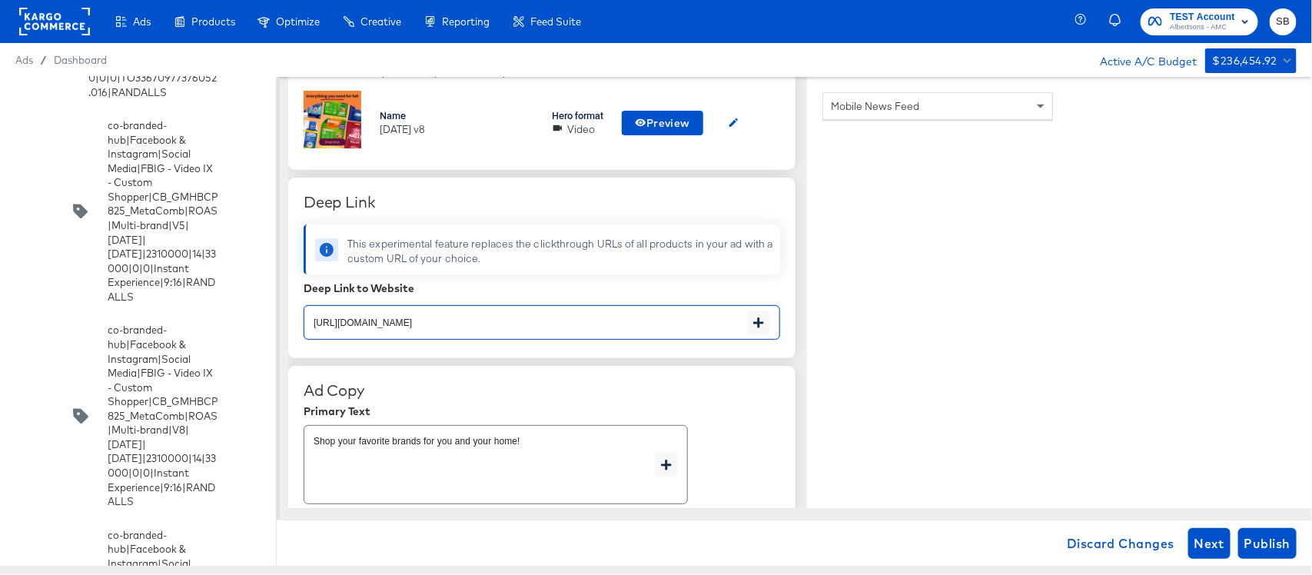
scroll to position [672, 0]
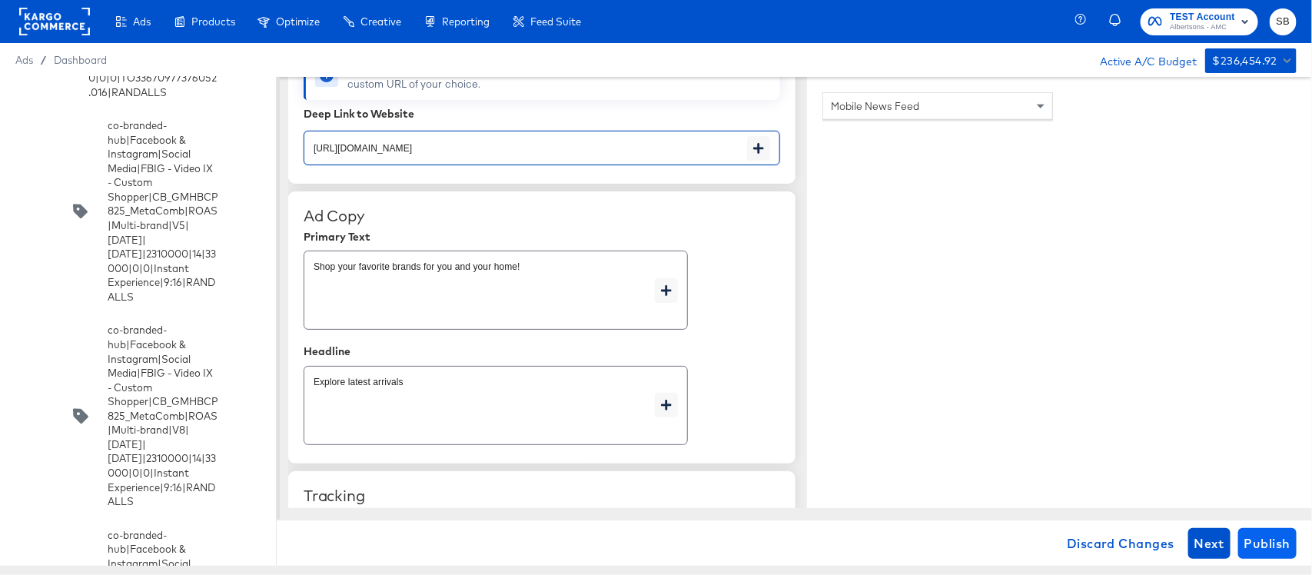
type input "https://www.tomthumb.com/shop/aisles/paper-cleaning-home.html"
type textarea "x"
click at [1252, 530] on button "Publish" at bounding box center [1267, 543] width 58 height 31
type textarea "x"
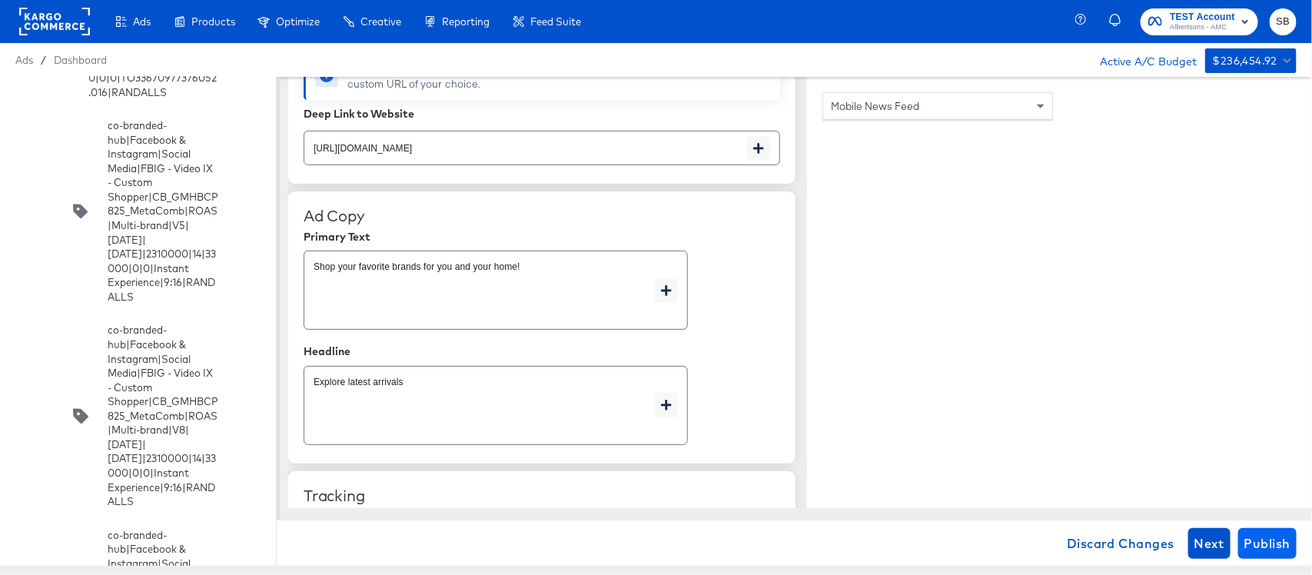
type textarea "x"
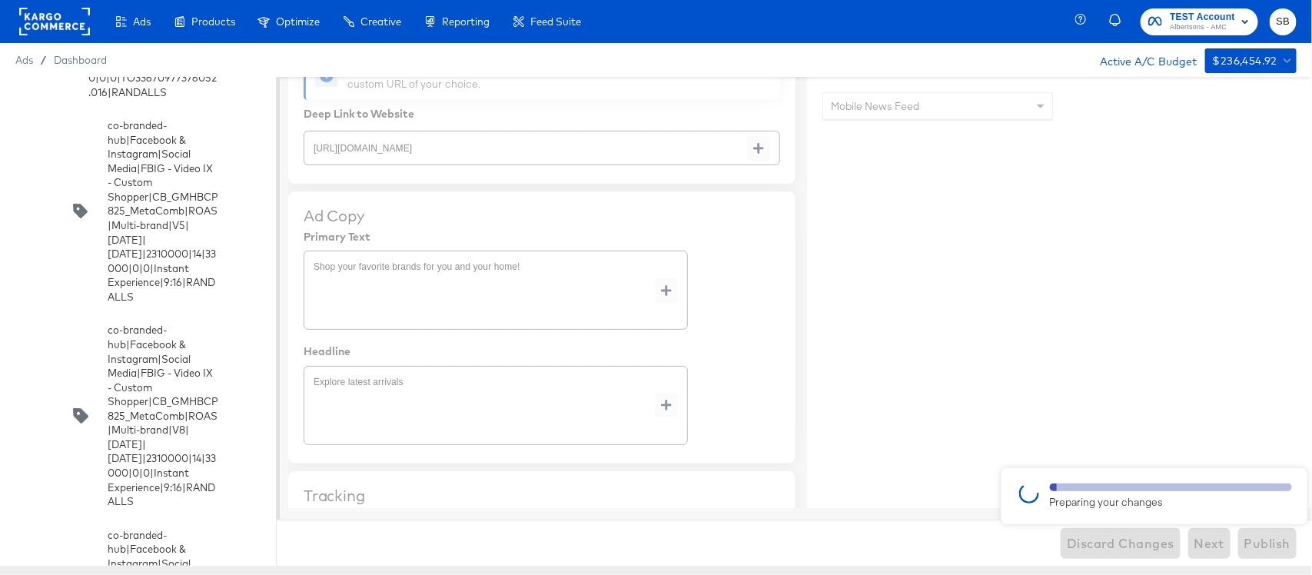
type textarea "x"
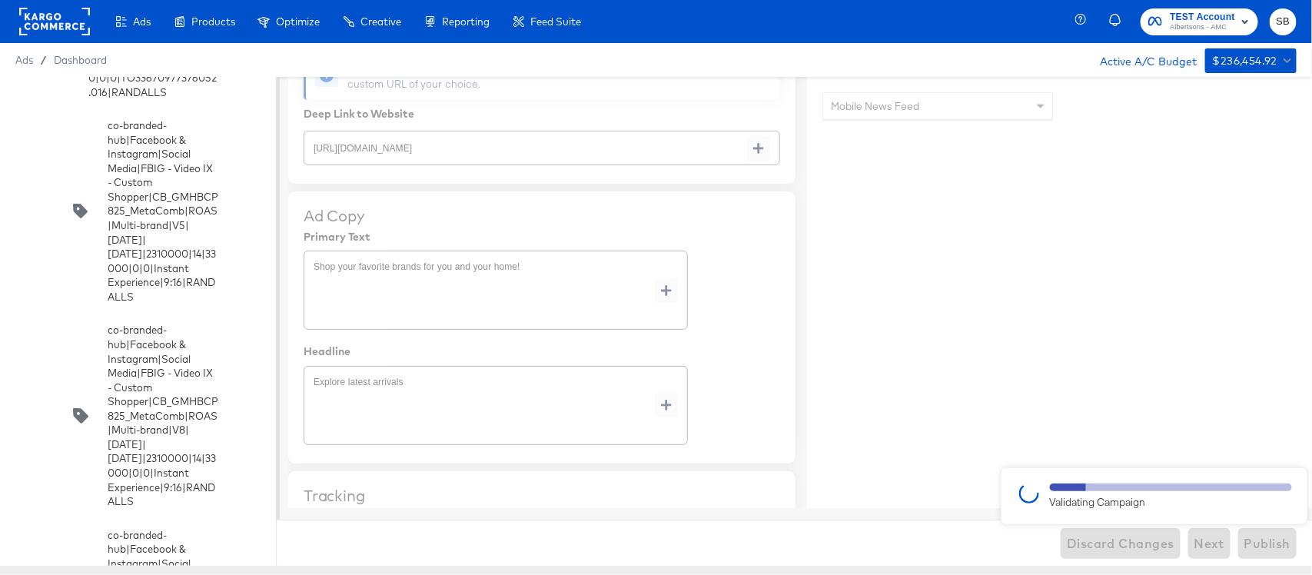
type textarea "x"
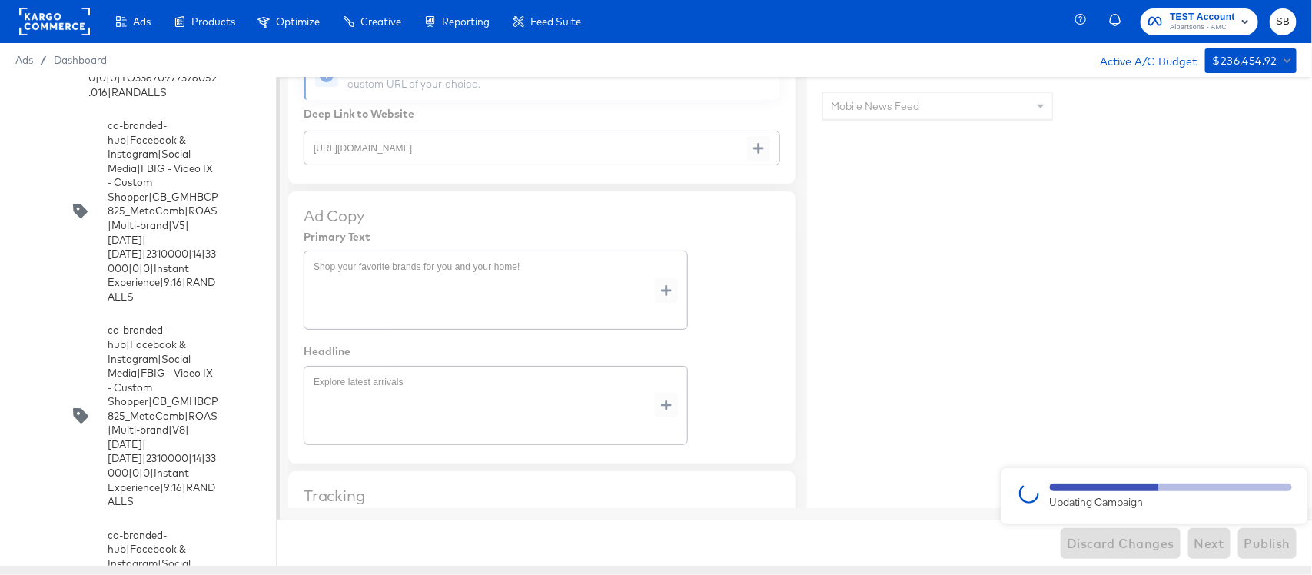
type textarea "x"
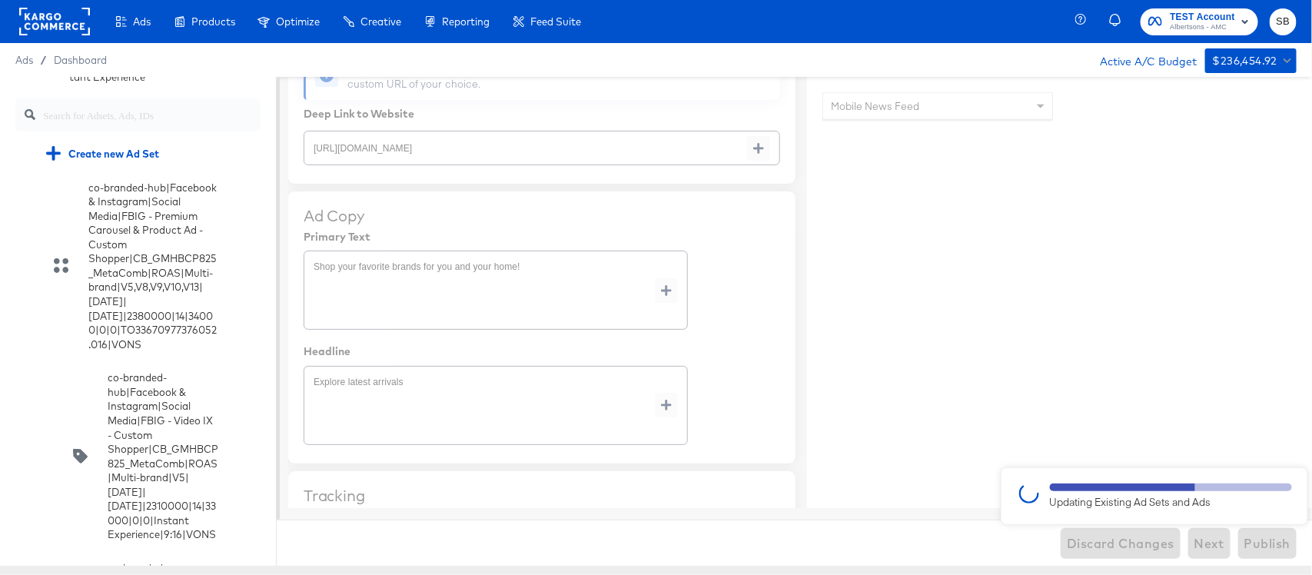
scroll to position [335, 0]
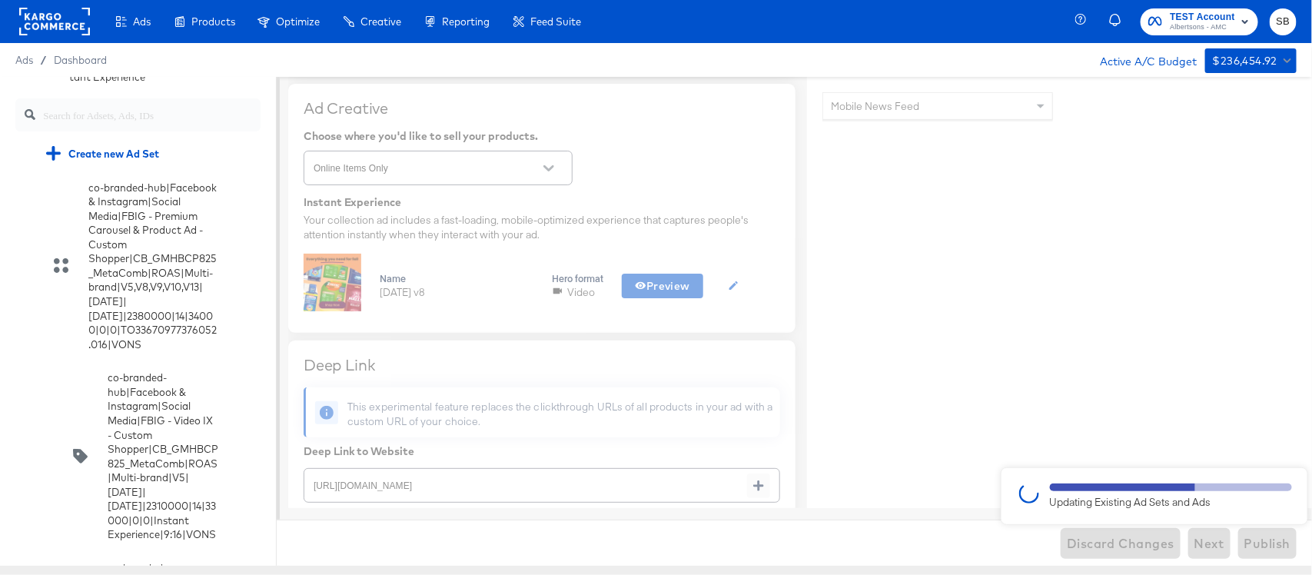
type textarea "x"
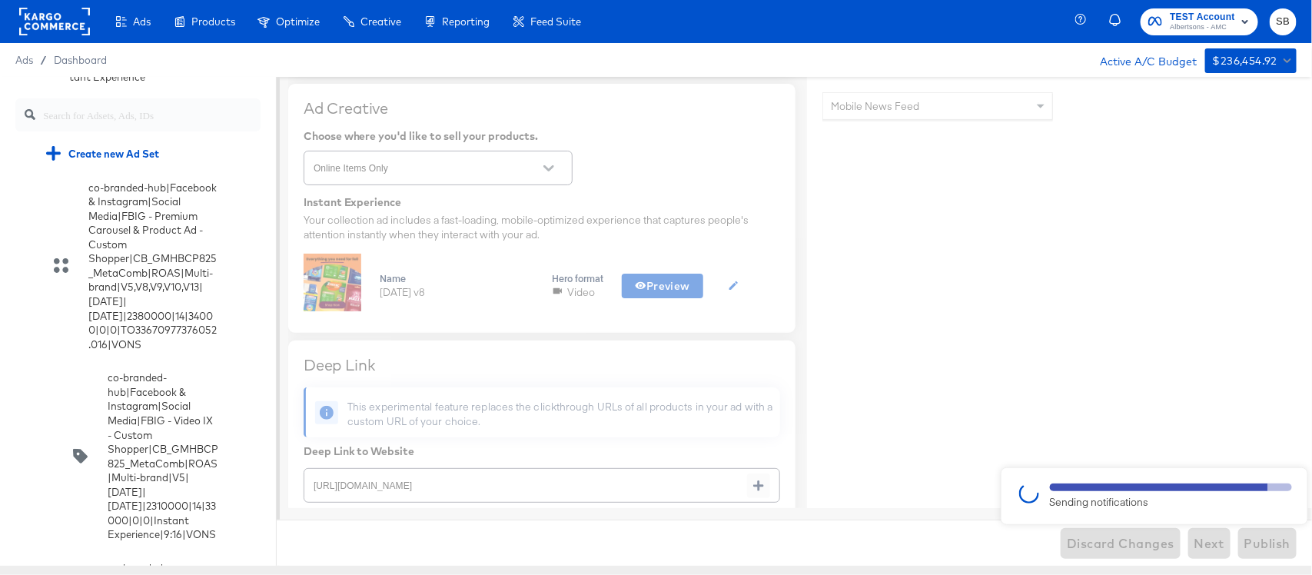
type textarea "x"
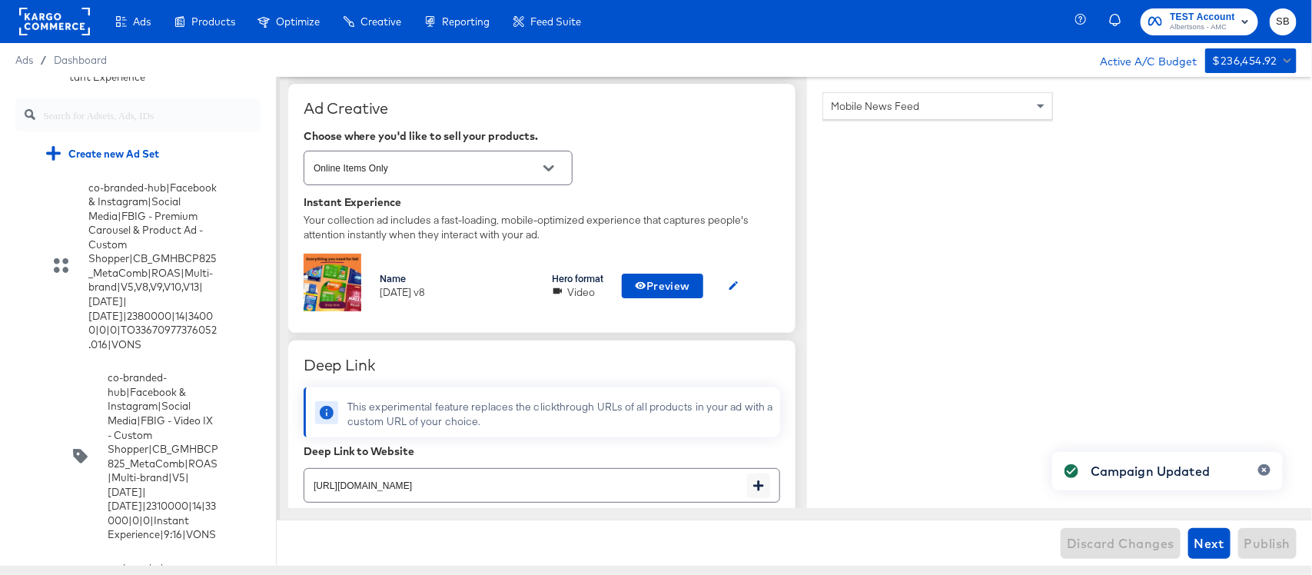
type textarea "x"
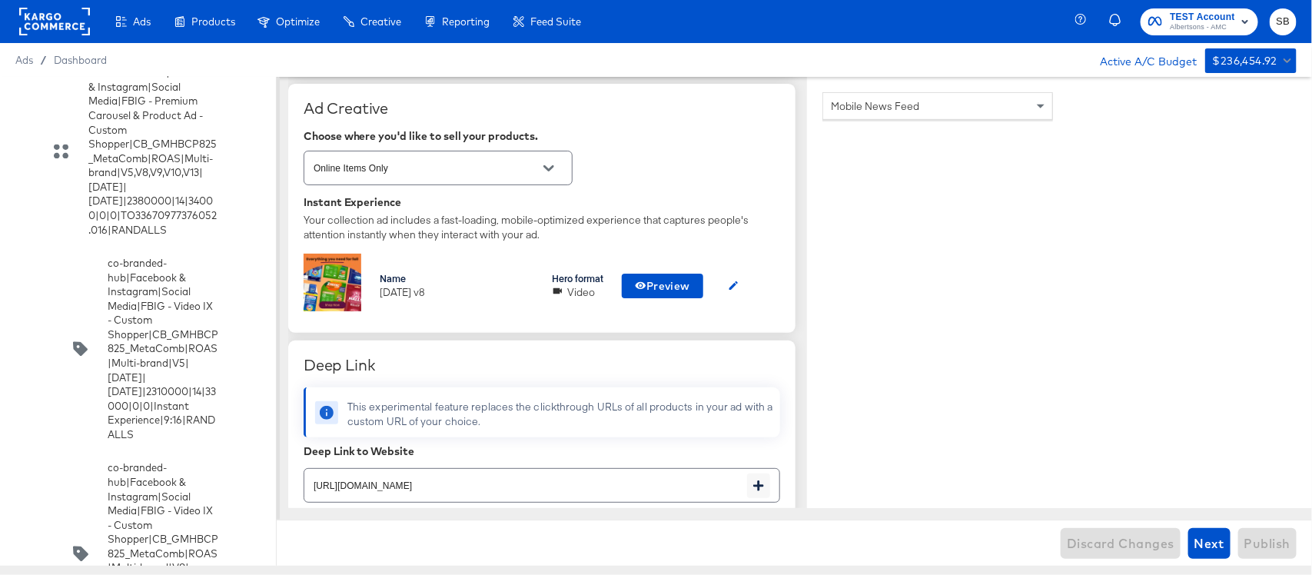
click at [0, 0] on input "checkbox" at bounding box center [0, 0] width 0 height 0
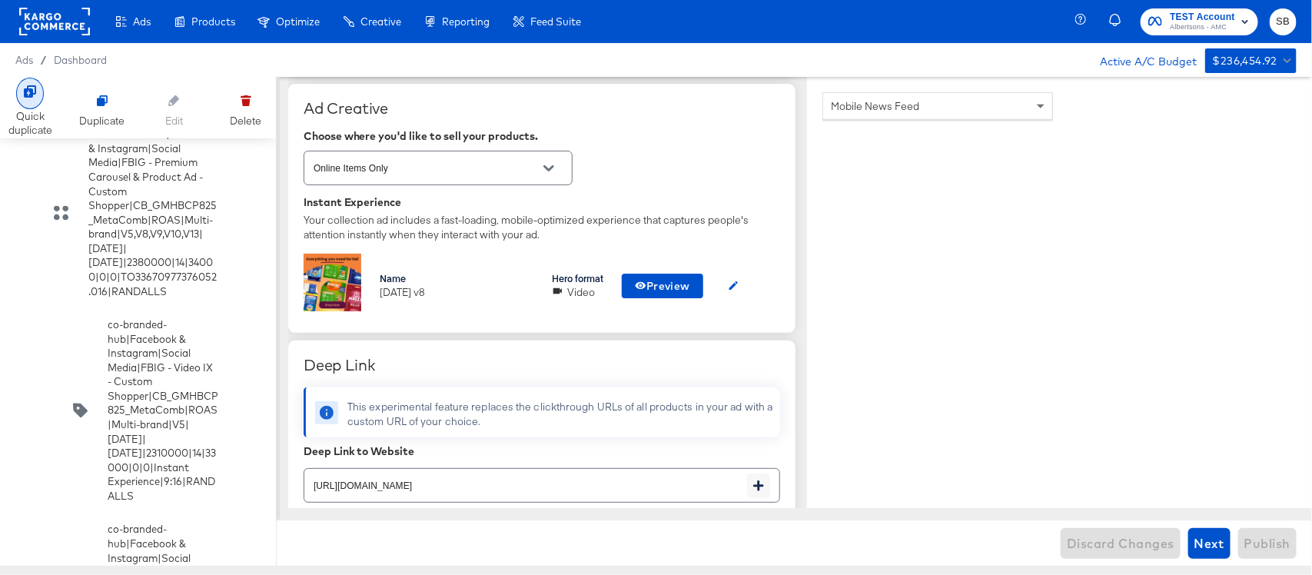
click at [35, 109] on div "Quick duplicate" at bounding box center [30, 123] width 44 height 28
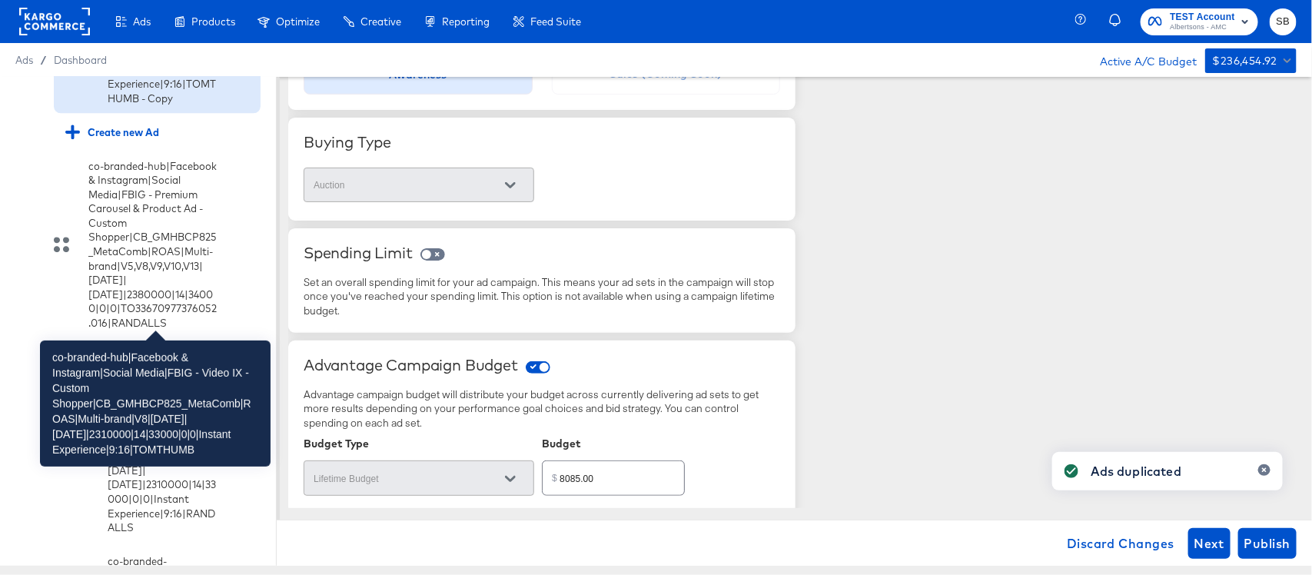
scroll to position [4380, 0]
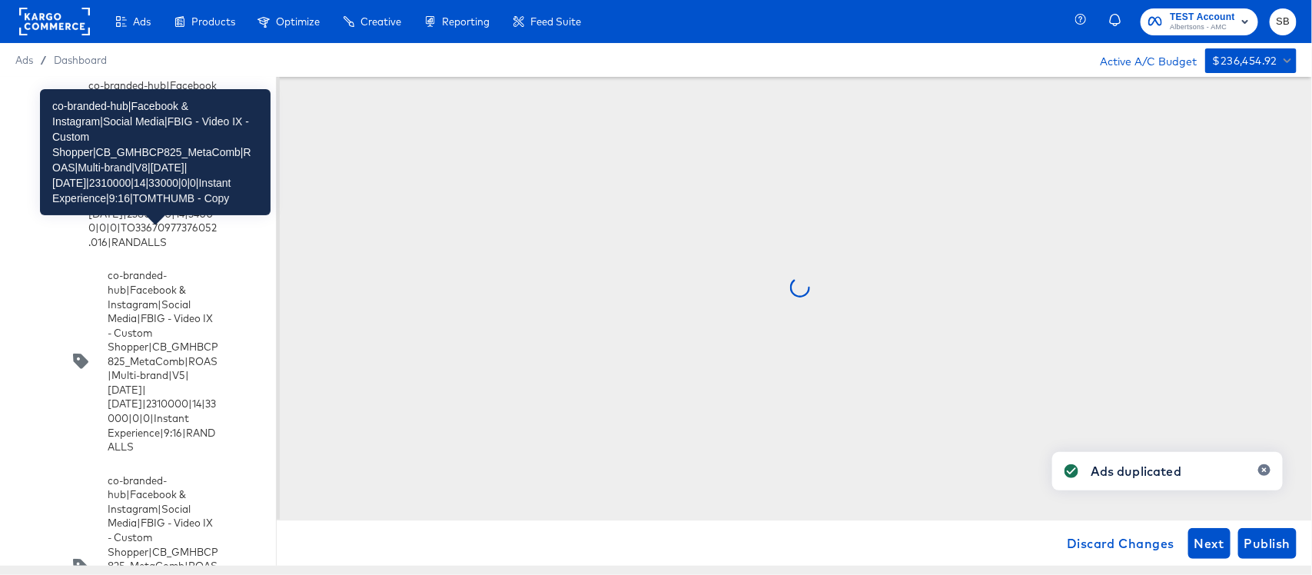
scroll to position [0, 0]
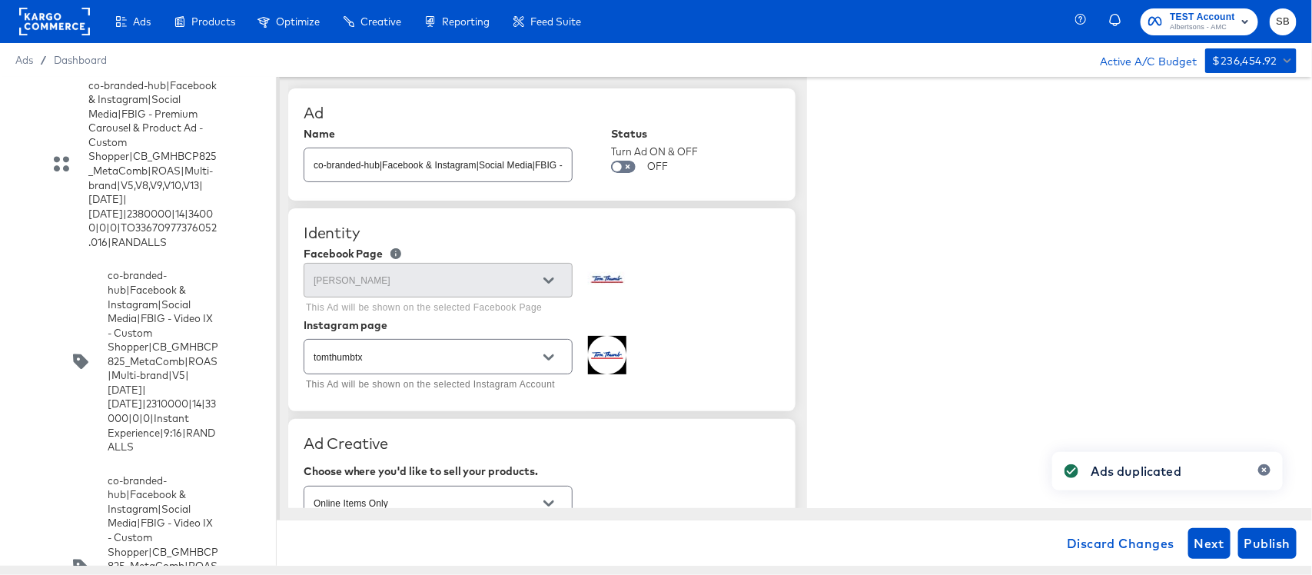
type textarea "x"
click at [517, 174] on input "co-branded-hub|Facebook & Instagram|Social Media|FBIG - Video IX - Custom Shopp…" at bounding box center [437, 158] width 267 height 33
paste input "9|9/10/2025|10/07/2025|2310000|14|33000|0|0|Instant Experience|9:16|TOMTHUMB"
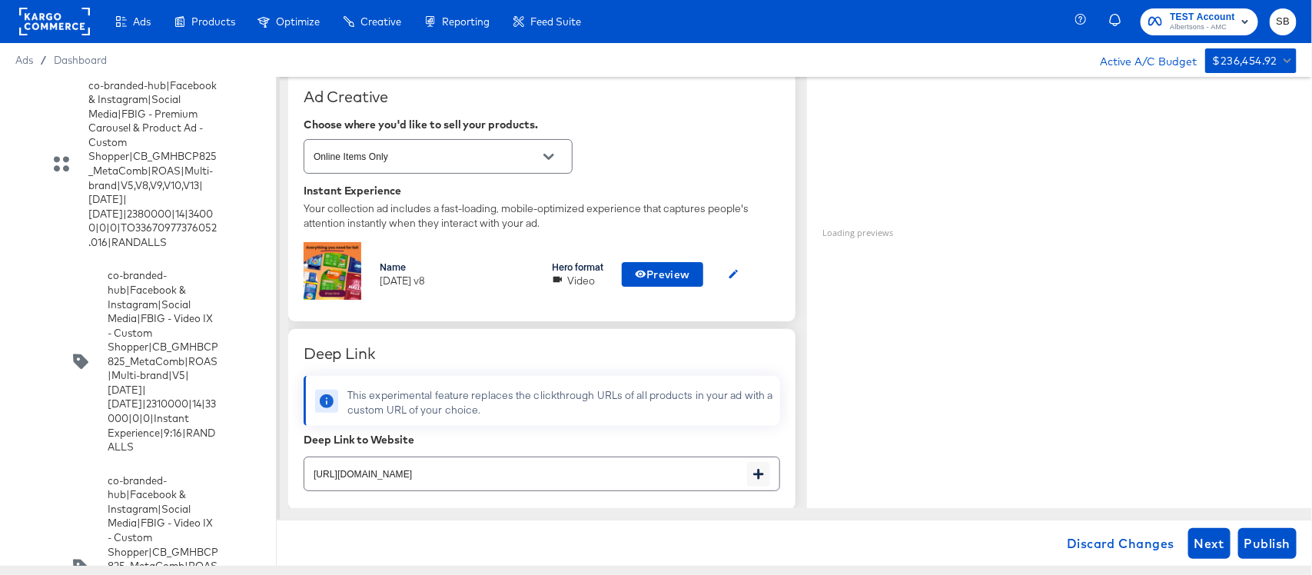
scroll to position [384, 0]
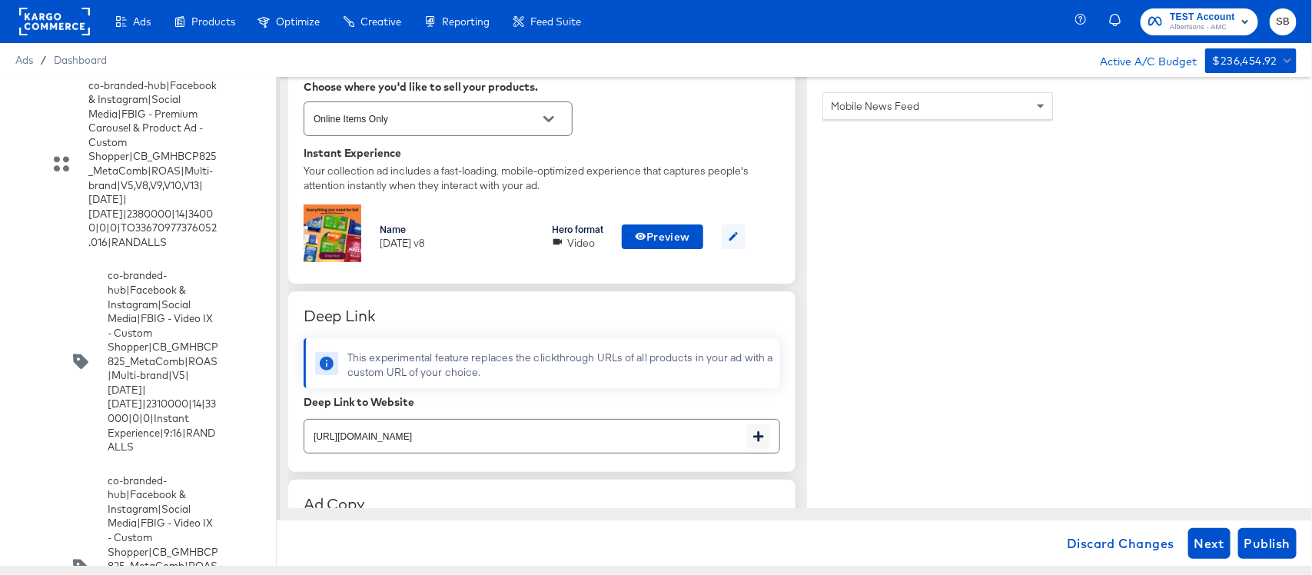
type input "co-branded-hub|Facebook & Instagram|Social Media|FBIG - Video IX - Custom Shopp…"
click at [731, 240] on icon "button" at bounding box center [734, 237] width 12 height 12
type textarea "x"
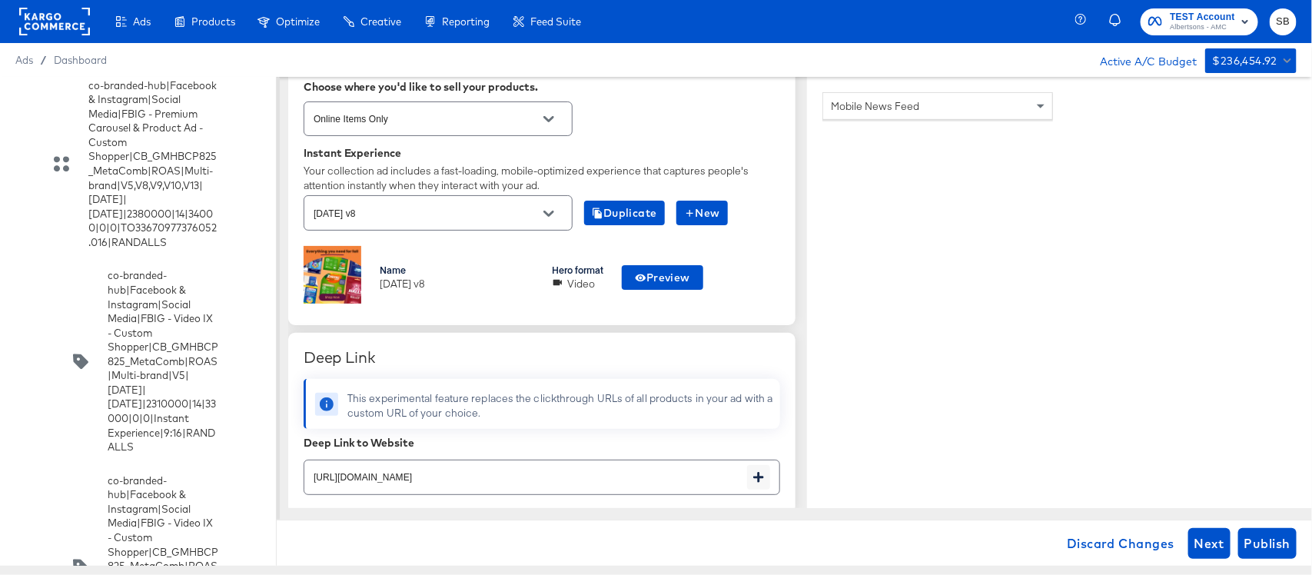
scroll to position [0, 0]
click at [516, 217] on input "oct25 v8" at bounding box center [425, 213] width 231 height 18
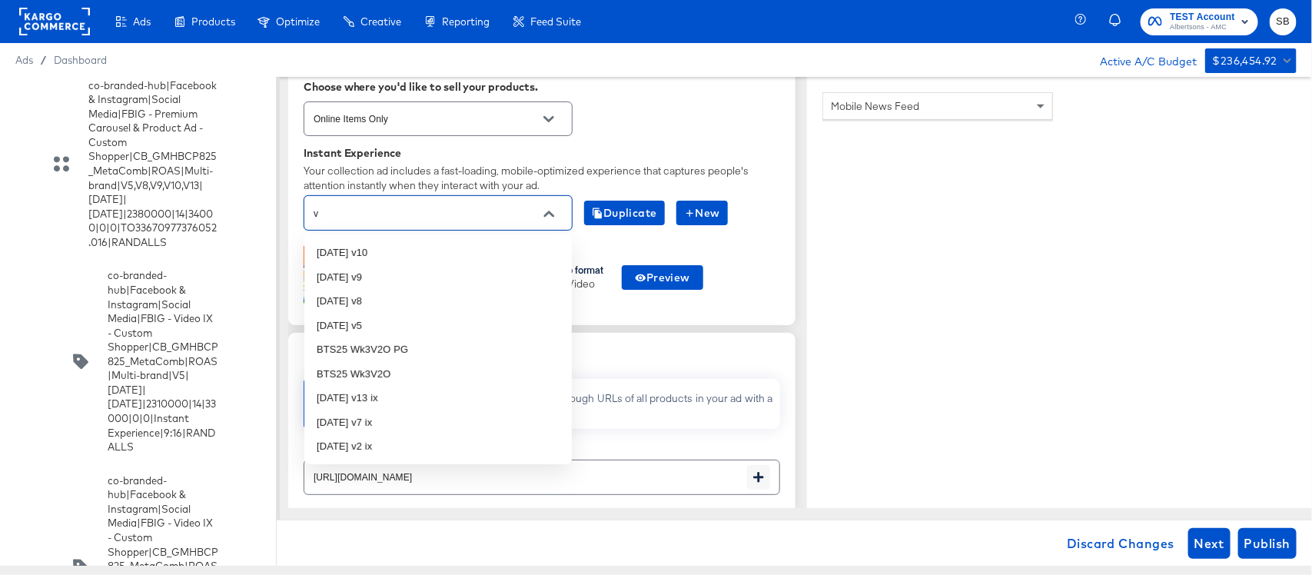
type input "v9"
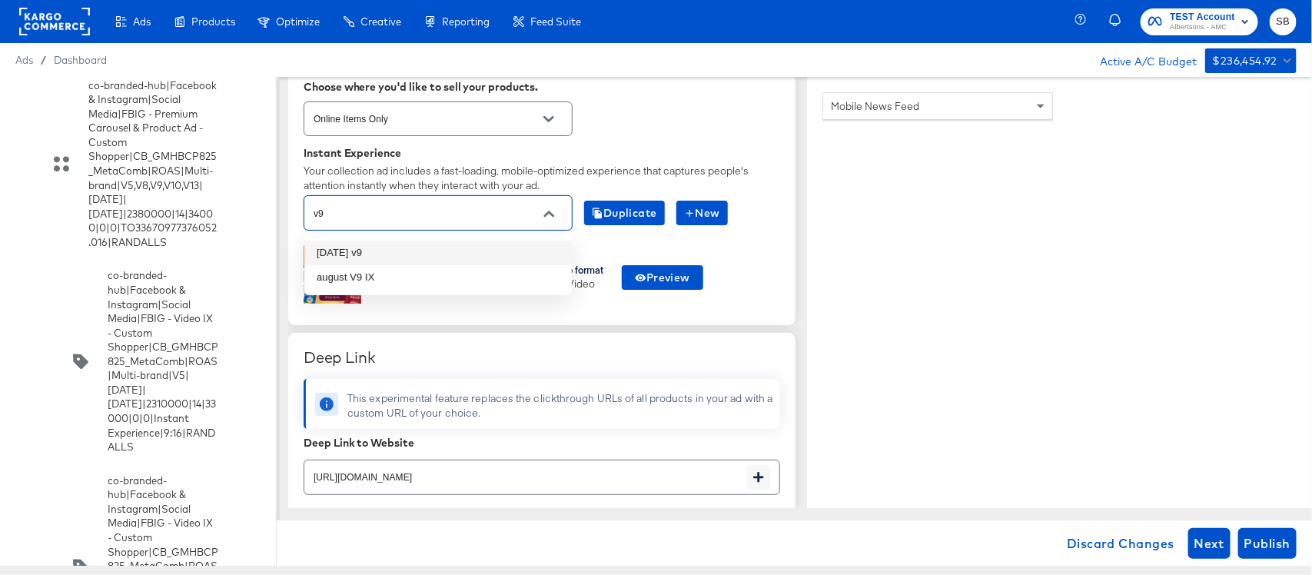
click at [486, 247] on li "oct25 v9" at bounding box center [437, 252] width 267 height 25
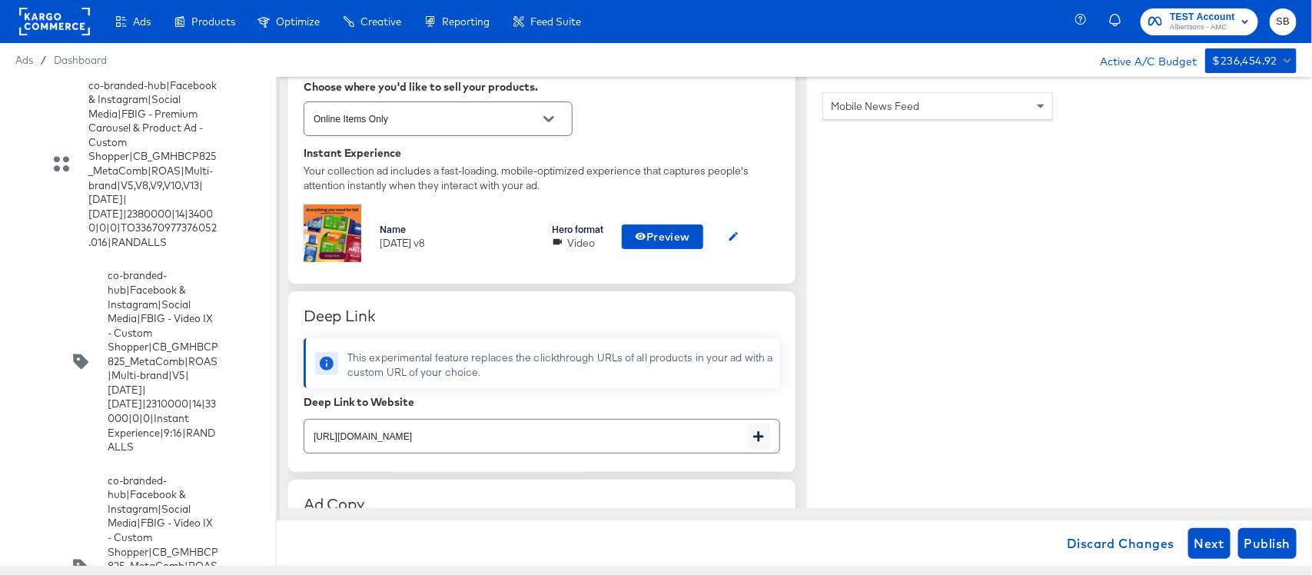
scroll to position [480, 0]
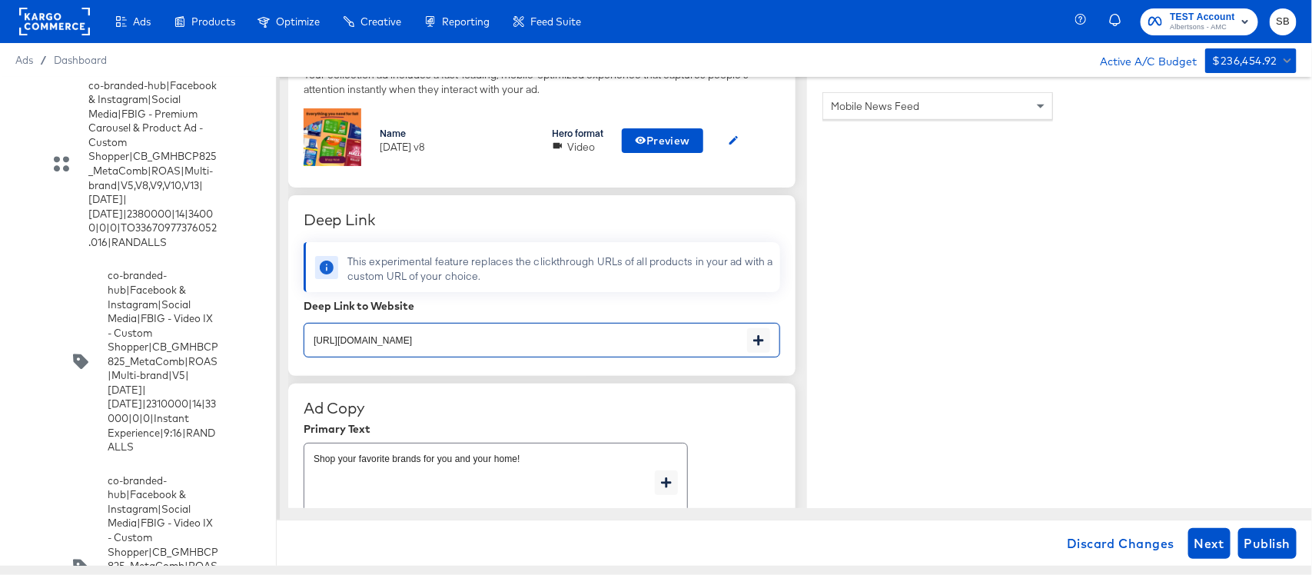
click at [599, 337] on input "https://www.tomthumb.com/shop/aisles/paper-cleaning-home.html" at bounding box center [525, 333] width 443 height 33
type textarea "x"
paste input "https://www.tomthumb.com/shop/aisles/cookies-snacks-candy.html"
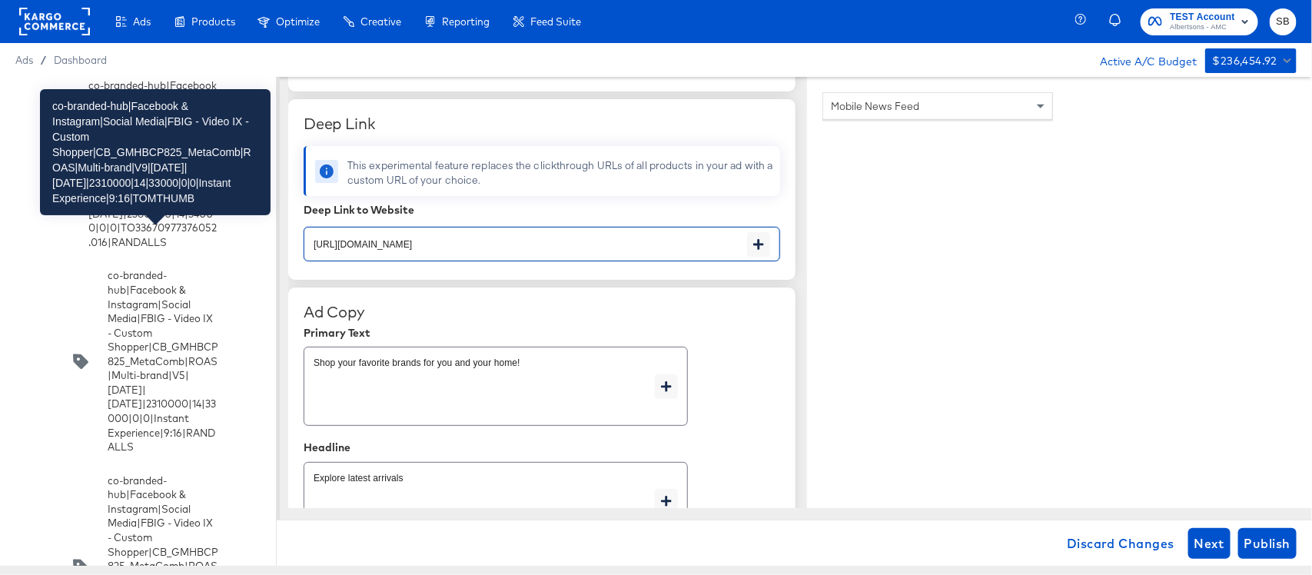
type input "https://www.tomthumb.com/shop/aisles/cookies-snacks-candy.html"
type textarea "x"
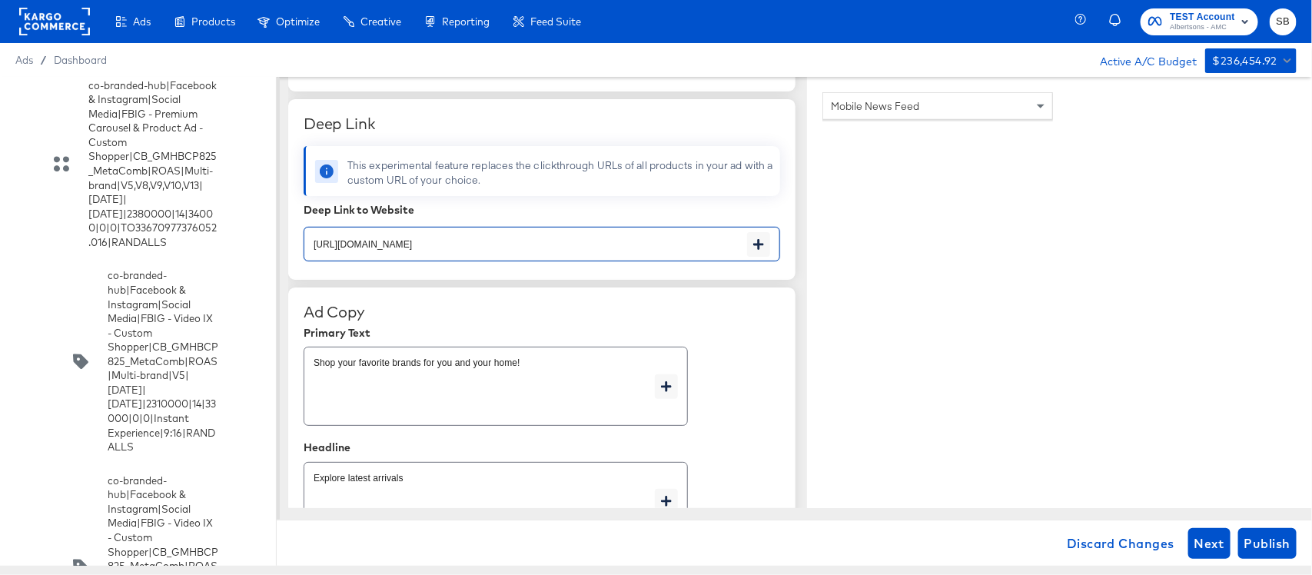
type textarea "x"
click at [1254, 543] on span "Publish" at bounding box center [1267, 543] width 46 height 22
type textarea "x"
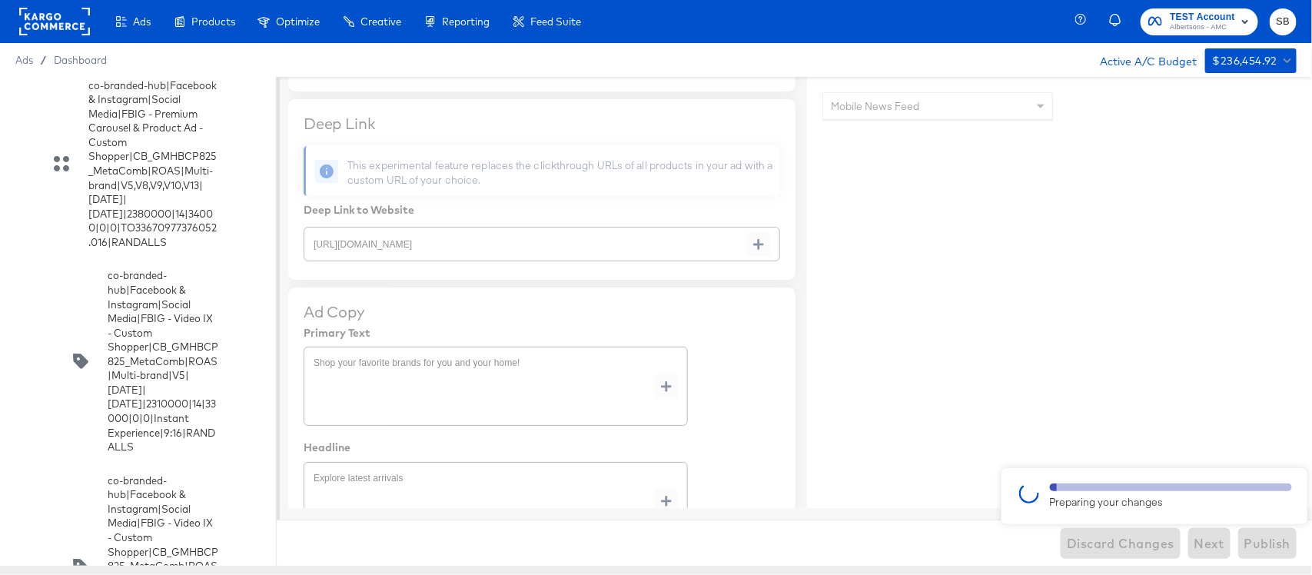
type textarea "x"
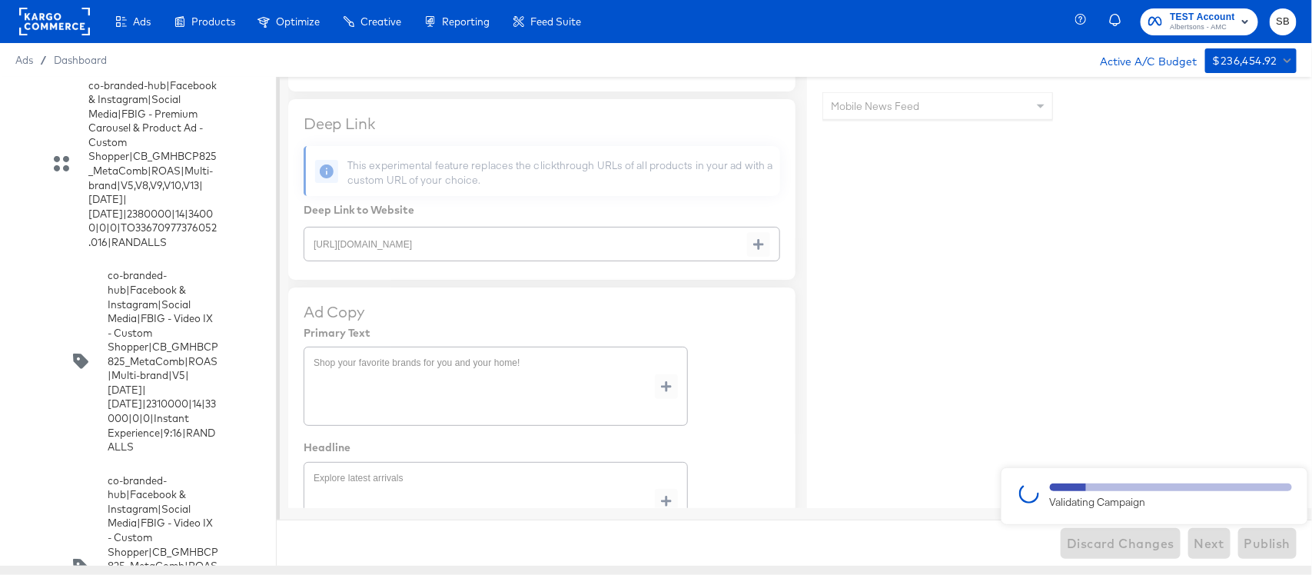
type textarea "x"
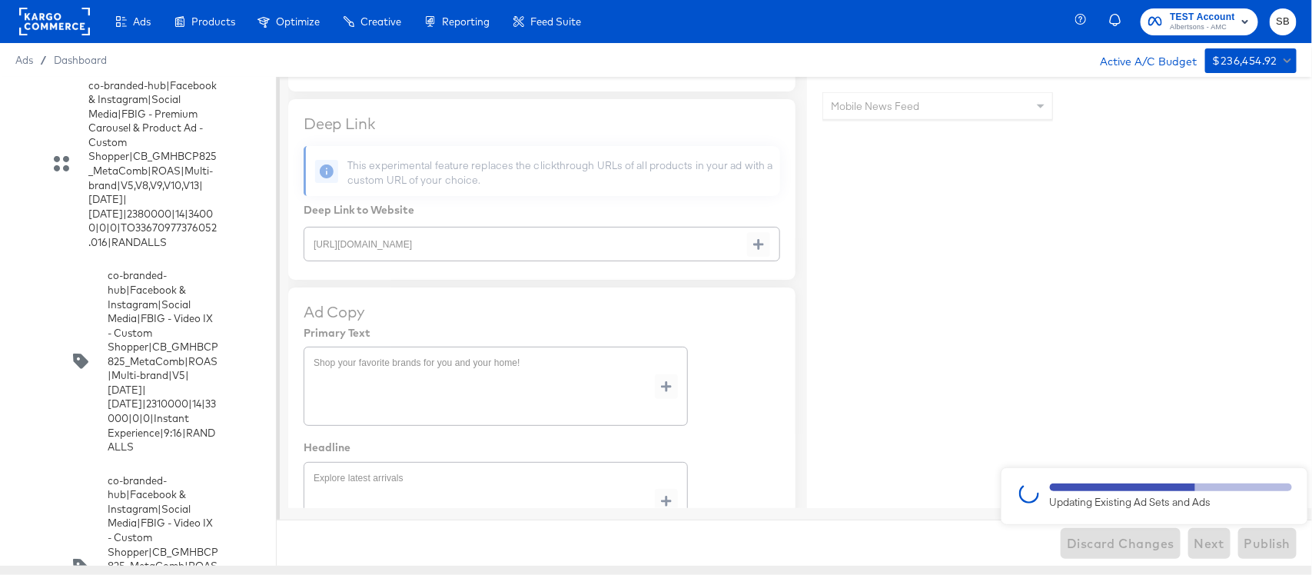
type textarea "x"
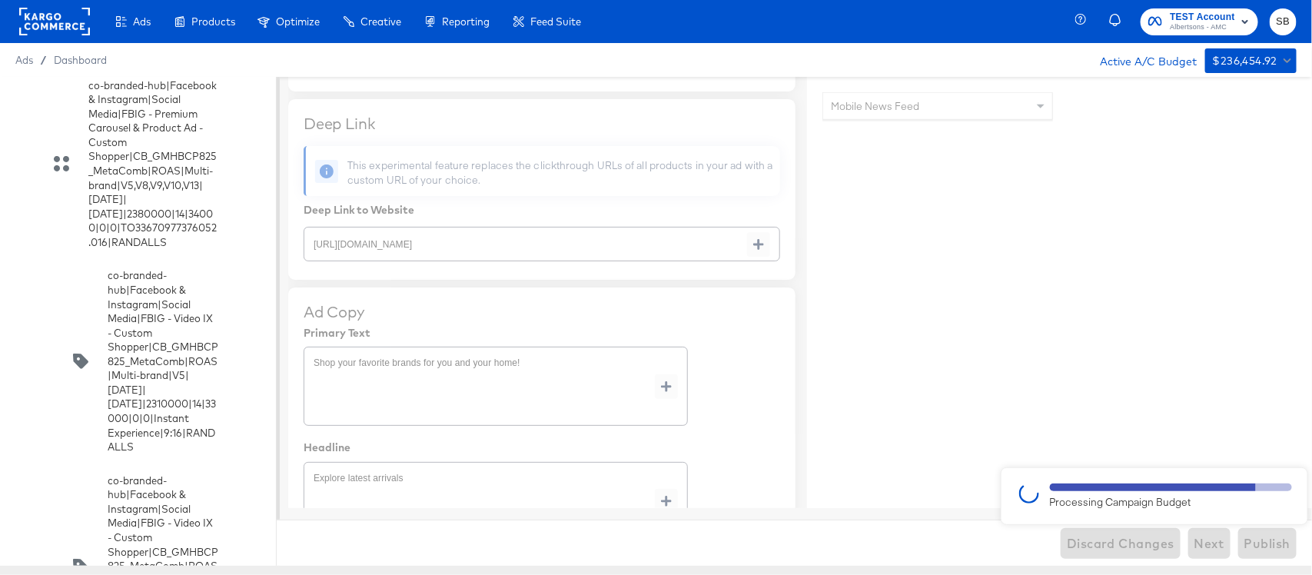
type textarea "x"
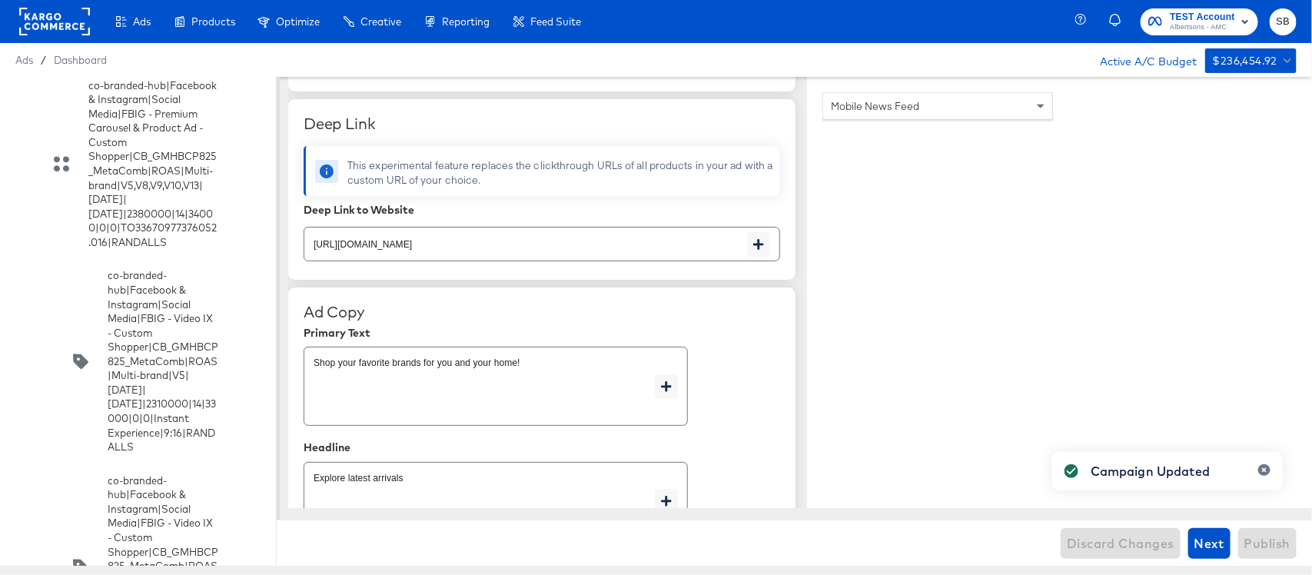
click at [0, 0] on input "checkbox" at bounding box center [0, 0] width 0 height 0
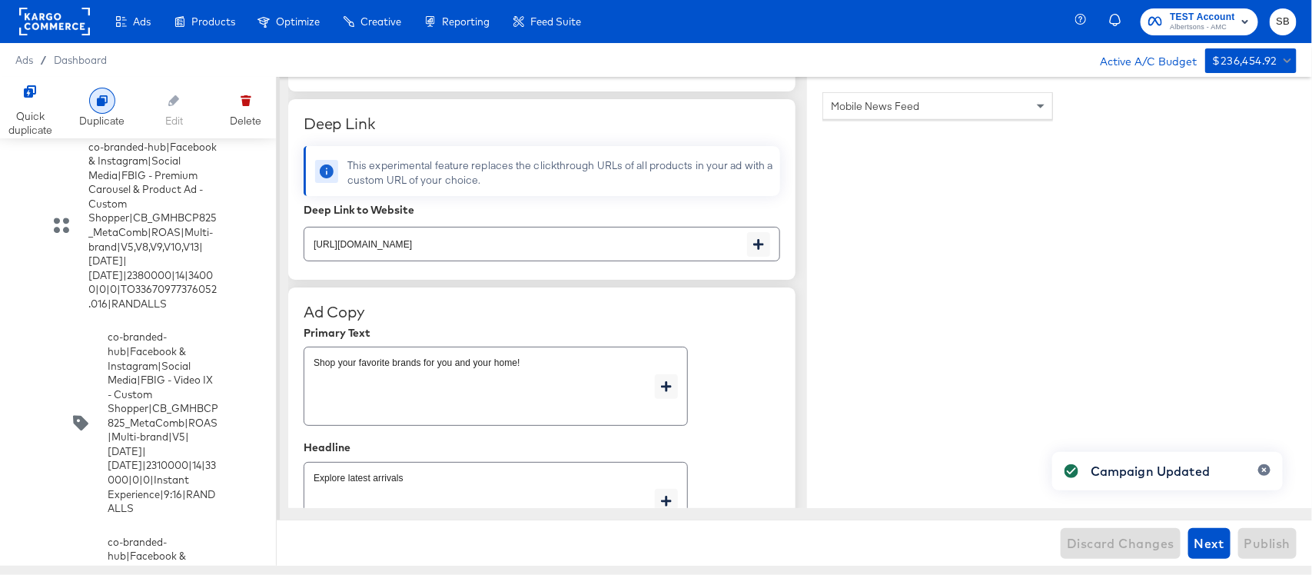
type textarea "x"
click at [29, 96] on icon at bounding box center [30, 91] width 12 height 12
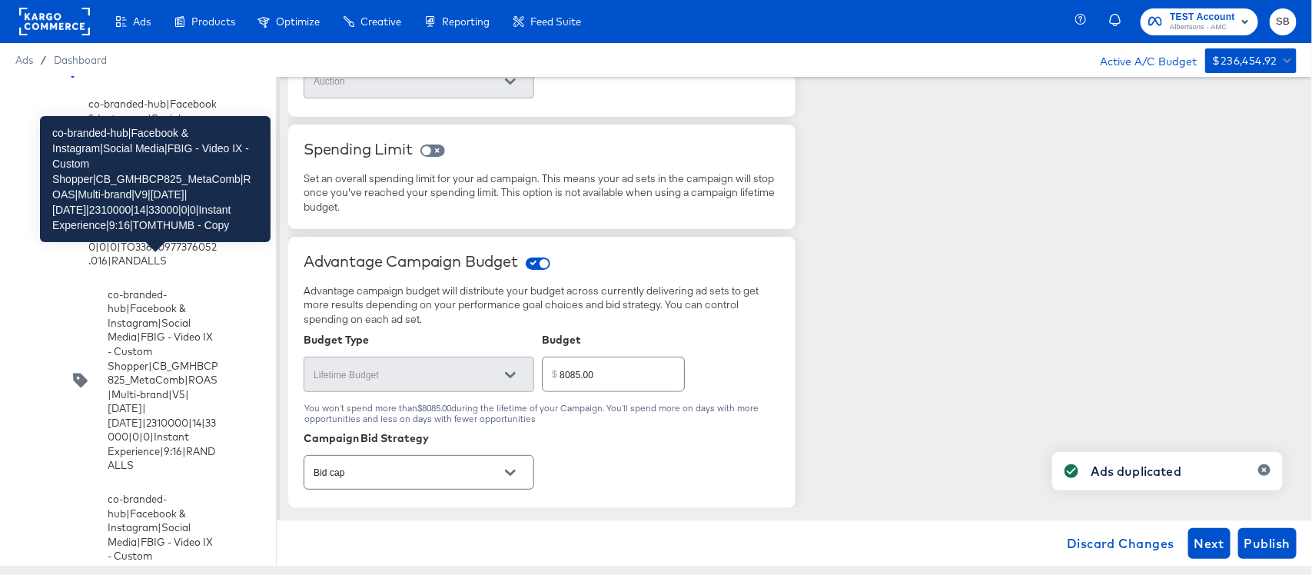
scroll to position [4572, 0]
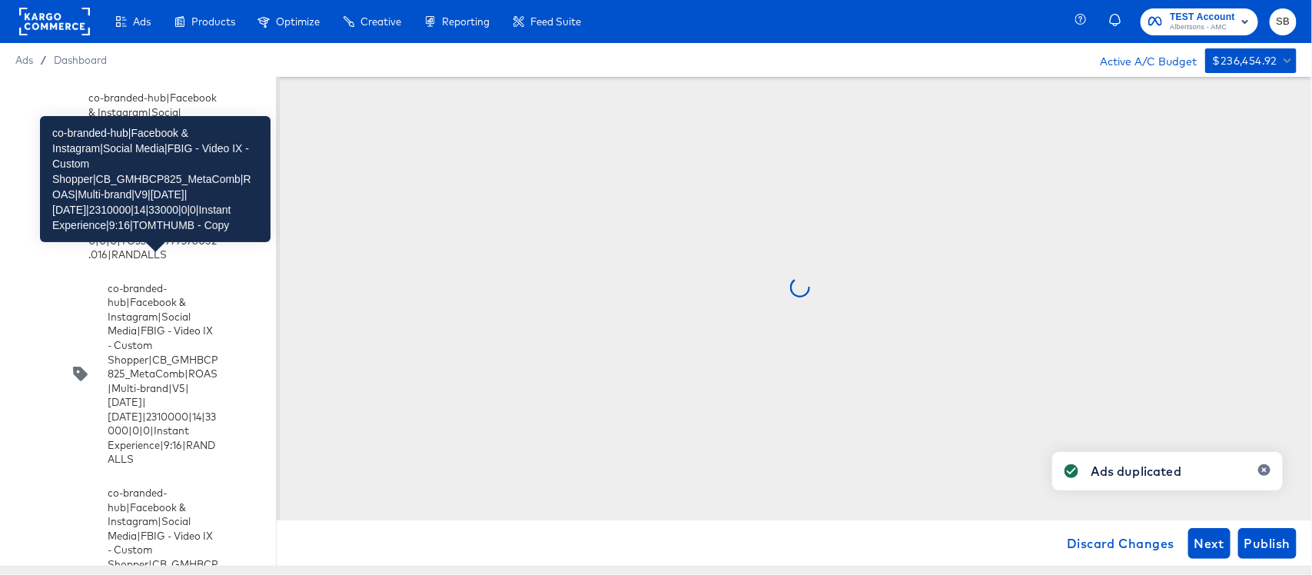
scroll to position [0, 0]
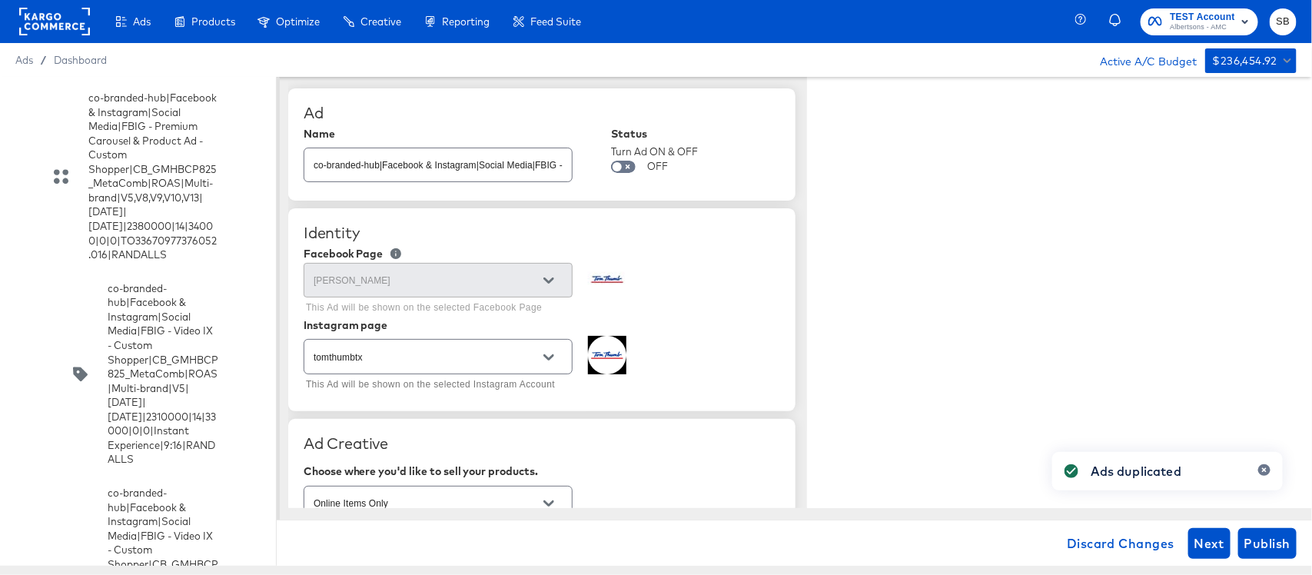
type textarea "x"
click at [482, 144] on input "co-branded-hub|Facebook & Instagram|Social Media|FBIG - Video IX - Custom Shopp…" at bounding box center [437, 158] width 267 height 33
paste input "10|9/10/2025|10/07/2025|2310000|14|33000|0|0|Instant Experience|9:16|TOMTHUMB"
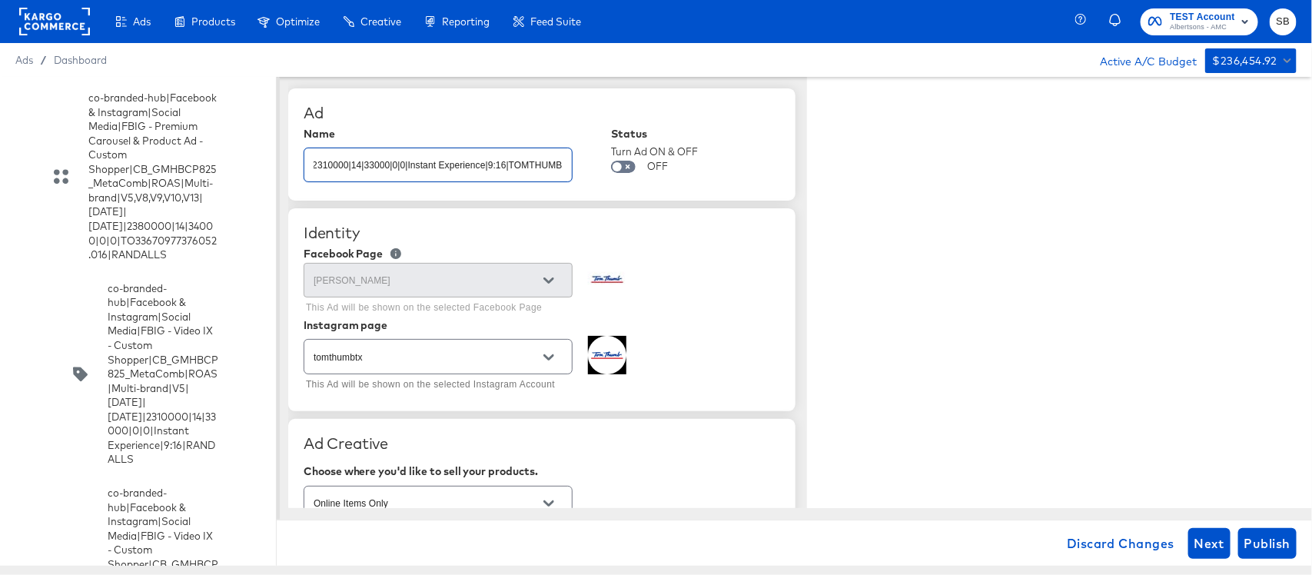
type input "co-branded-hub|Facebook & Instagram|Social Media|FBIG - Video IX - Custom Shopp…"
drag, startPoint x: 772, startPoint y: 277, endPoint x: 719, endPoint y: 303, distance: 59.4
click at [772, 277] on div "Tom Thumb This Ad will be shown on the selected Facebook Page" at bounding box center [541, 289] width 476 height 59
type textarea "x"
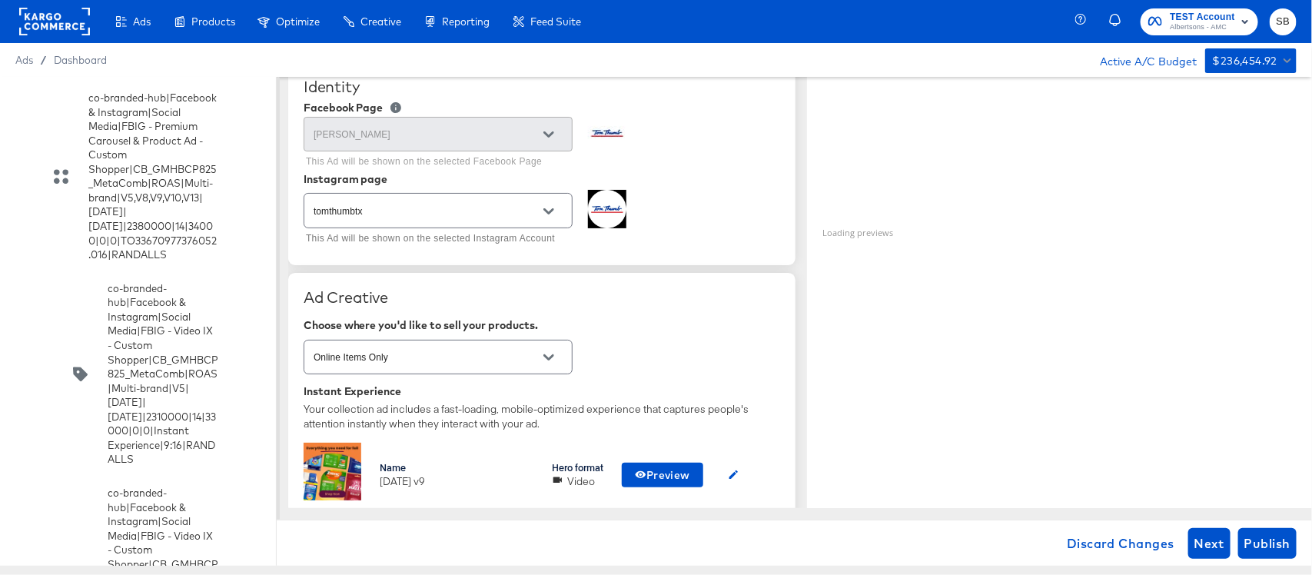
scroll to position [192, 0]
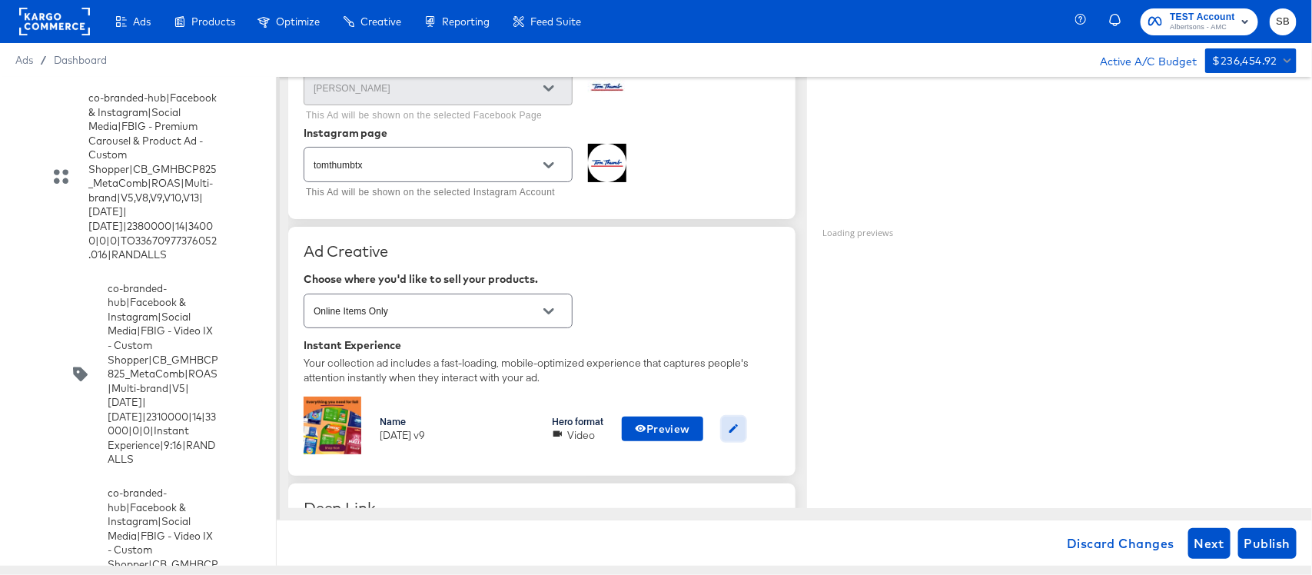
click at [738, 426] on icon "button" at bounding box center [733, 428] width 8 height 8
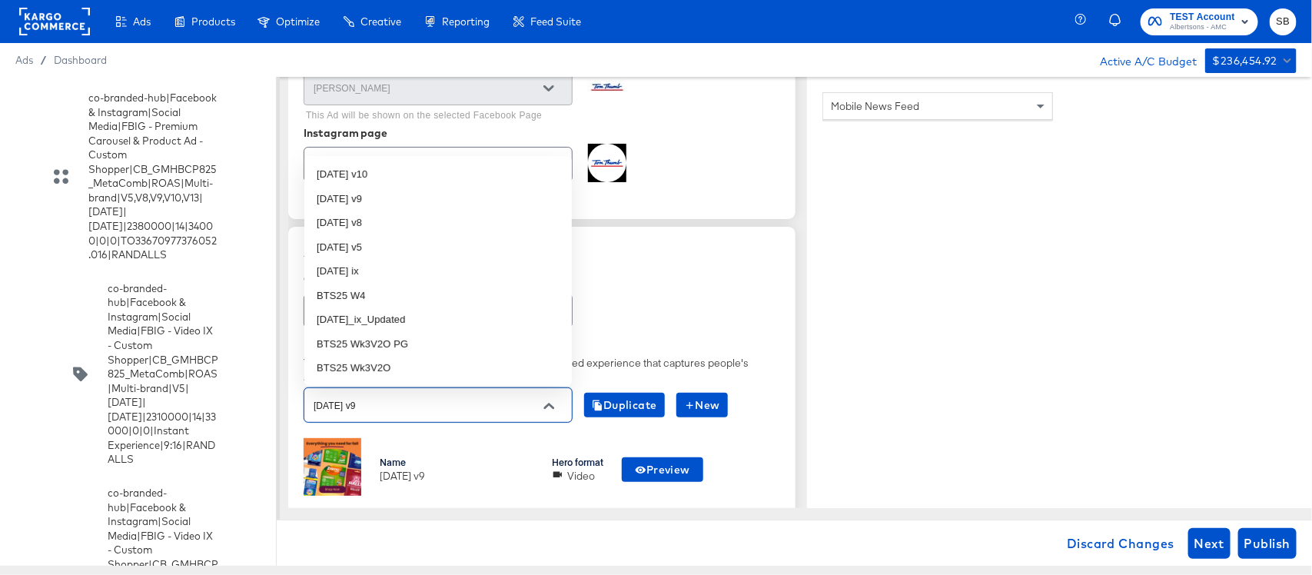
click at [438, 401] on input "oct25 v9" at bounding box center [425, 405] width 231 height 18
type input "10"
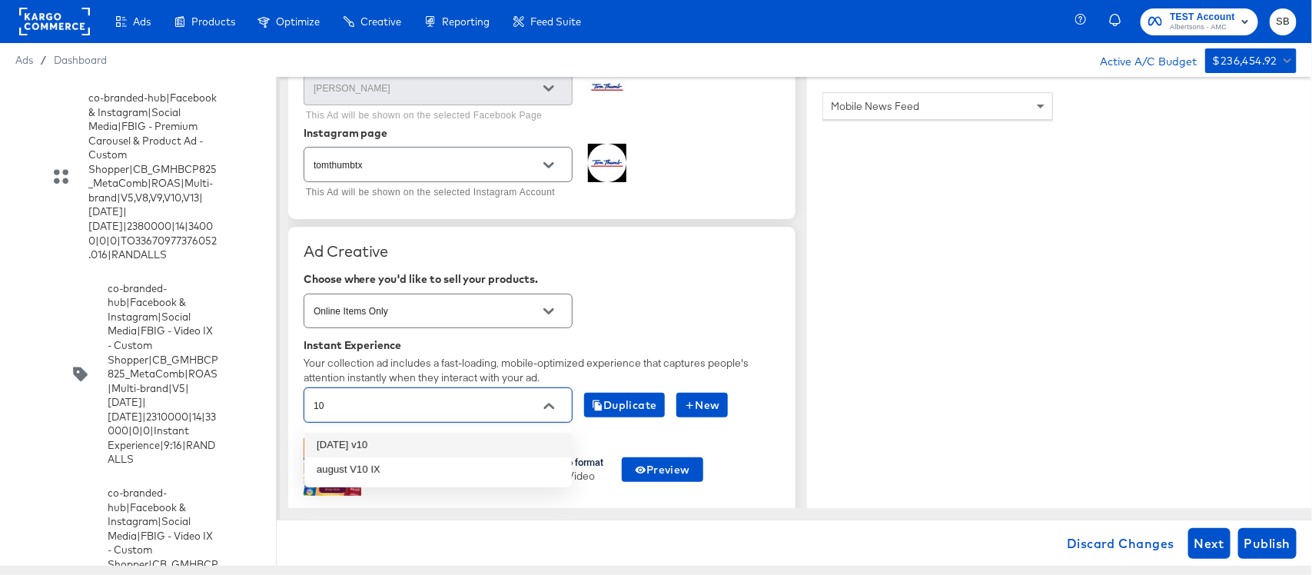
click at [407, 438] on li "oct25 v10" at bounding box center [437, 445] width 267 height 25
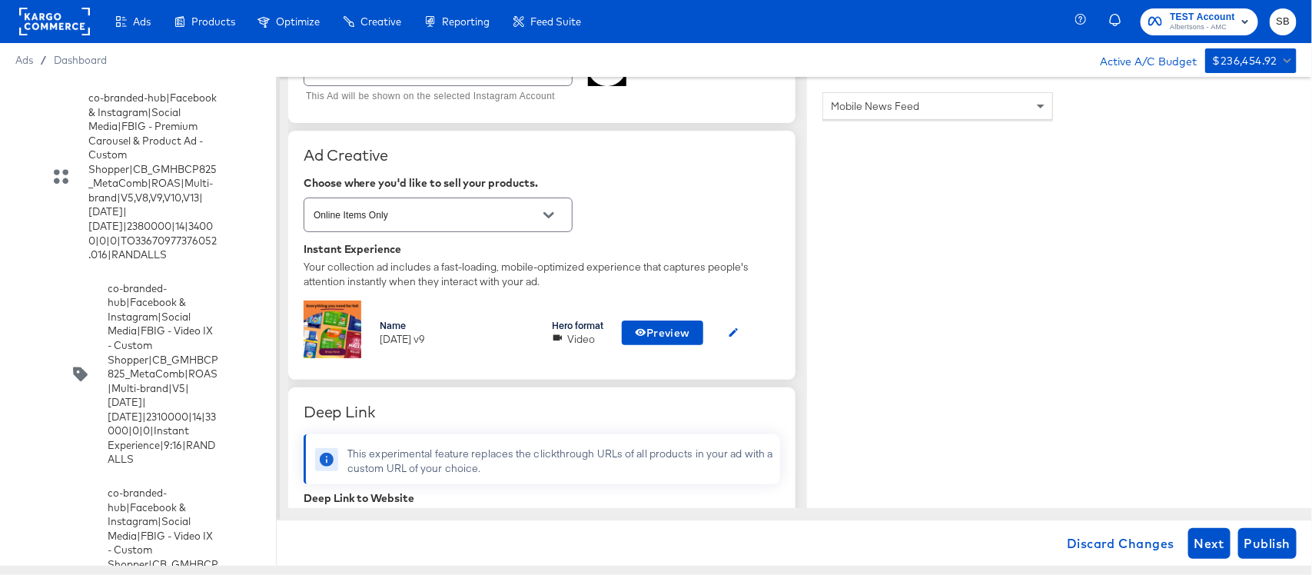
scroll to position [384, 0]
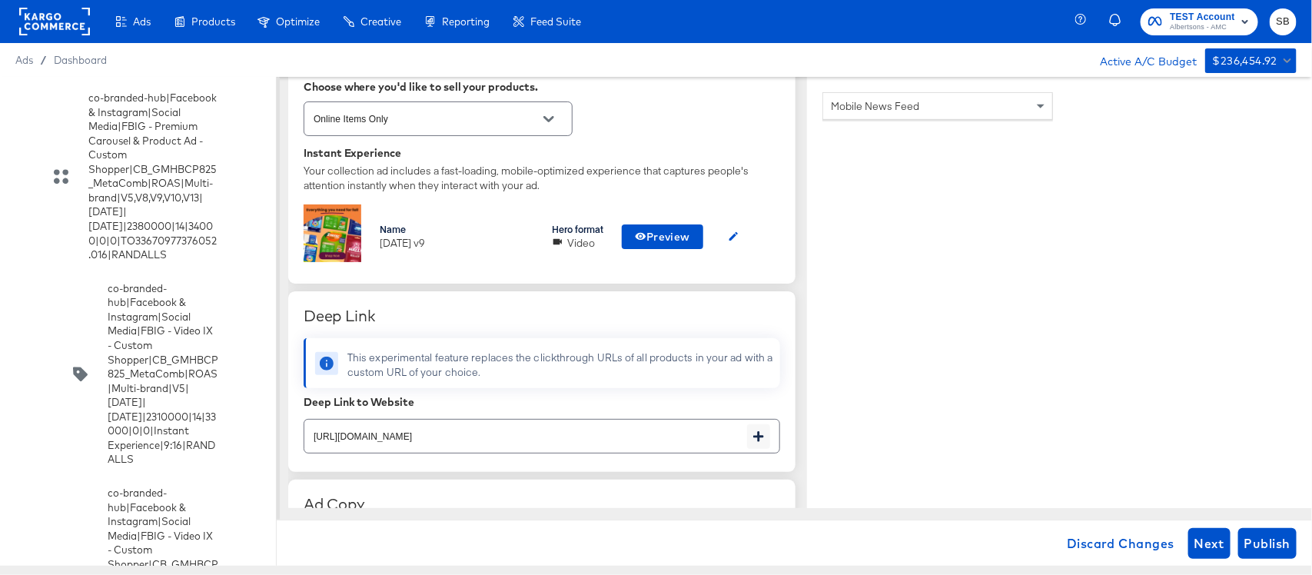
type textarea "x"
click at [594, 435] on input "https://www.tomthumb.com/shop/aisles/cookies-snacks-candy.html" at bounding box center [525, 429] width 443 height 33
paste input "lp/baby-products-supplies"
paste input "text"
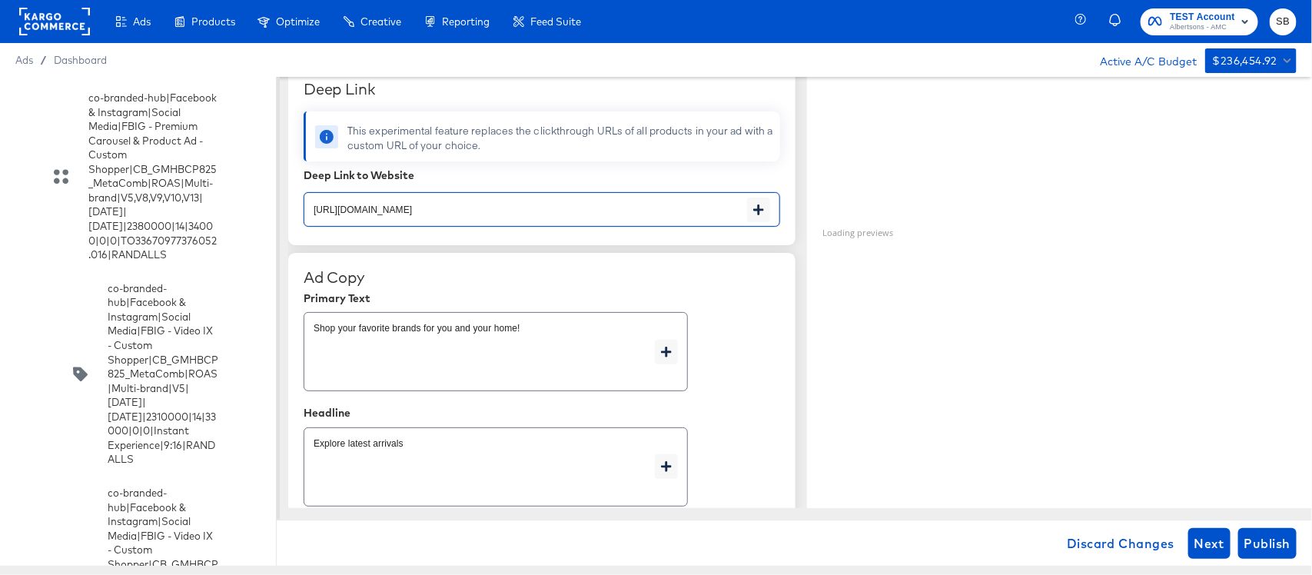
scroll to position [672, 0]
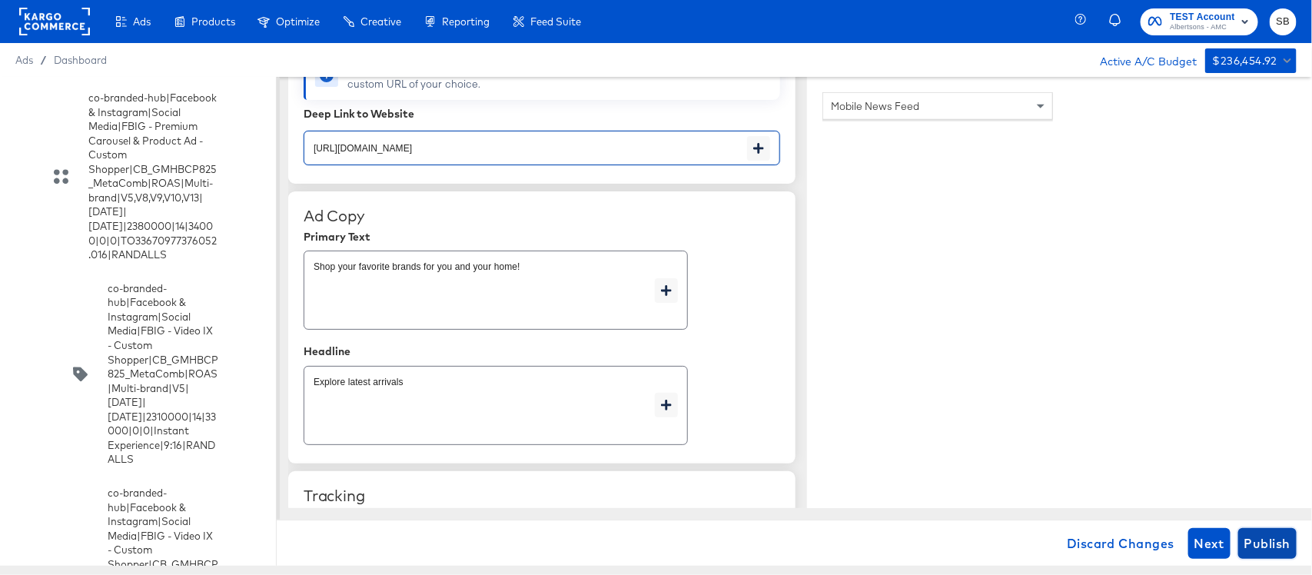
click at [1254, 543] on span "Publish" at bounding box center [1267, 543] width 46 height 22
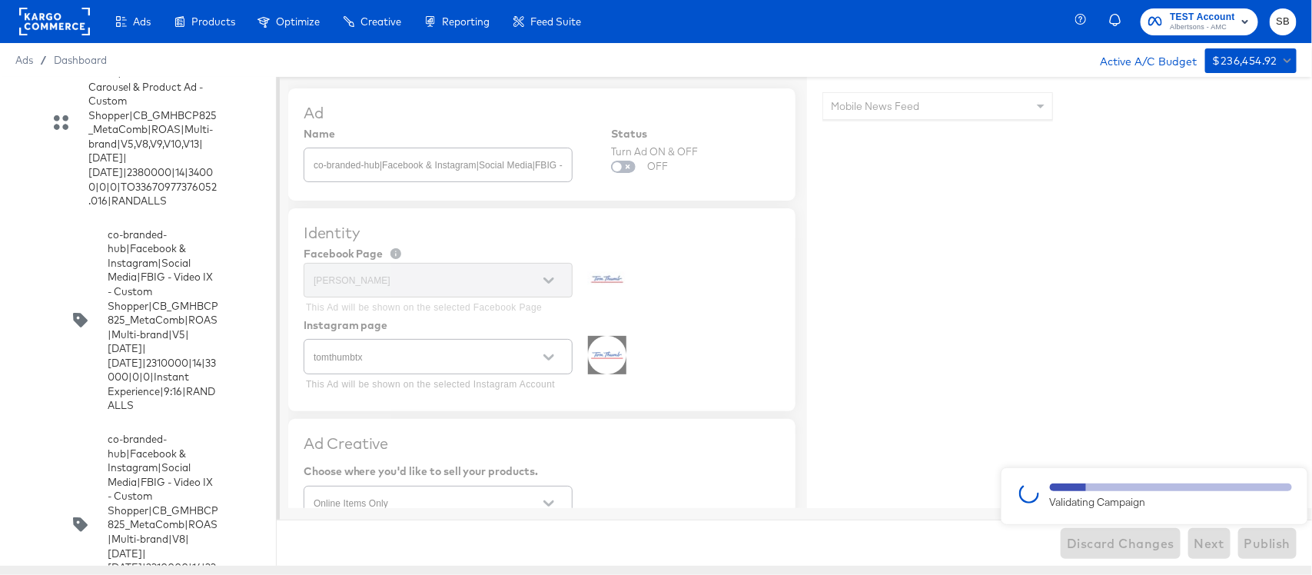
scroll to position [2368, 0]
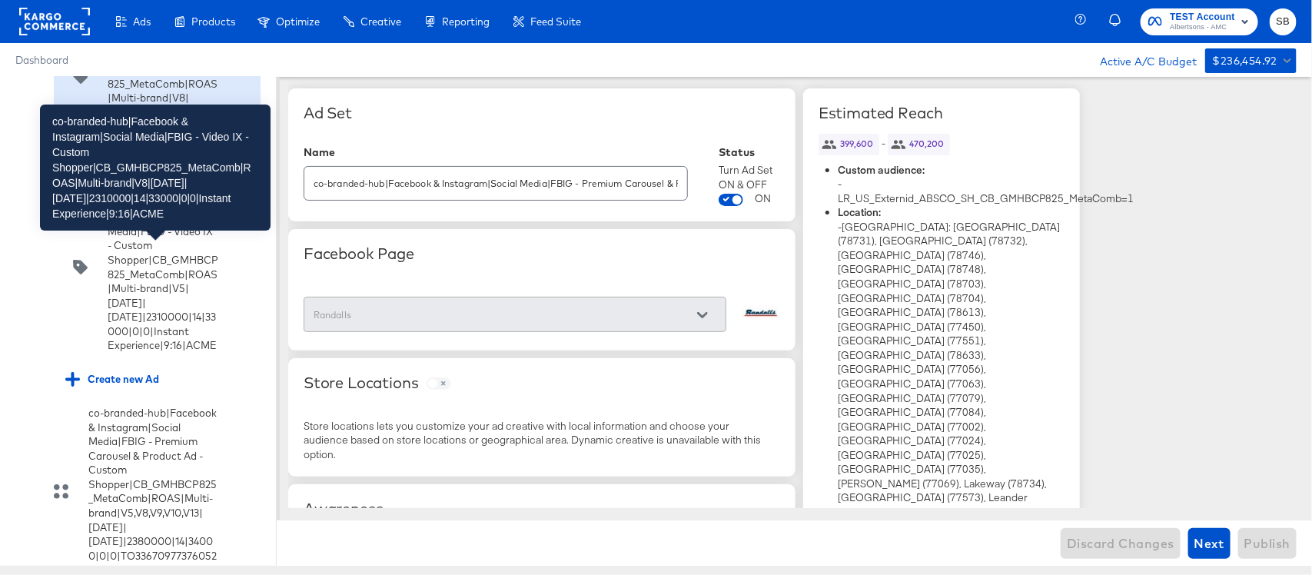
scroll to position [2560, 0]
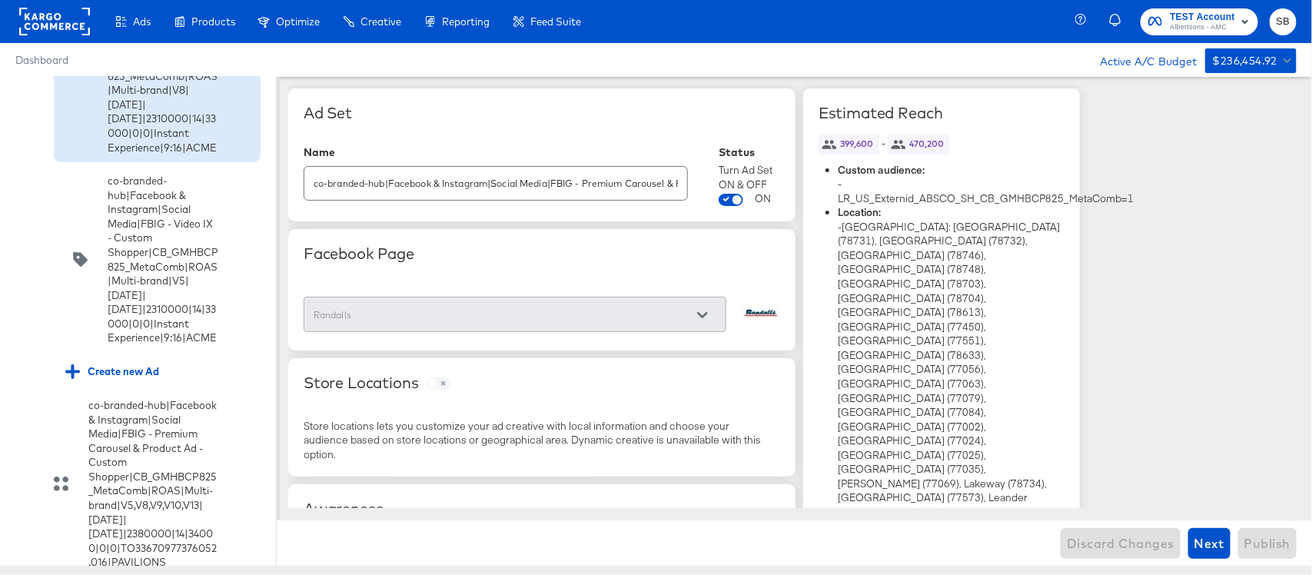
click at [0, 0] on input "checkbox" at bounding box center [0, 0] width 0 height 0
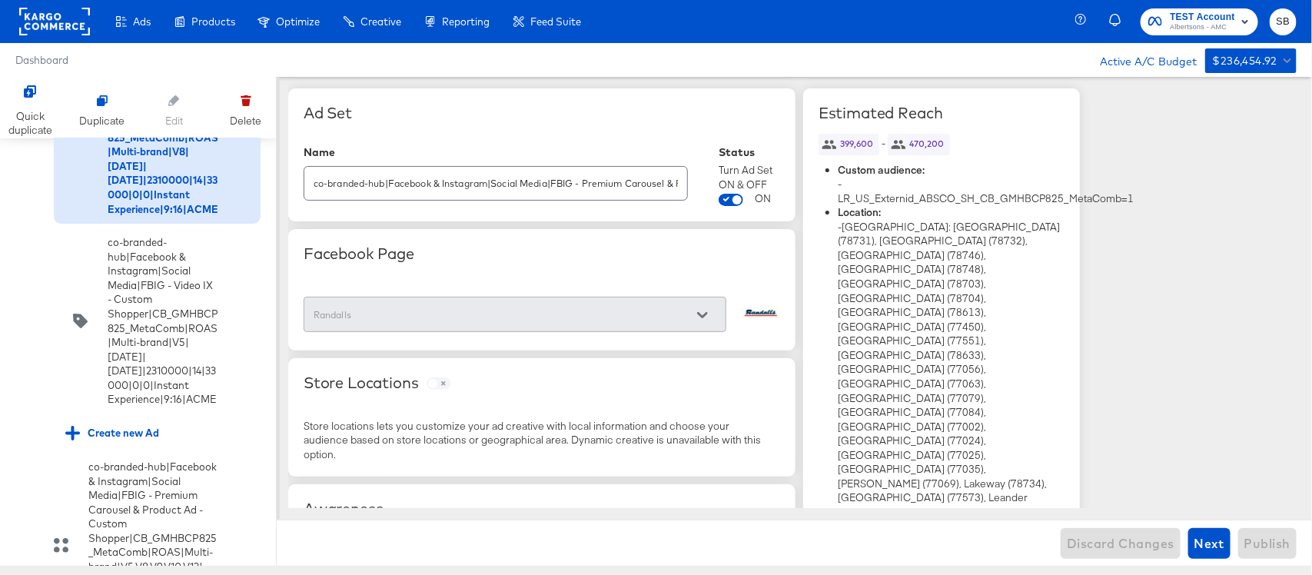
click at [32, 86] on icon at bounding box center [30, 91] width 12 height 12
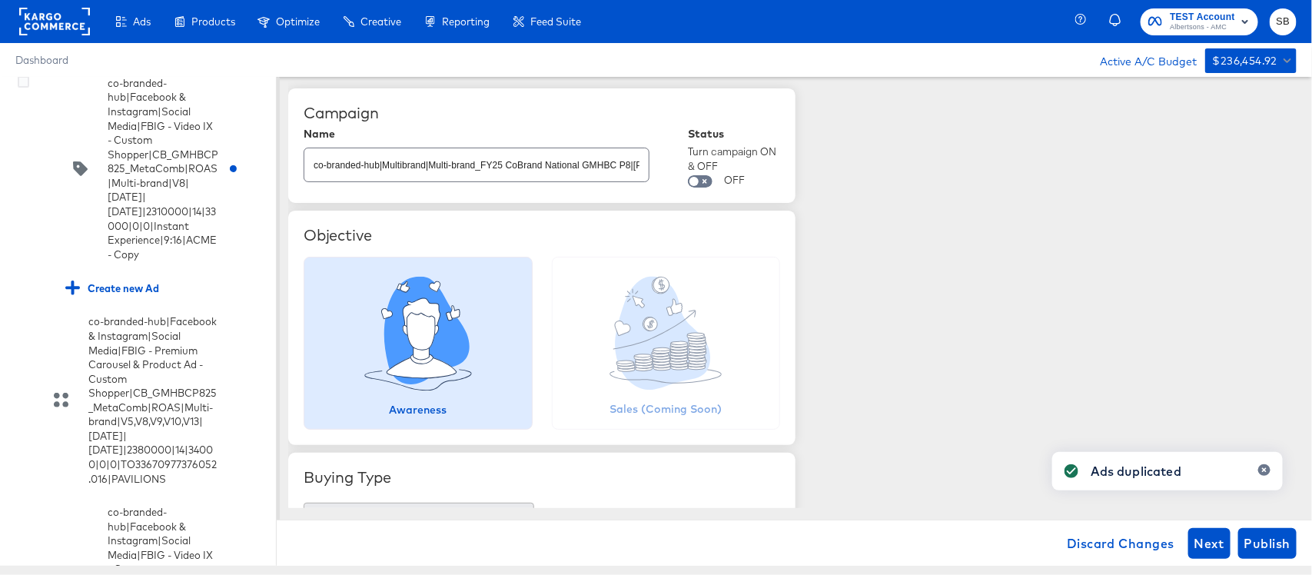
scroll to position [2944, 0]
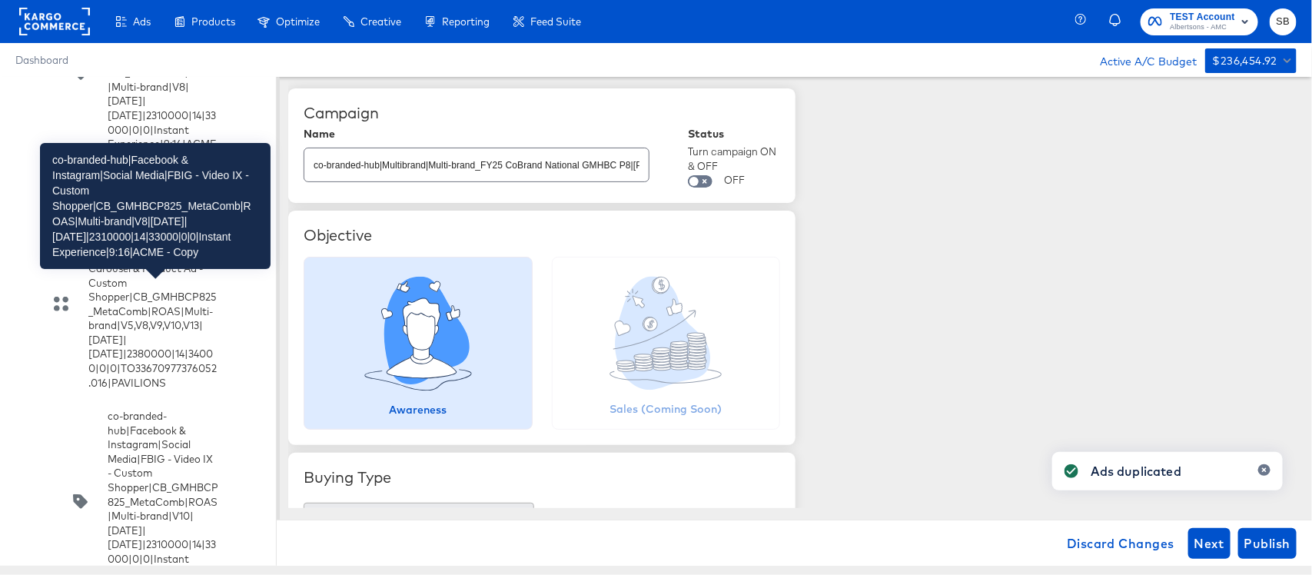
click at [154, 165] on div "co-branded-hub|Facebook & Instagram|Social Media|FBIG - Video IX - Custom Shopp…" at bounding box center [163, 72] width 111 height 185
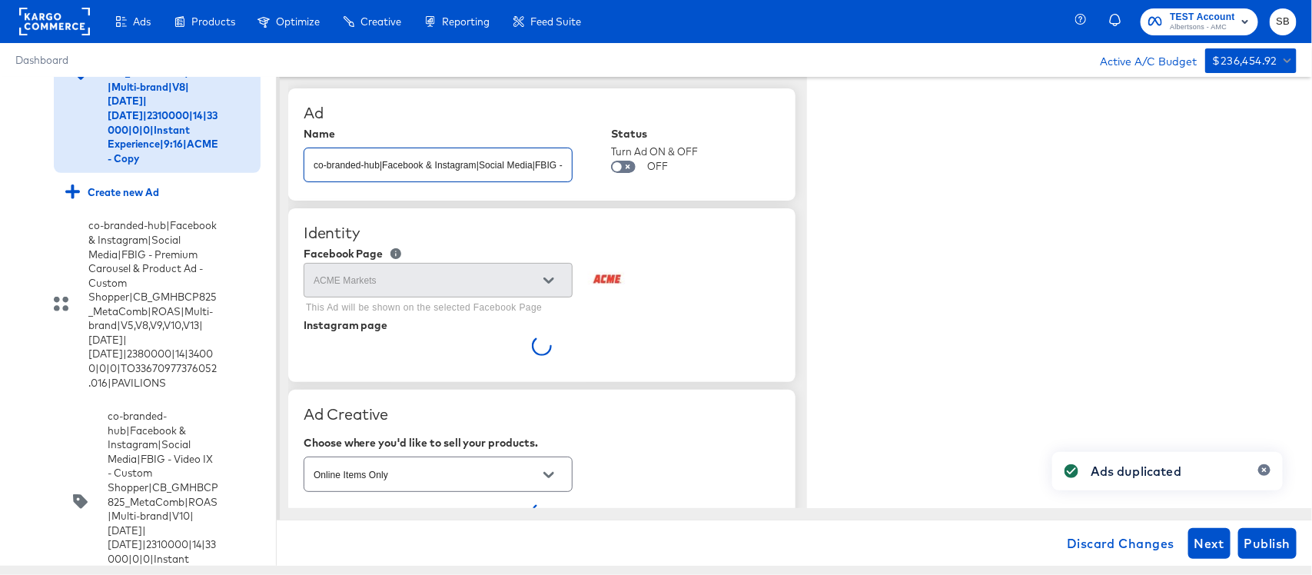
click at [393, 159] on input "co-branded-hub|Facebook & Instagram|Social Media|FBIG - Video IX - Custom Shopp…" at bounding box center [437, 158] width 267 height 33
paste input "10|9/10/2025|10/07/2025|2310000|14|33000|0|0|Instant Experience|9:16|ACME"
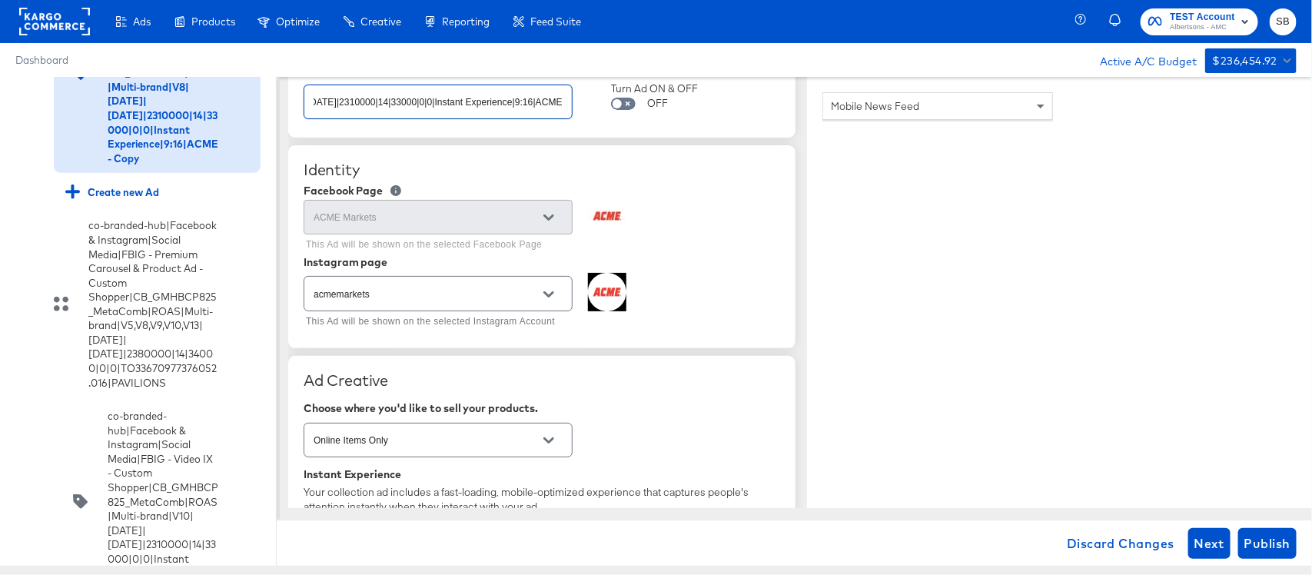
scroll to position [96, 0]
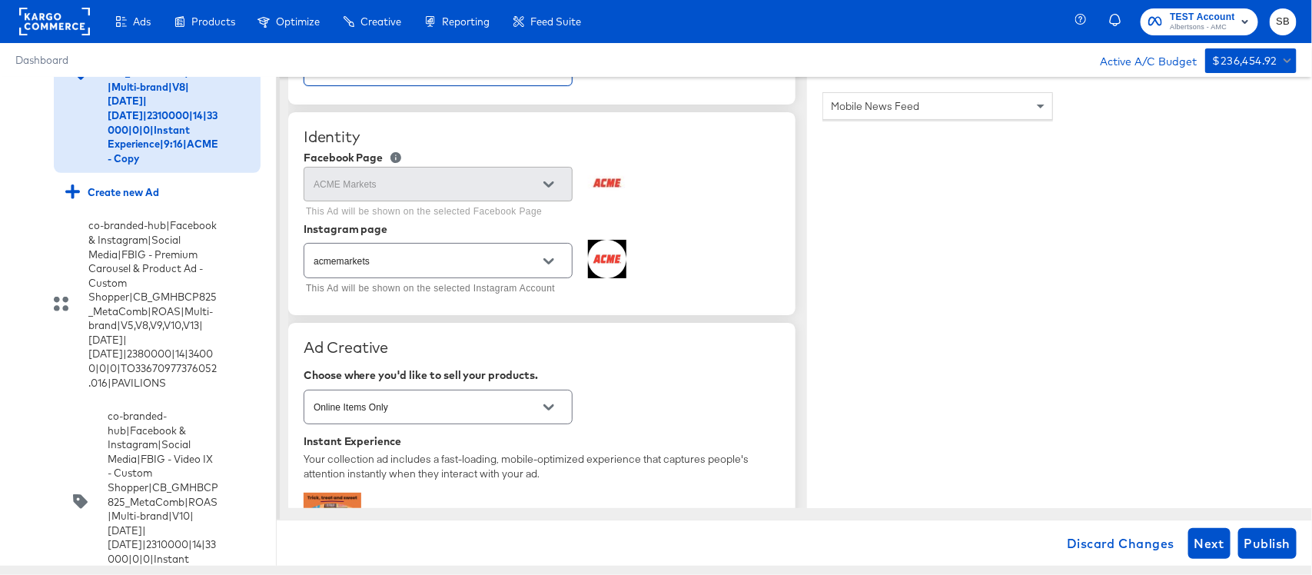
type input "co-branded-hub|Facebook & Instagram|Social Media|FBIG - Video IX - Custom Shopp…"
type textarea "x"
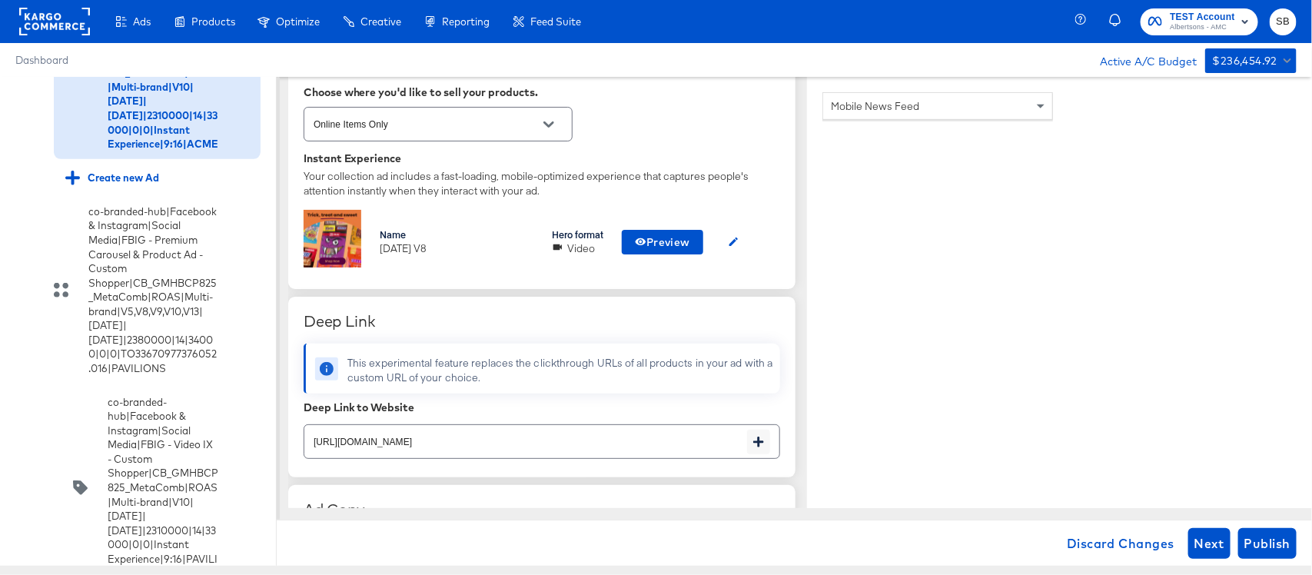
scroll to position [384, 0]
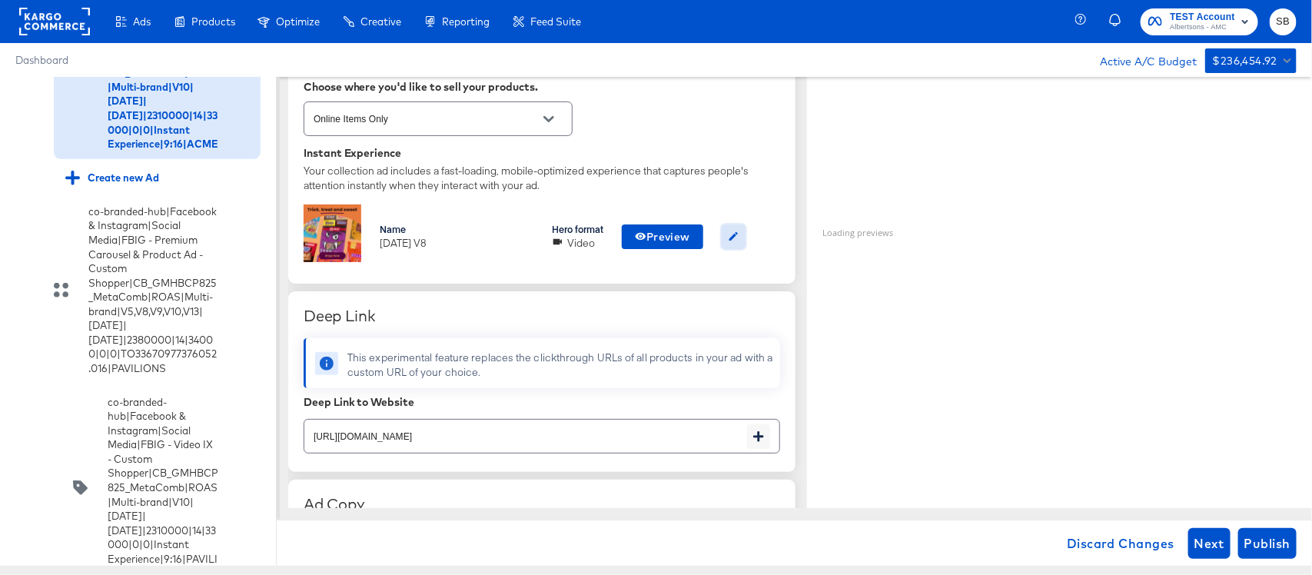
click at [727, 243] on button "button" at bounding box center [733, 236] width 24 height 25
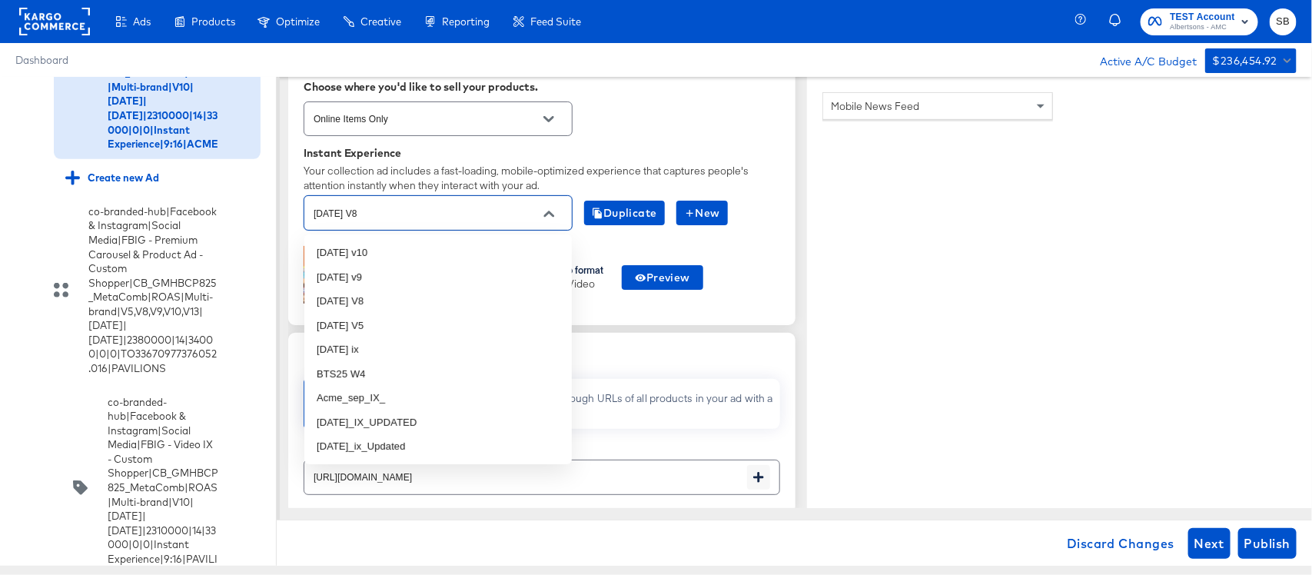
click at [459, 219] on input "oct25 V8" at bounding box center [425, 213] width 231 height 18
click at [396, 247] on li "oct25 v10" at bounding box center [437, 252] width 267 height 25
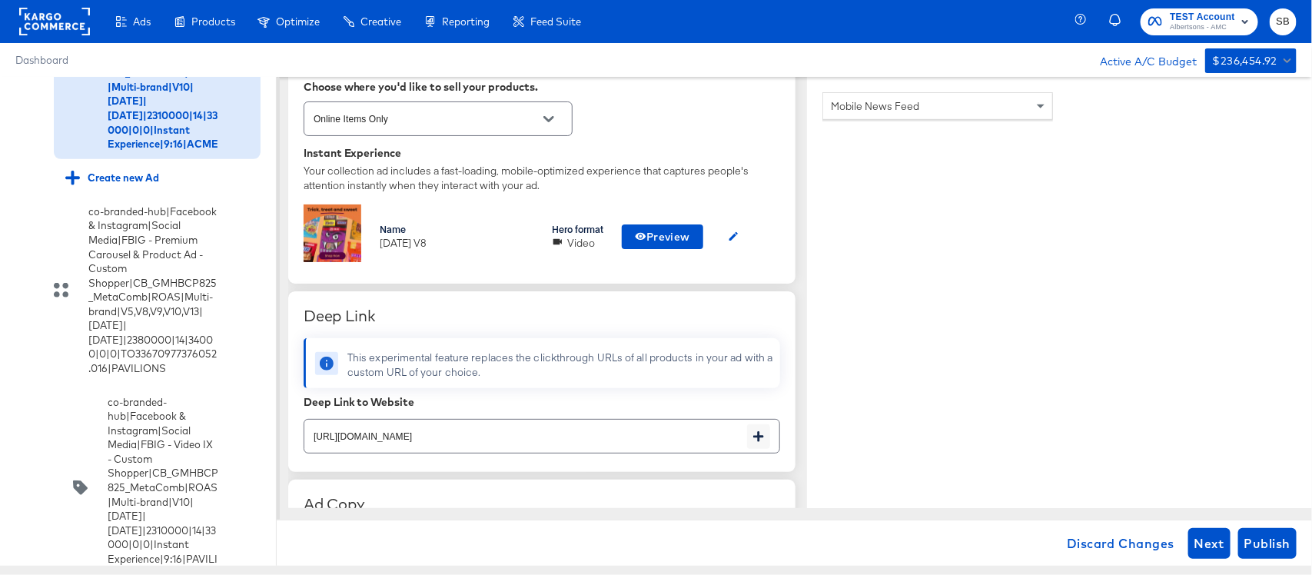
scroll to position [480, 0]
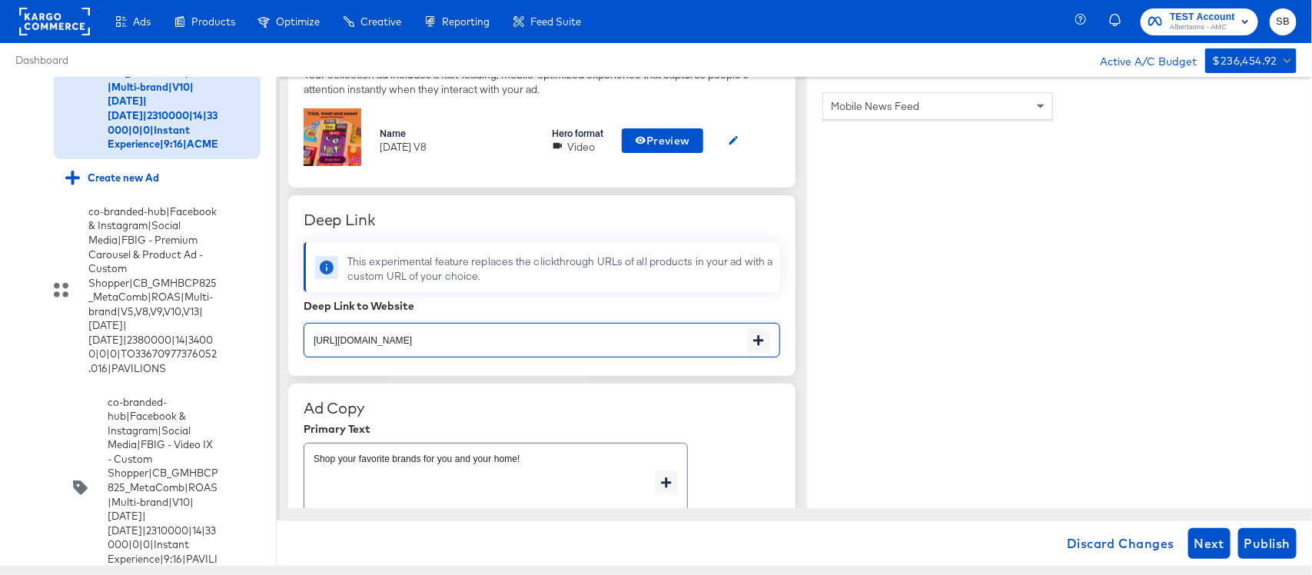
click at [578, 338] on input "https://www.acmemarkets.com/shop/aisles/paper-cleaning-home.html" at bounding box center [525, 333] width 443 height 33
paste input "lp/baby-products-supplies"
type input "https://www.acmemarkets.com/lp/baby-products-supplies.html"
type textarea "x"
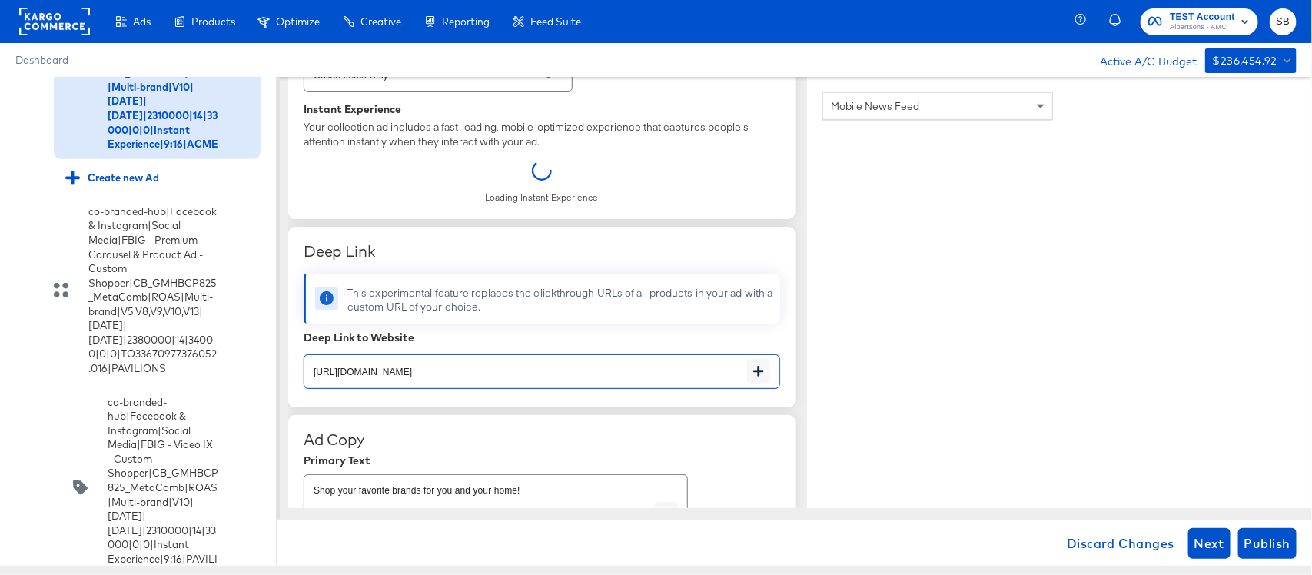
scroll to position [384, 0]
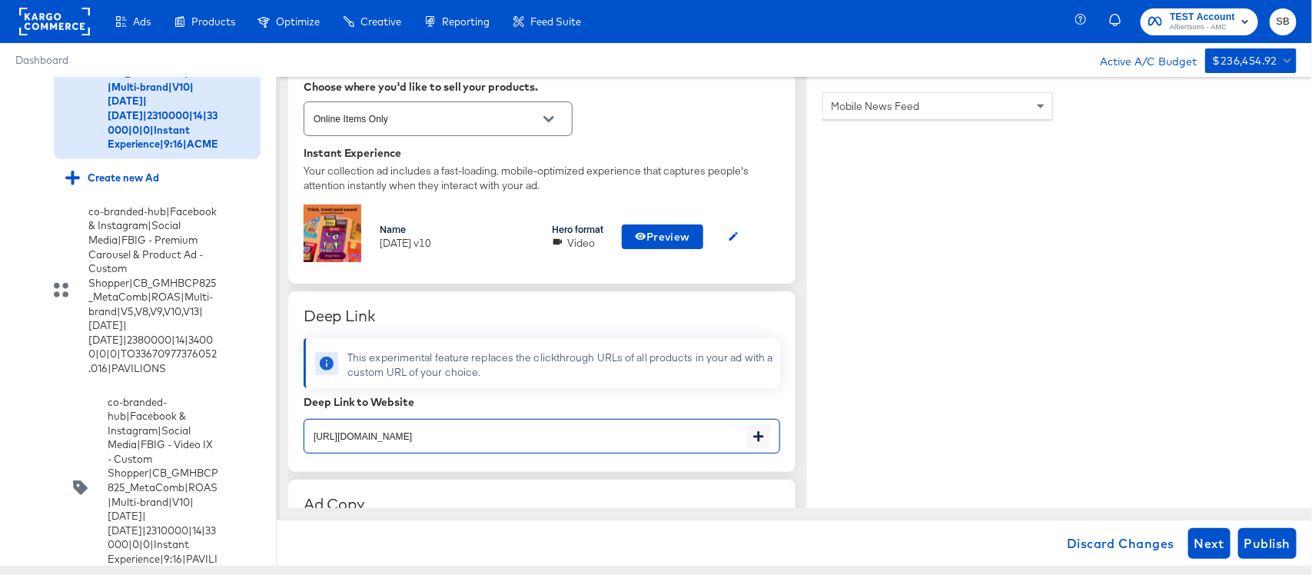
paste input "text"
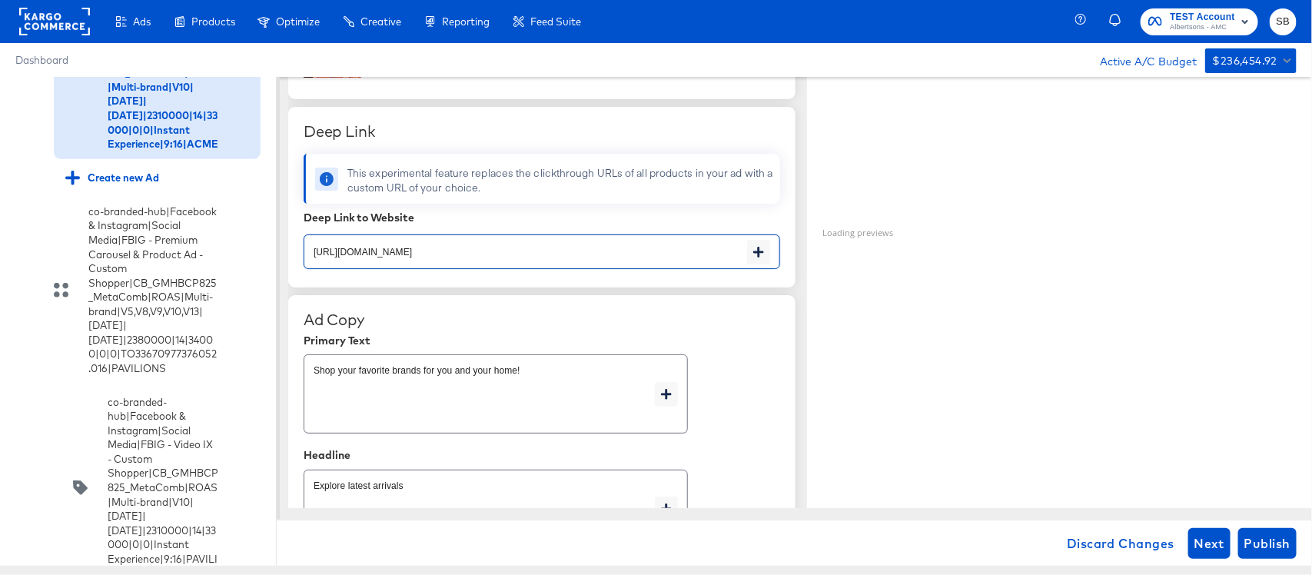
scroll to position [576, 0]
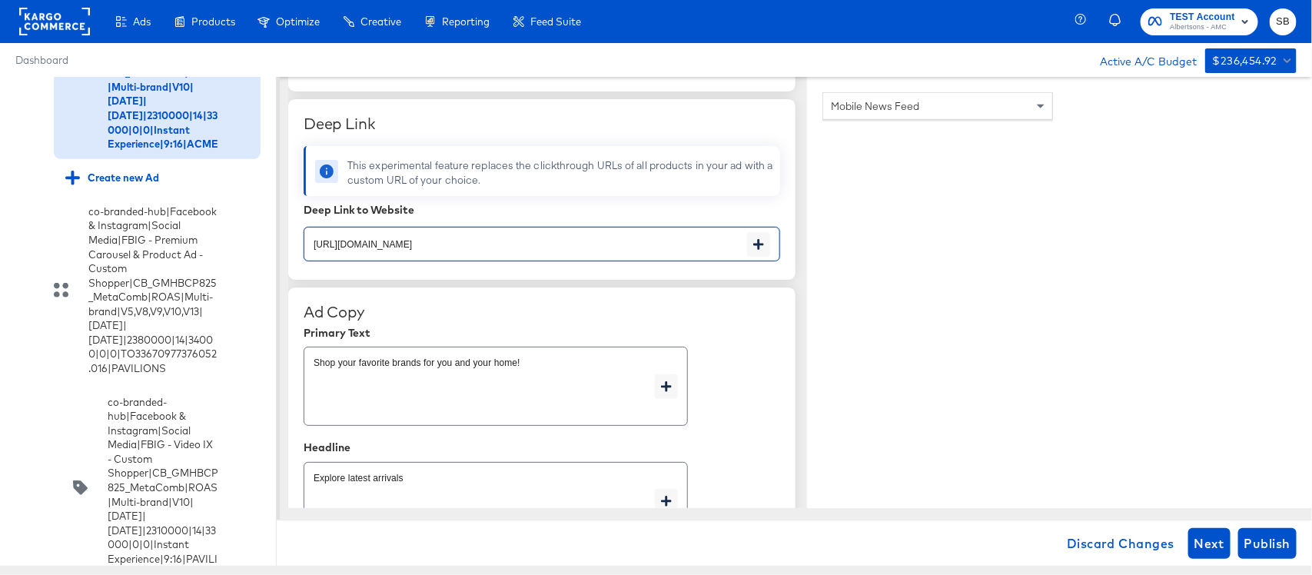
type input "https://www.acmemarkets.com/lp/baby-products-supplies.html"
type textarea "x"
click at [730, 375] on div "Shop your favorite brands for you and your home! x" at bounding box center [541, 385] width 476 height 85
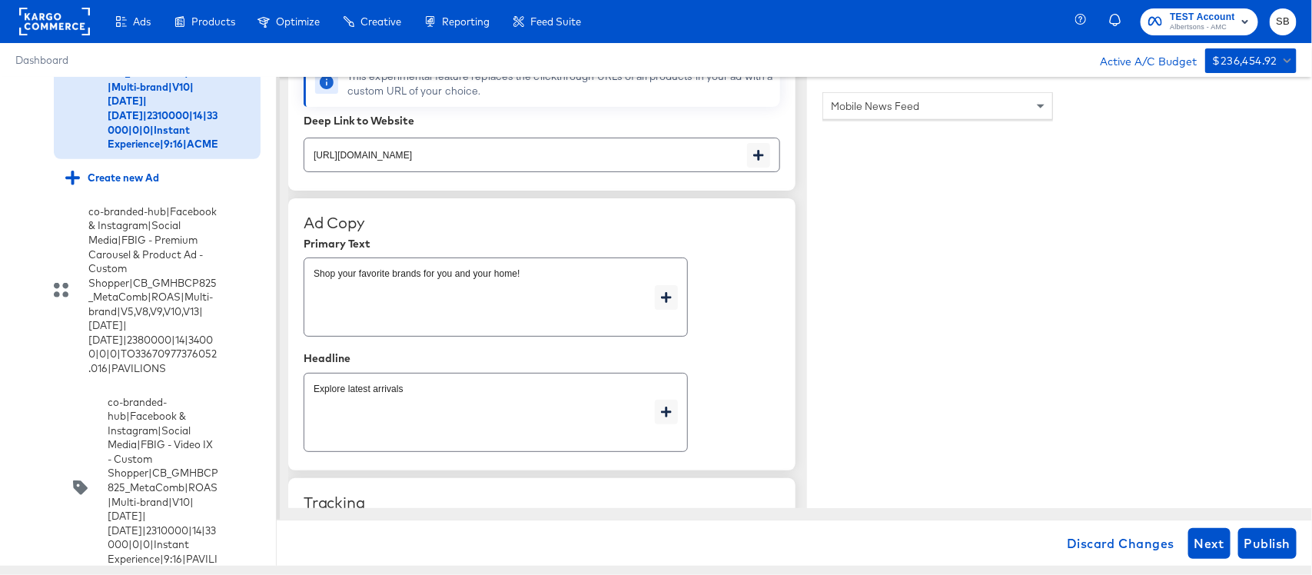
scroll to position [672, 0]
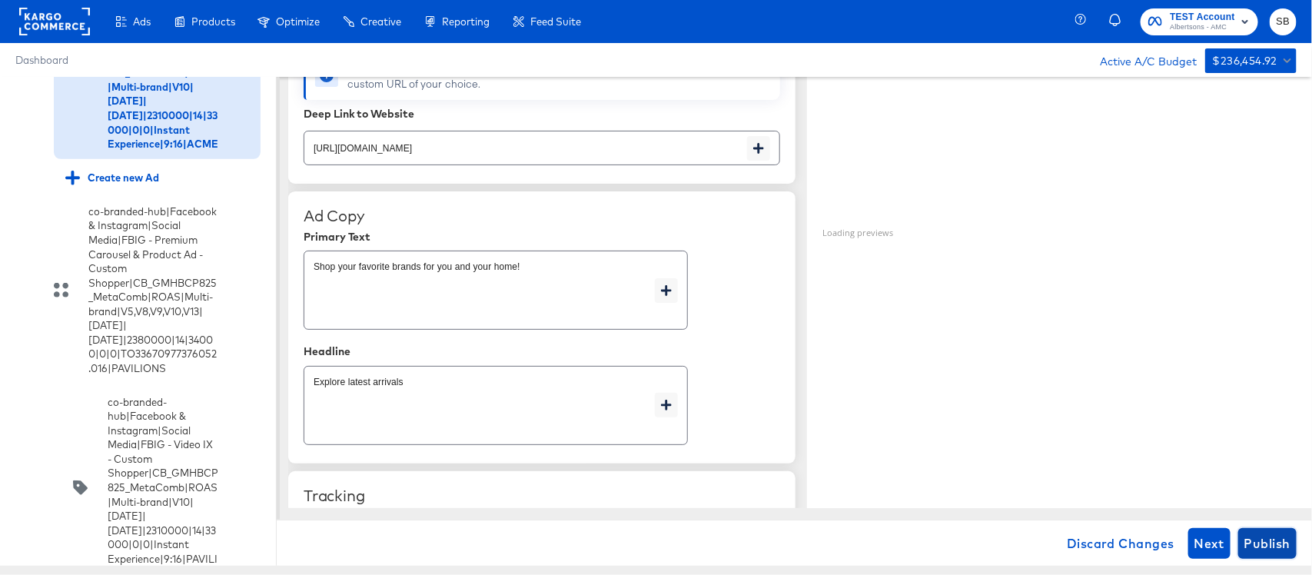
click at [1261, 536] on span "Publish" at bounding box center [1267, 543] width 46 height 22
type textarea "x"
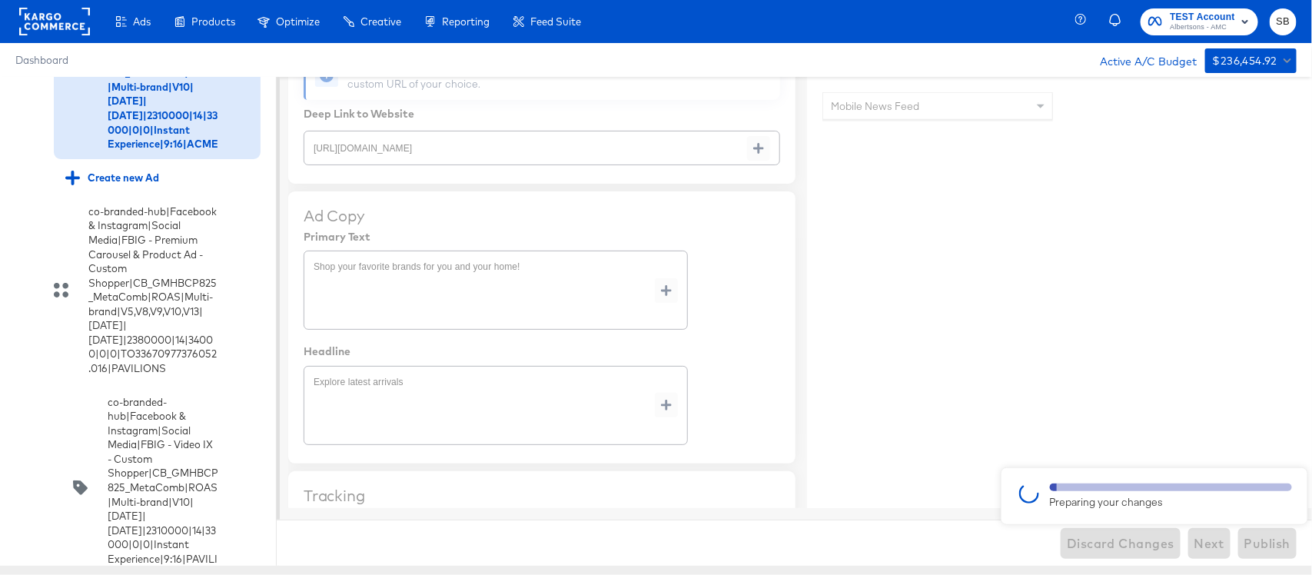
type textarea "x"
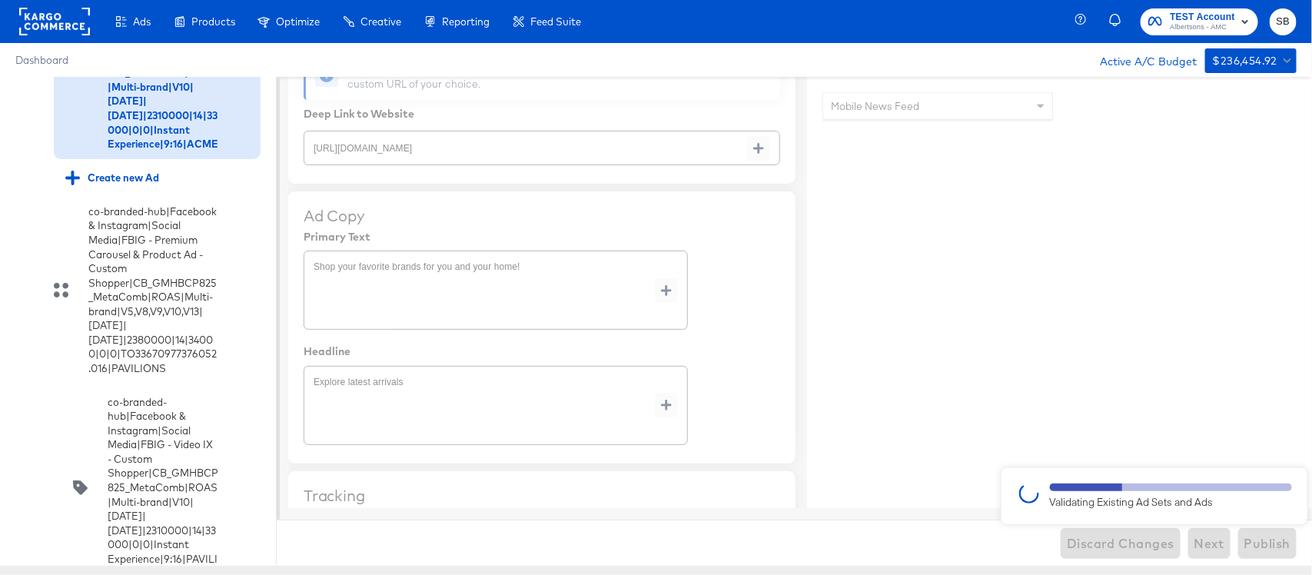
type textarea "x"
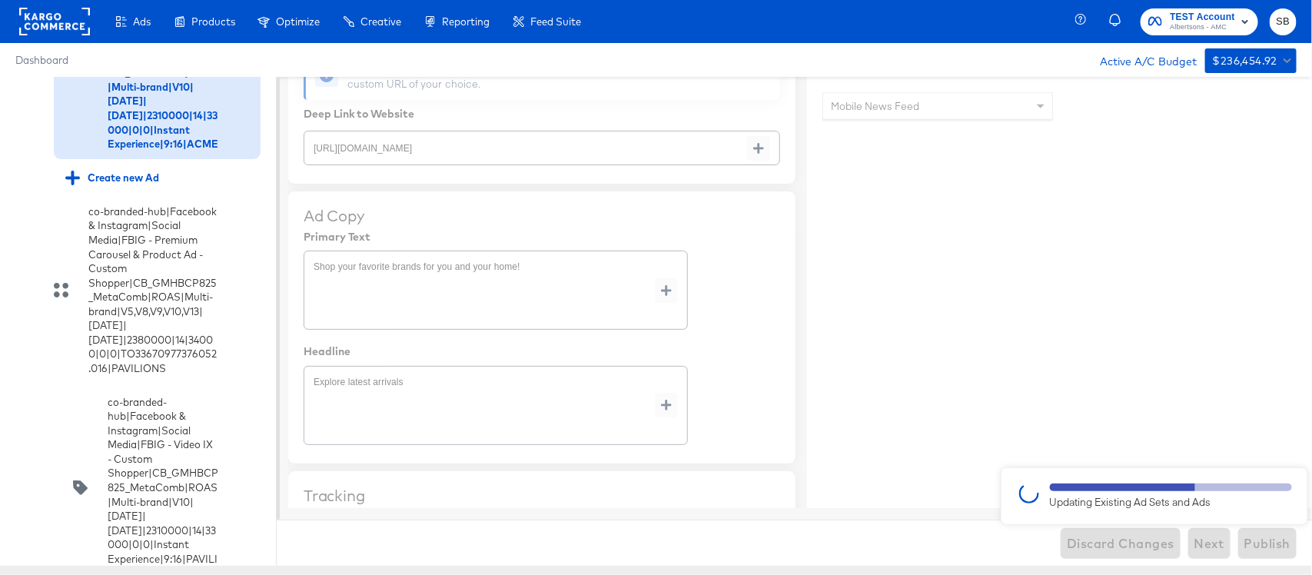
type textarea "x"
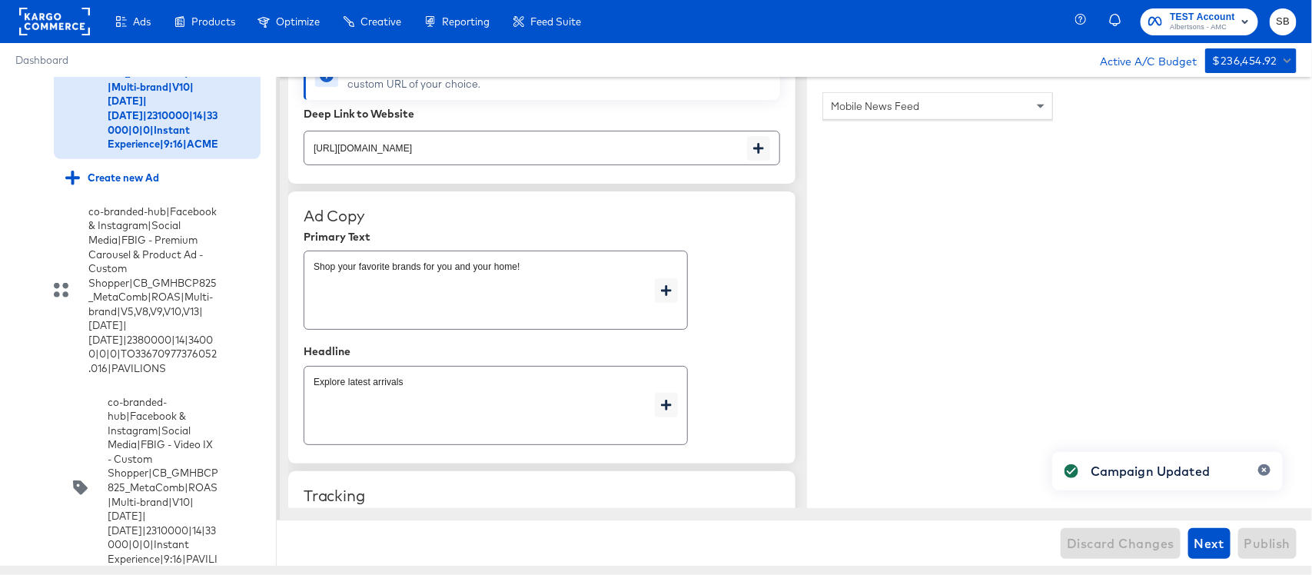
type textarea "x"
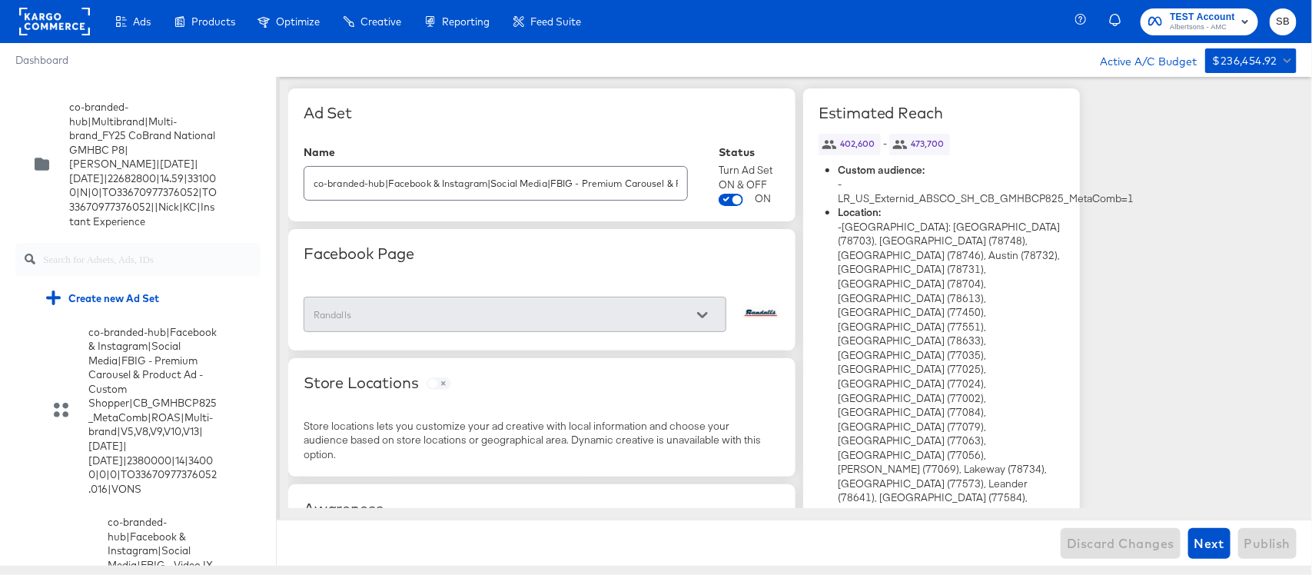
click at [67, 27] on rect at bounding box center [54, 22] width 71 height 28
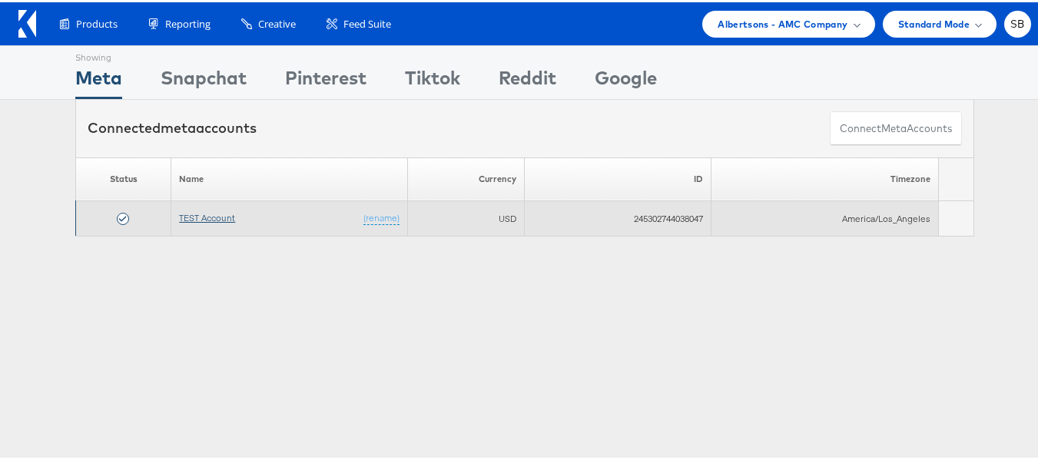
click at [184, 216] on link "TEST Account" at bounding box center [207, 216] width 56 height 12
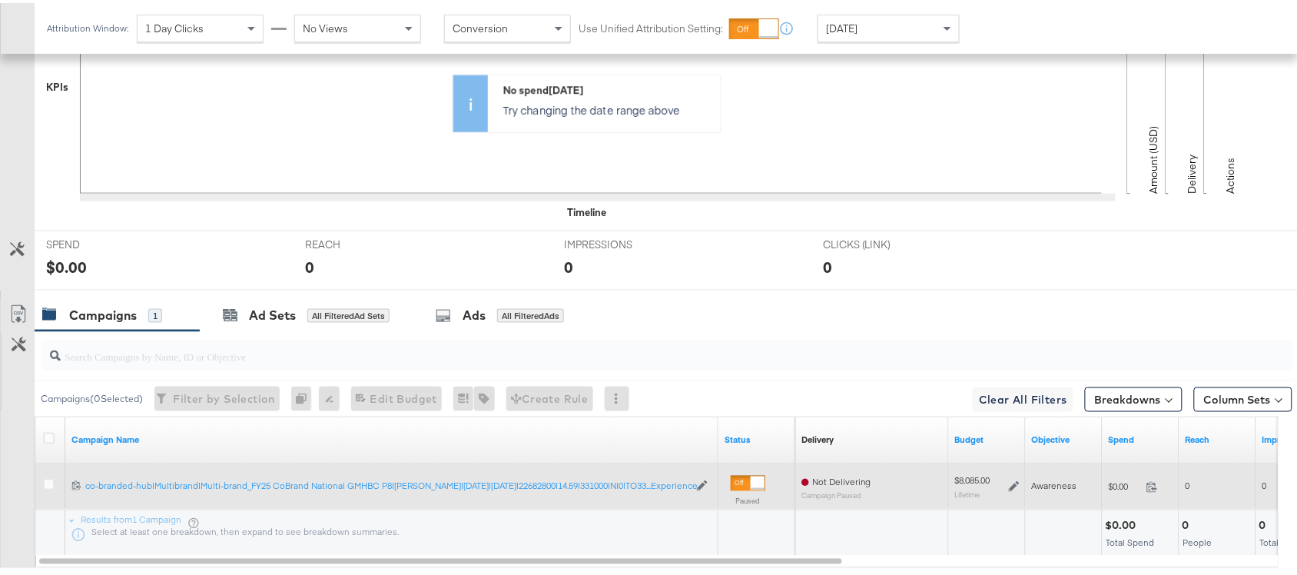
scroll to position [480, 0]
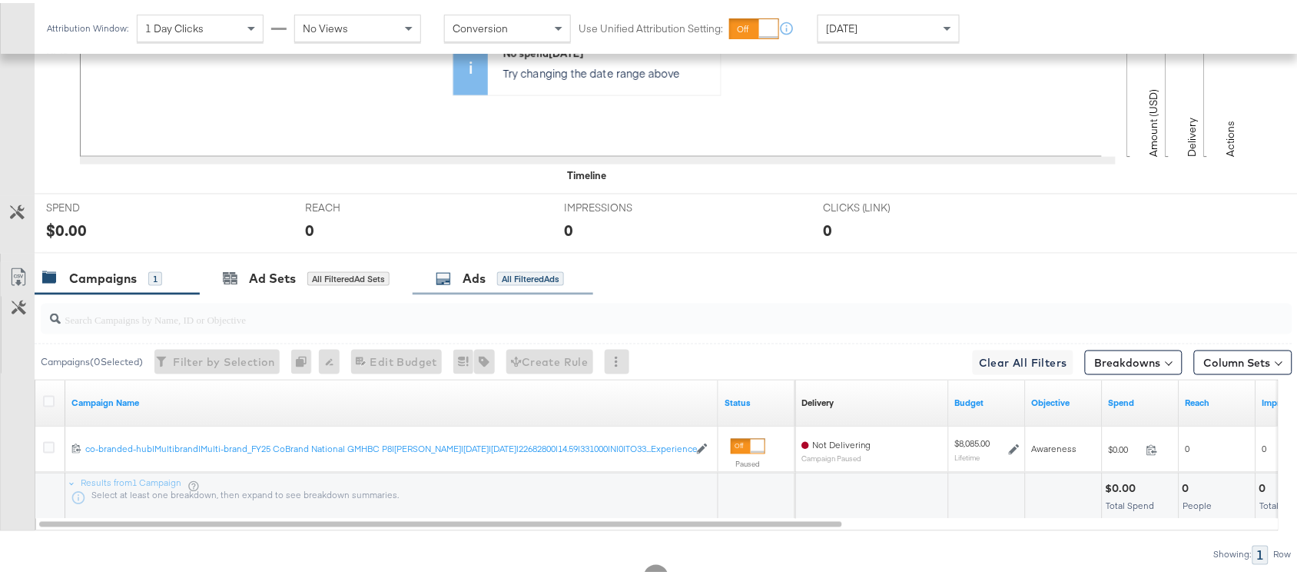
click at [484, 284] on div "Ads" at bounding box center [474, 276] width 23 height 18
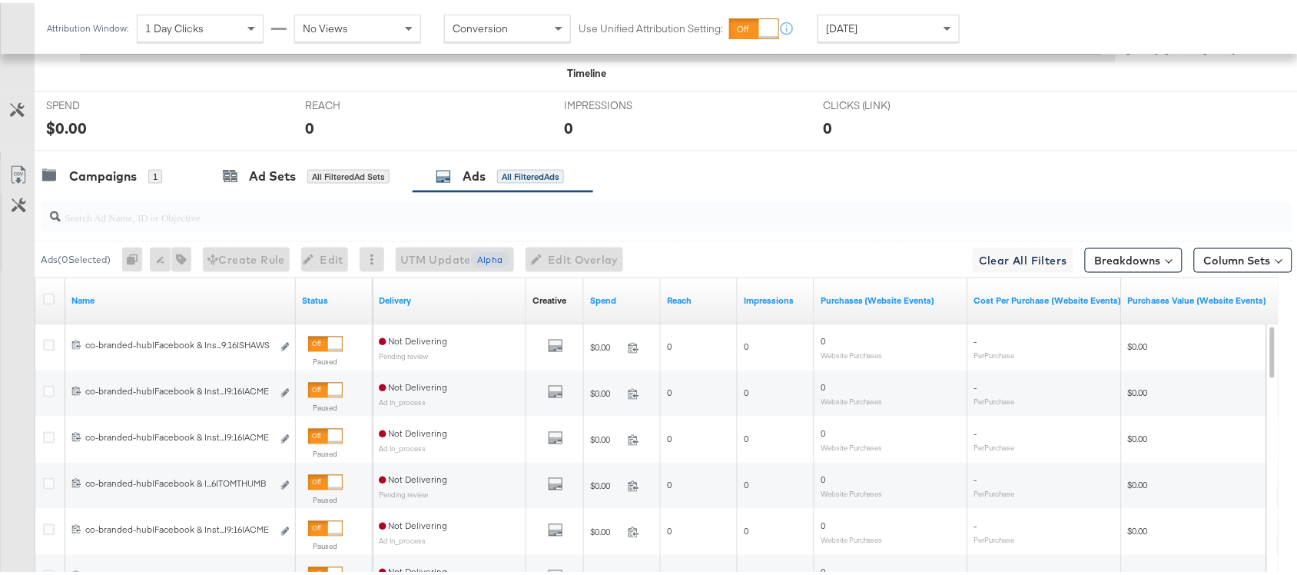
scroll to position [812, 0]
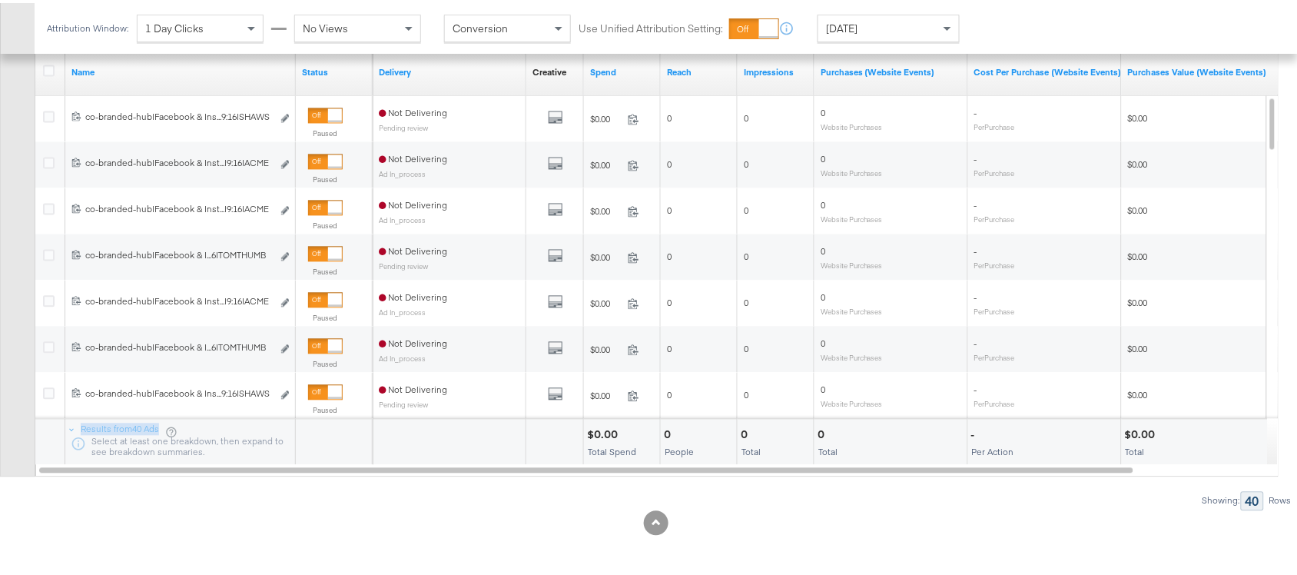
drag, startPoint x: 182, startPoint y: 423, endPoint x: 28, endPoint y: 429, distance: 153.8
click at [28, 429] on div "Customize KPIs Export as CSV Name Status Delivery Creative Sorting Unavailable …" at bounding box center [646, 260] width 1292 height 428
click at [320, 508] on div at bounding box center [656, 520] width 1312 height 25
